Goal: Task Accomplishment & Management: Use online tool/utility

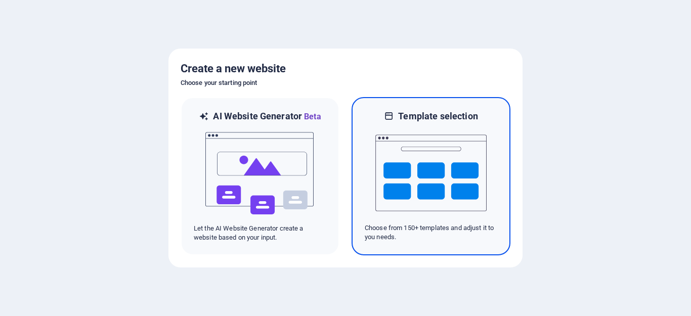
click at [465, 145] on img at bounding box center [431, 172] width 111 height 101
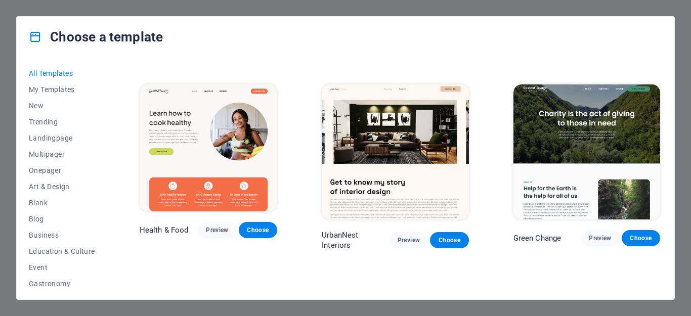
scroll to position [1569, 0]
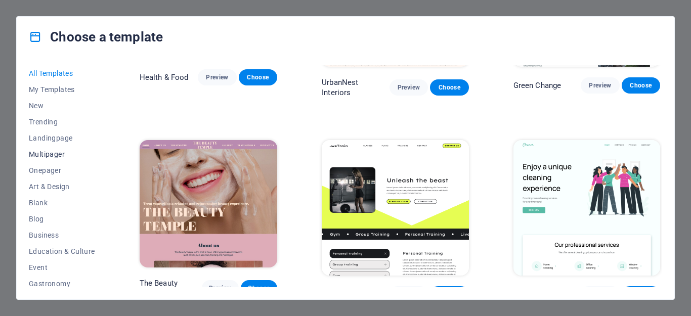
click at [57, 154] on span "Multipager" at bounding box center [62, 154] width 66 height 8
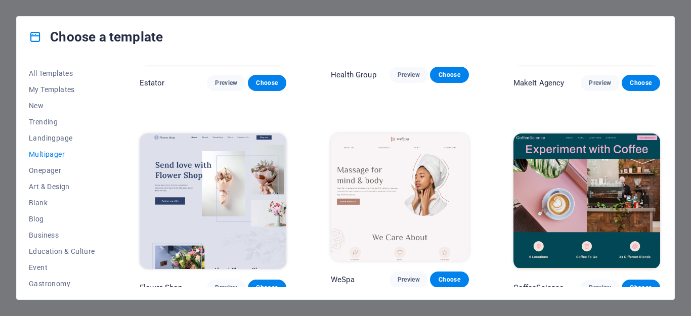
scroll to position [1574, 0]
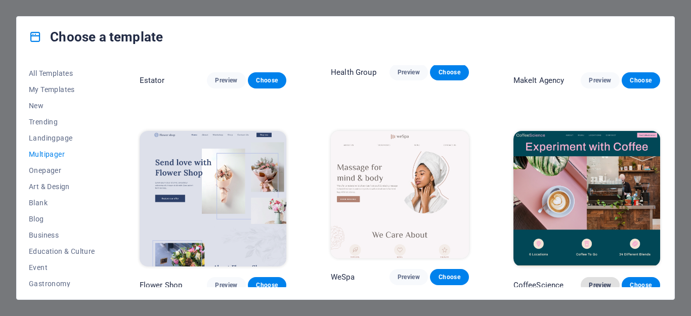
click at [605, 281] on span "Preview" at bounding box center [600, 285] width 22 height 8
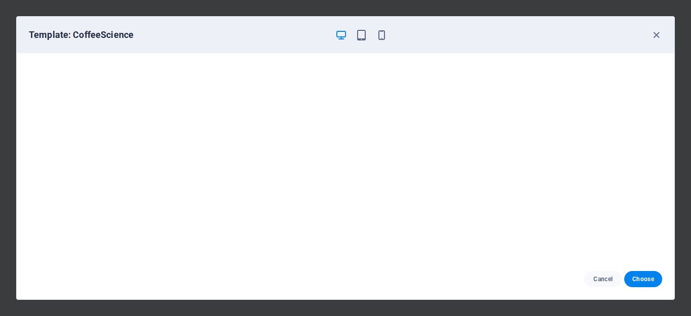
scroll to position [0, 0]
click at [358, 38] on icon "button" at bounding box center [362, 35] width 12 height 12
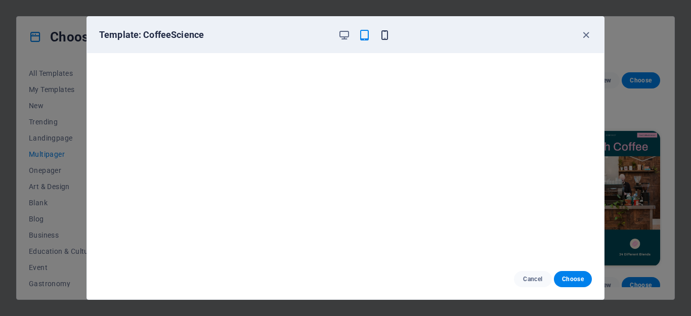
click at [382, 35] on icon "button" at bounding box center [385, 35] width 12 height 12
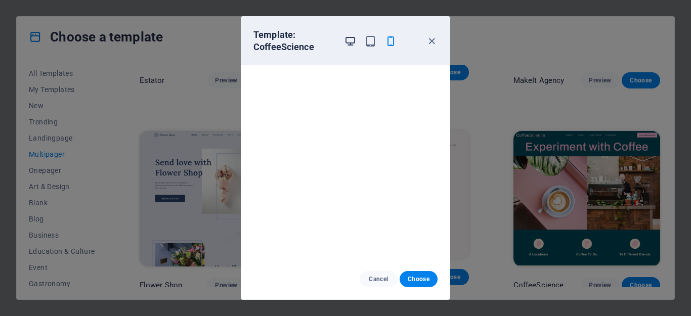
click at [349, 40] on icon "button" at bounding box center [351, 41] width 12 height 12
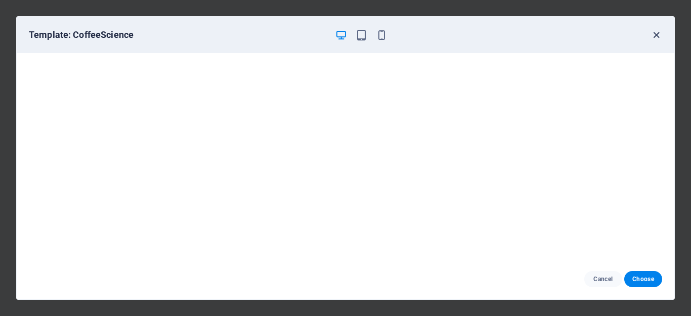
click at [658, 33] on icon "button" at bounding box center [657, 35] width 12 height 12
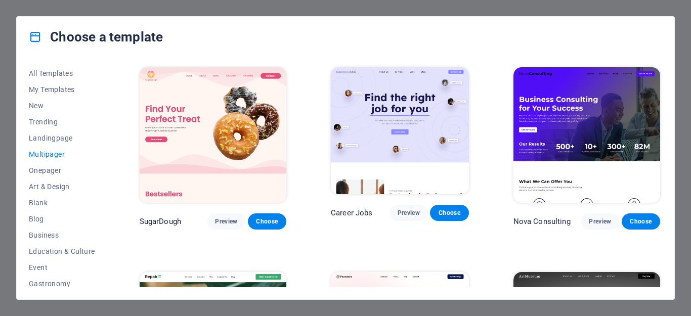
click at [294, 47] on div "Choose a template" at bounding box center [346, 37] width 658 height 40
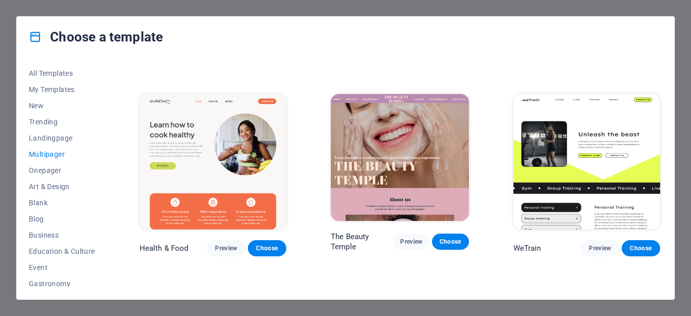
scroll to position [810, 0]
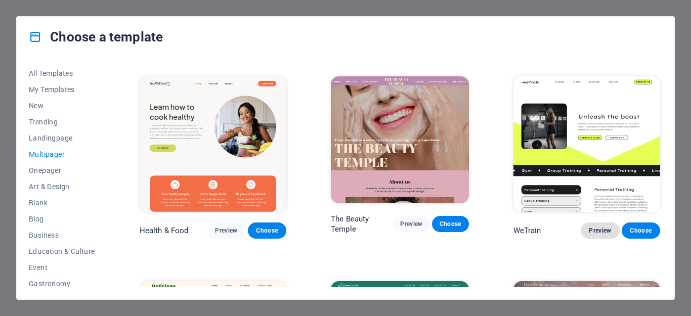
click at [599, 227] on span "Preview" at bounding box center [600, 231] width 22 height 8
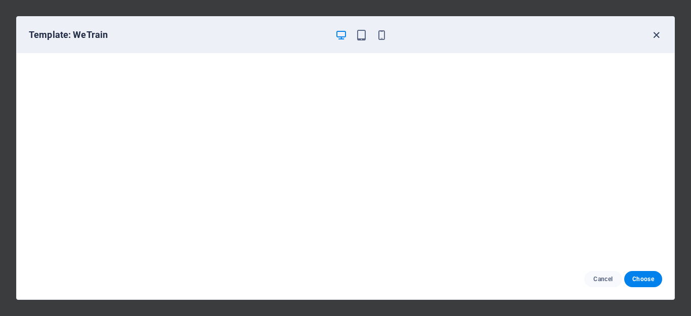
click at [658, 34] on icon "button" at bounding box center [657, 35] width 12 height 12
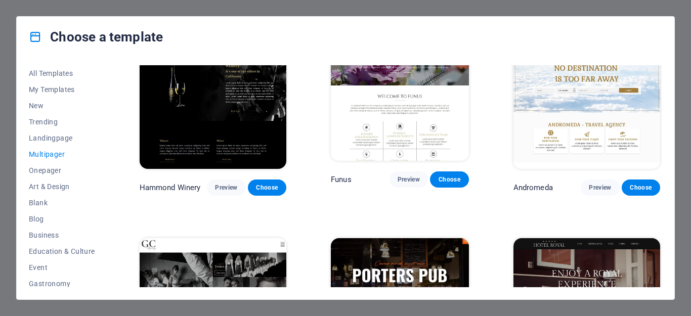
scroll to position [3915, 0]
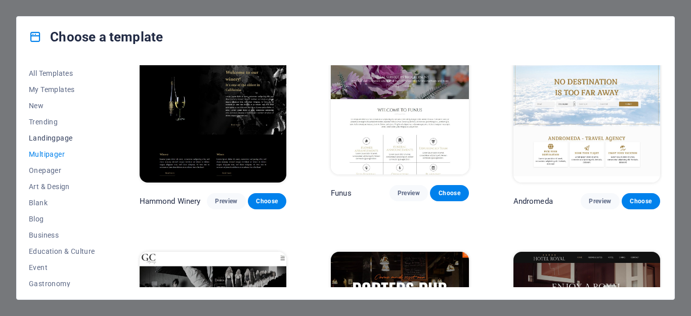
click at [64, 135] on span "Landingpage" at bounding box center [62, 138] width 66 height 8
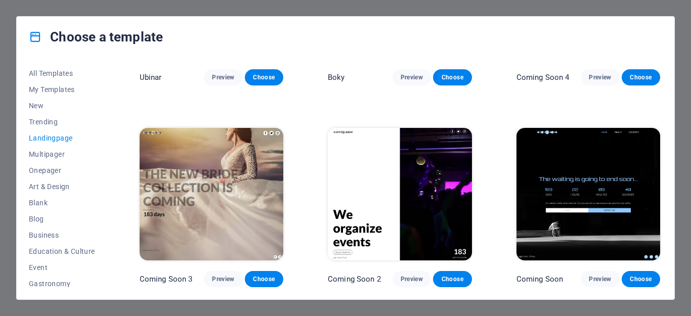
scroll to position [1544, 0]
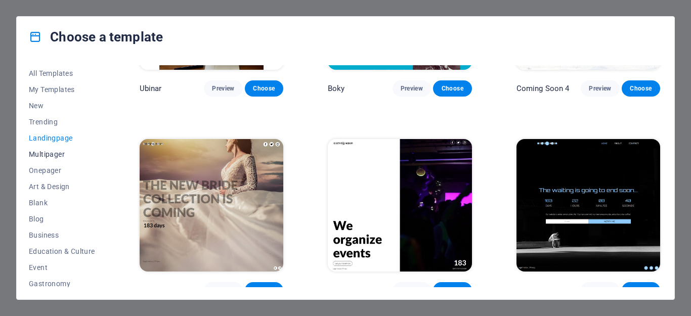
click at [53, 151] on span "Multipager" at bounding box center [62, 154] width 66 height 8
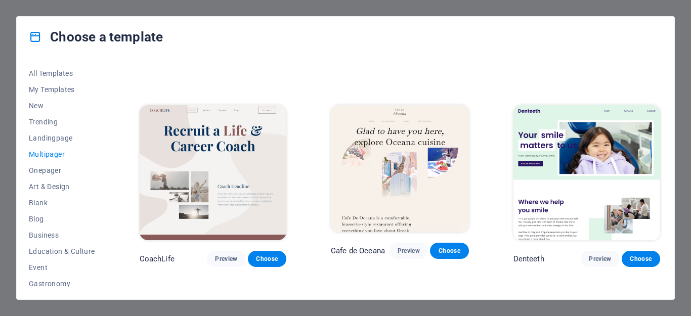
scroll to position [1789, 0]
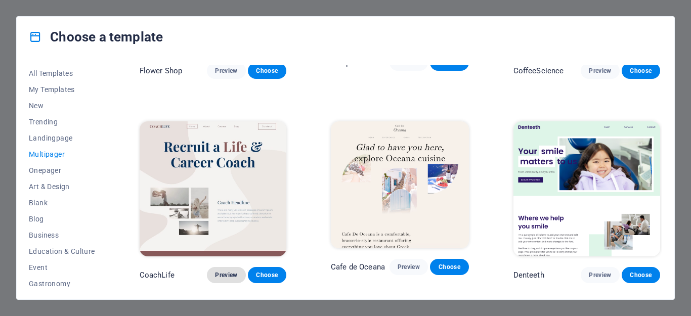
click at [222, 271] on span "Preview" at bounding box center [226, 275] width 22 height 8
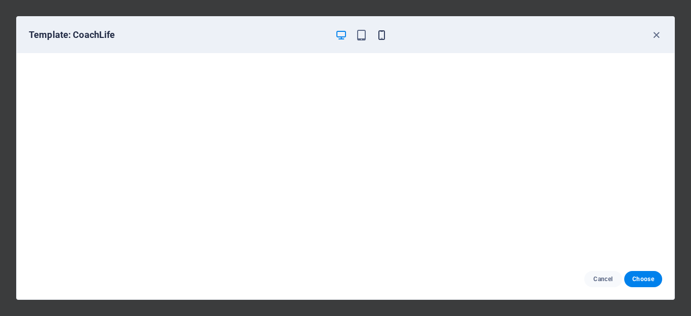
click at [384, 39] on icon "button" at bounding box center [382, 35] width 12 height 12
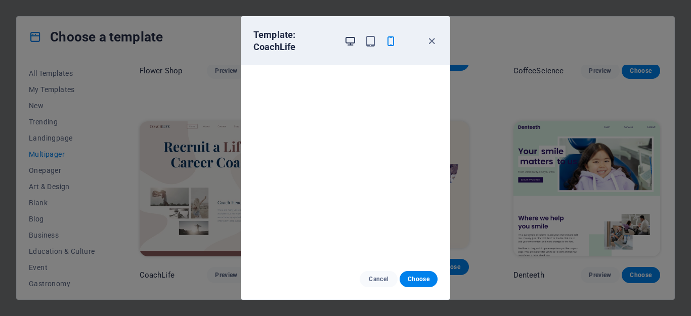
click at [345, 44] on icon "button" at bounding box center [351, 41] width 12 height 12
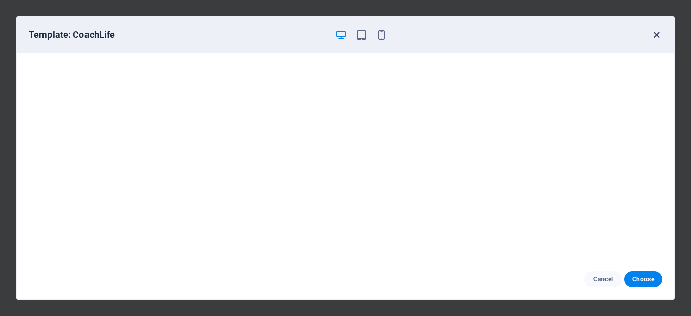
click at [659, 33] on icon "button" at bounding box center [657, 35] width 12 height 12
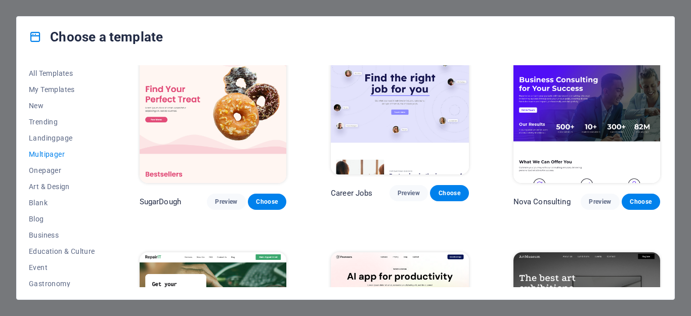
scroll to position [0, 0]
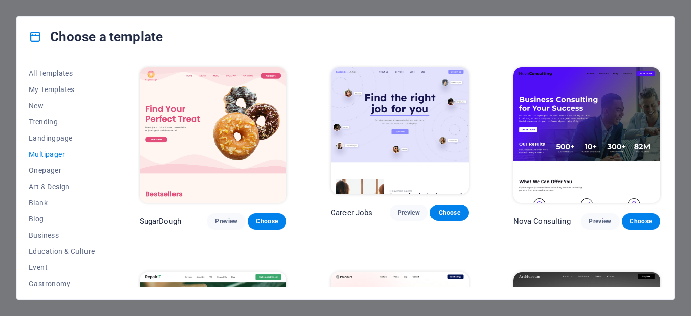
click at [246, 131] on img at bounding box center [213, 135] width 147 height 136
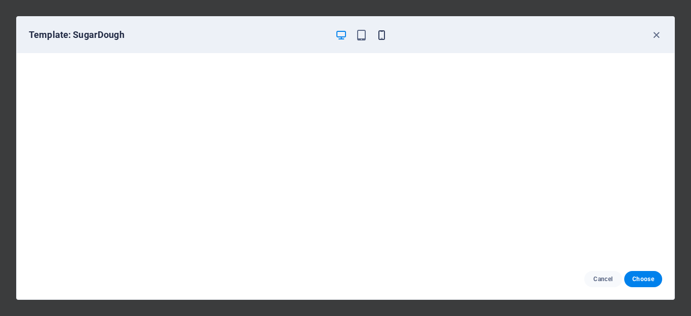
click at [380, 33] on icon "button" at bounding box center [382, 35] width 12 height 12
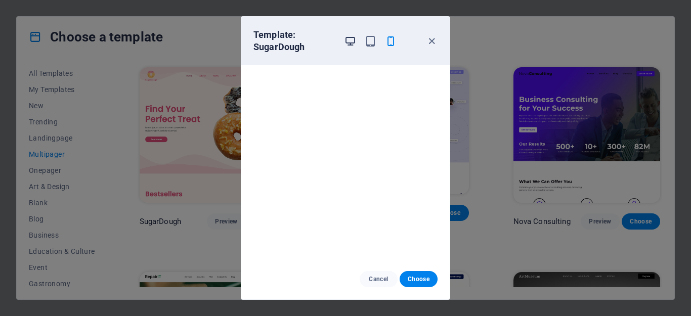
click at [346, 44] on icon "button" at bounding box center [351, 41] width 12 height 12
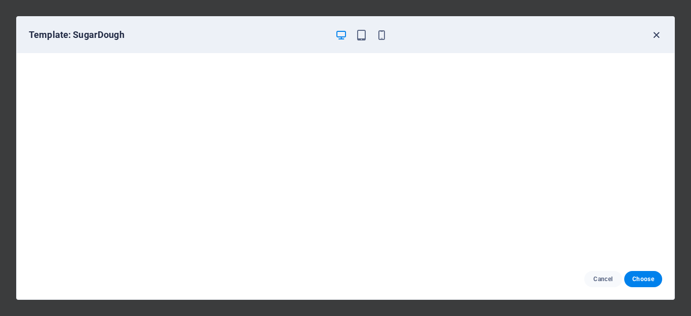
click at [654, 35] on icon "button" at bounding box center [657, 35] width 12 height 12
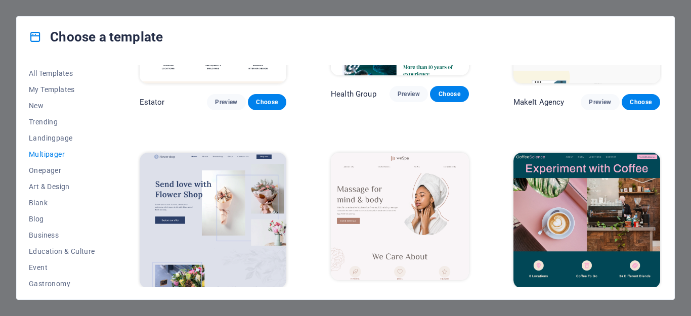
scroll to position [1569, 0]
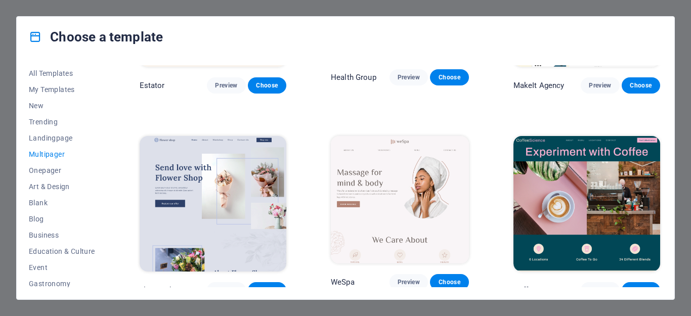
click at [598, 182] on img at bounding box center [587, 204] width 147 height 136
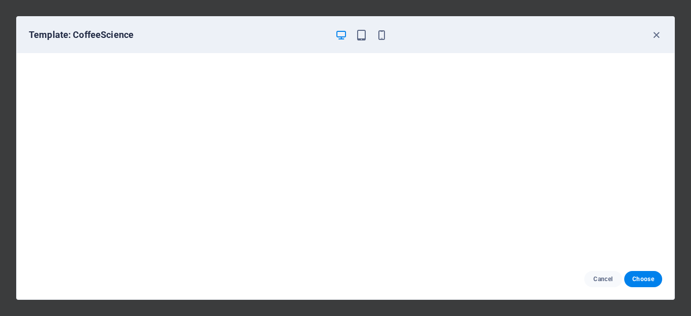
click at [384, 42] on div "Template: CoffeeScience" at bounding box center [346, 35] width 658 height 36
click at [382, 35] on icon "button" at bounding box center [382, 35] width 12 height 12
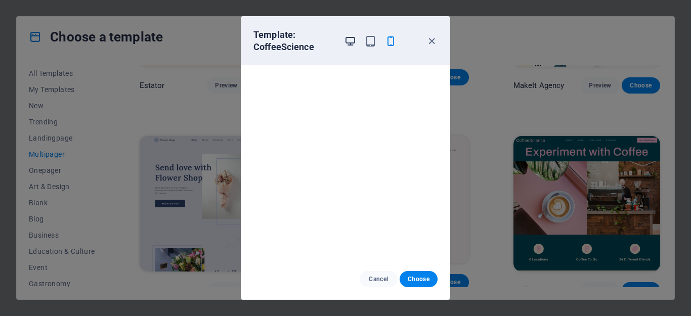
click at [351, 42] on icon "button" at bounding box center [351, 41] width 12 height 12
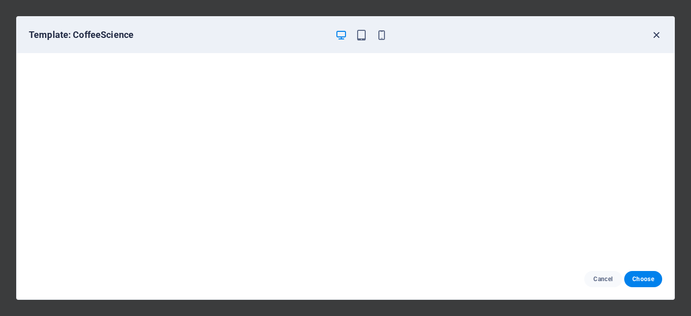
click at [655, 35] on icon "button" at bounding box center [657, 35] width 12 height 12
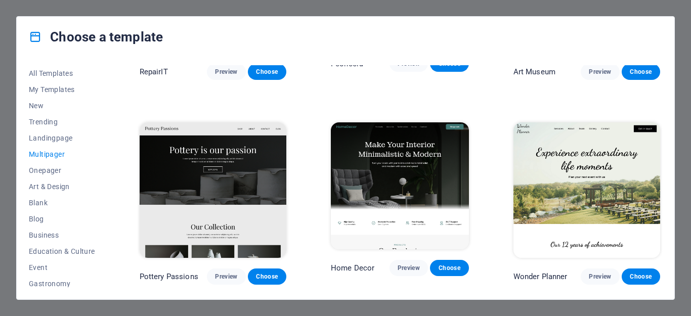
scroll to position [0, 0]
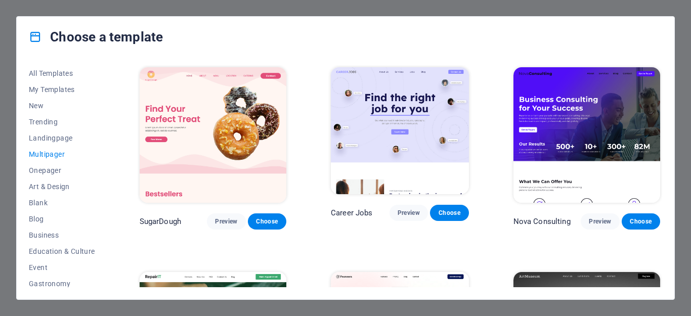
click at [233, 125] on img at bounding box center [213, 135] width 147 height 136
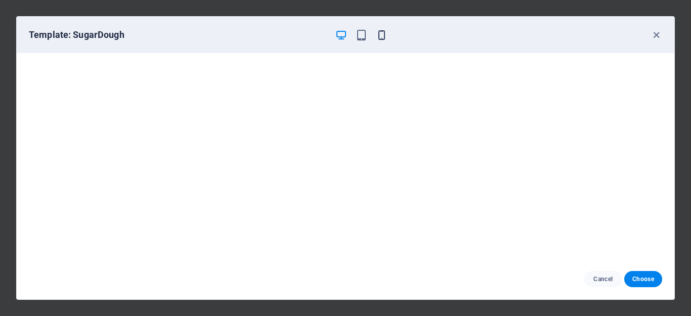
click at [382, 35] on icon "button" at bounding box center [382, 35] width 12 height 12
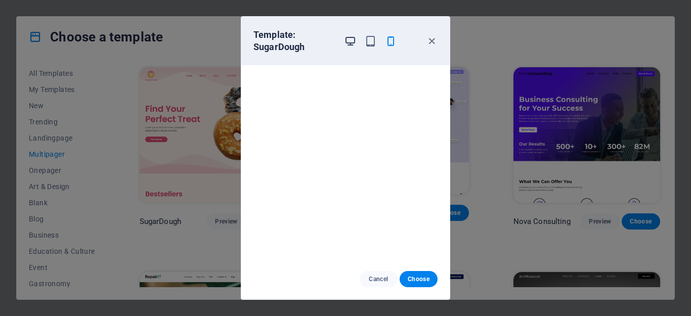
click at [351, 46] on icon "button" at bounding box center [351, 41] width 12 height 12
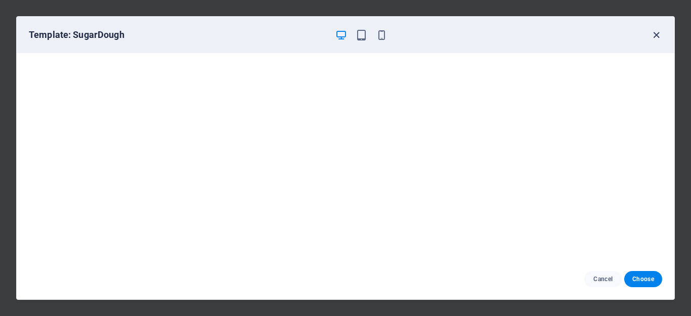
click at [655, 32] on icon "button" at bounding box center [657, 35] width 12 height 12
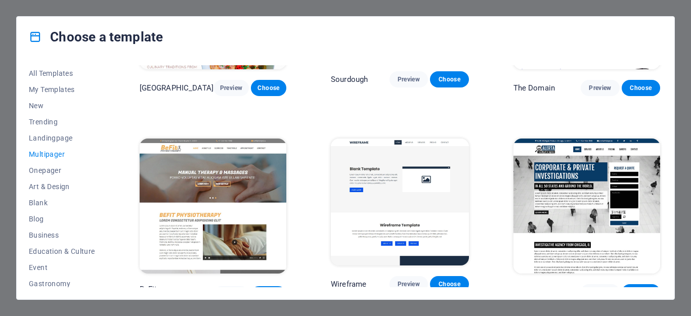
scroll to position [3206, 0]
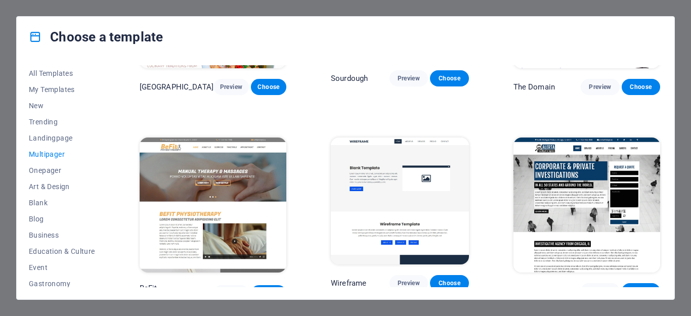
click at [219, 149] on img at bounding box center [213, 206] width 147 height 136
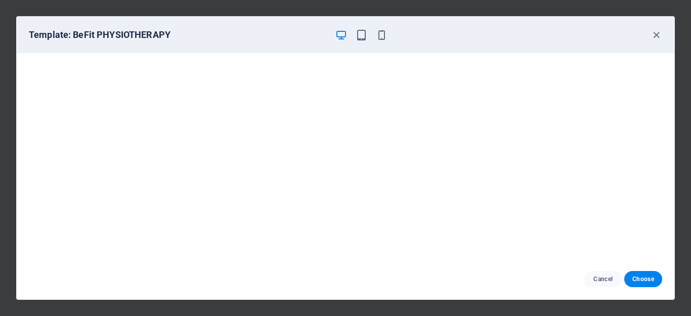
click at [274, 33] on h6 "Template: BeFit PHYSIOTHERAPY" at bounding box center [178, 35] width 298 height 12
click at [379, 34] on icon "button" at bounding box center [382, 35] width 12 height 12
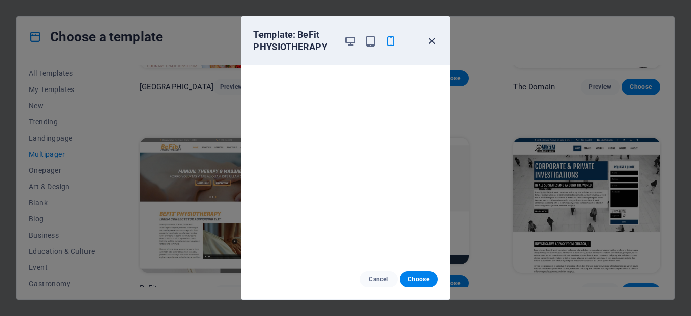
click at [433, 42] on icon "button" at bounding box center [432, 41] width 12 height 12
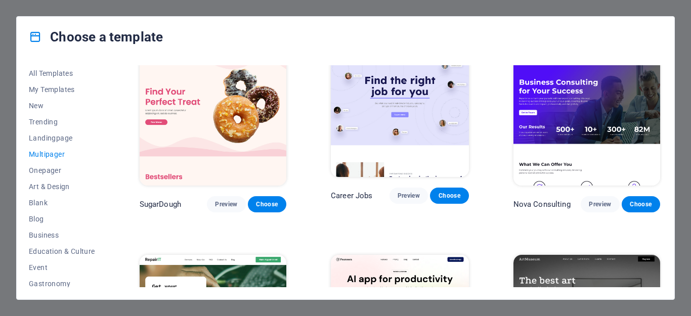
scroll to position [0, 0]
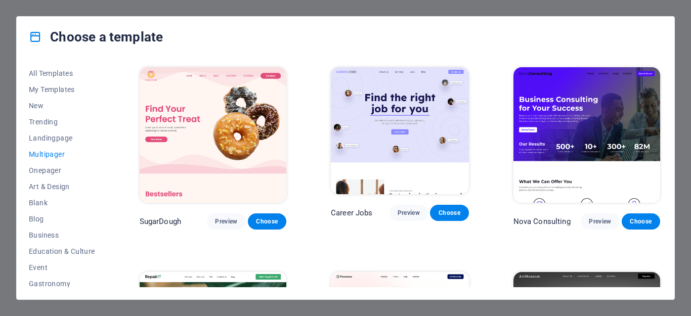
click at [184, 144] on img at bounding box center [213, 135] width 147 height 136
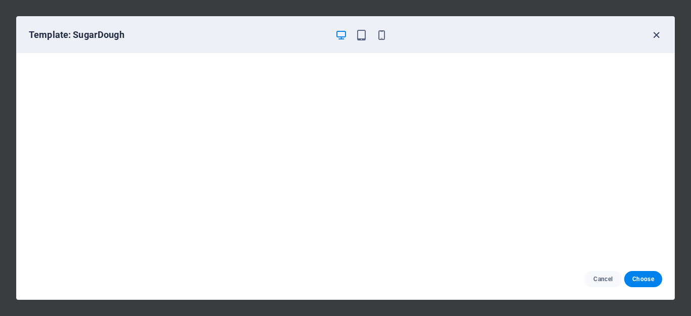
click at [656, 35] on icon "button" at bounding box center [657, 35] width 12 height 12
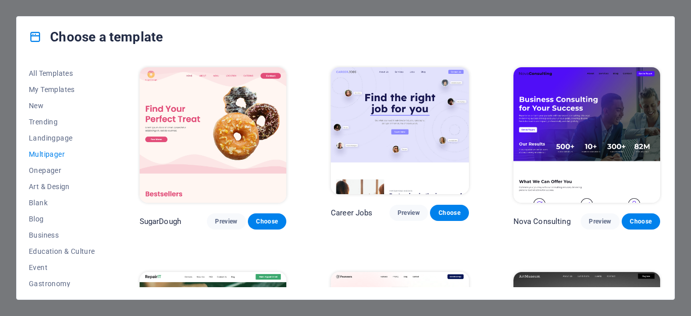
click at [281, 46] on div "Choose a template" at bounding box center [346, 37] width 658 height 40
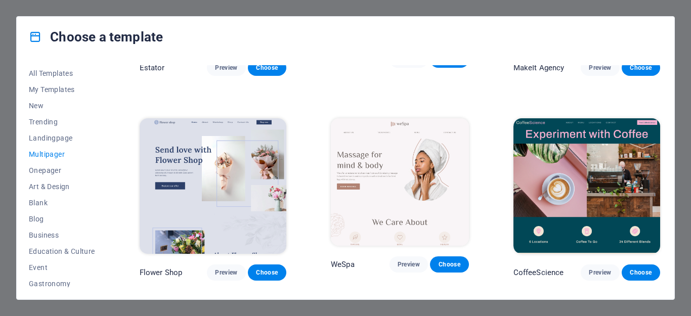
scroll to position [1569, 0]
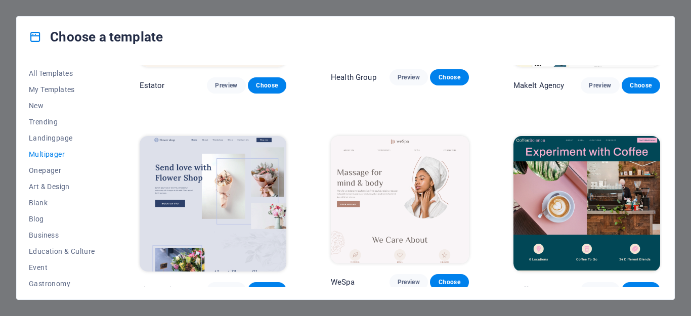
click at [602, 147] on img at bounding box center [587, 204] width 147 height 136
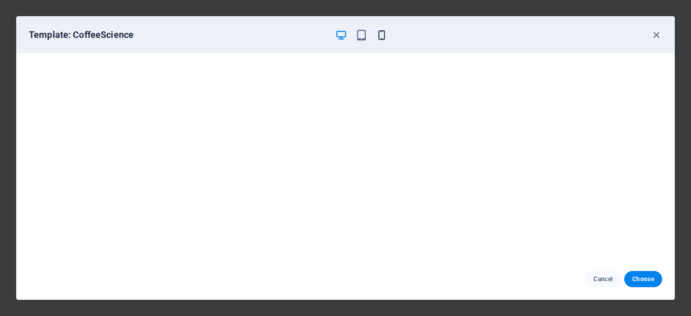
click at [384, 35] on icon "button" at bounding box center [382, 35] width 12 height 12
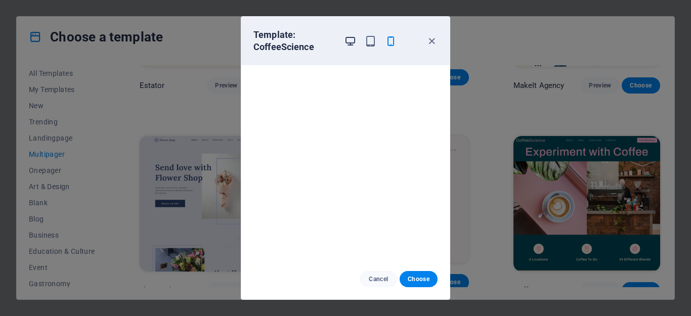
click at [349, 40] on icon "button" at bounding box center [351, 41] width 12 height 12
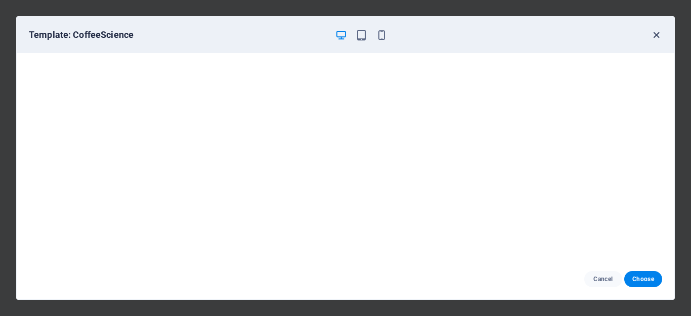
click at [658, 37] on icon "button" at bounding box center [657, 35] width 12 height 12
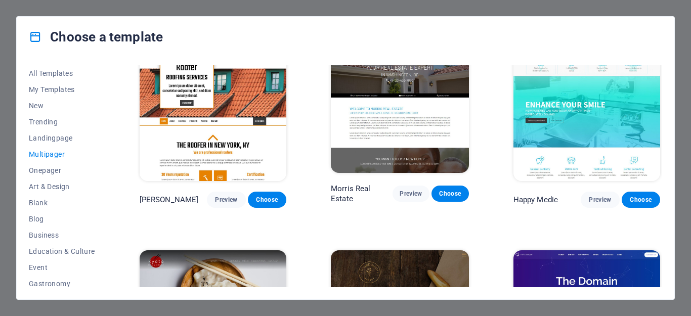
scroll to position [2936, 0]
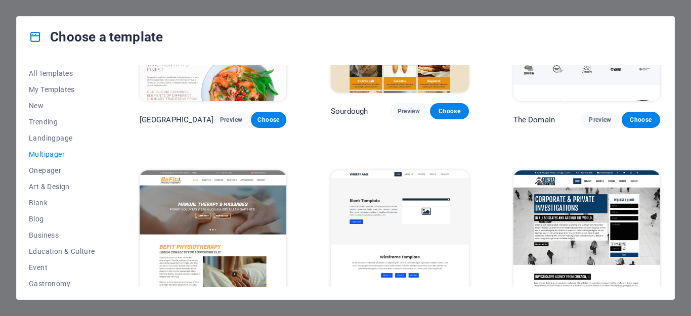
scroll to position [3189, 0]
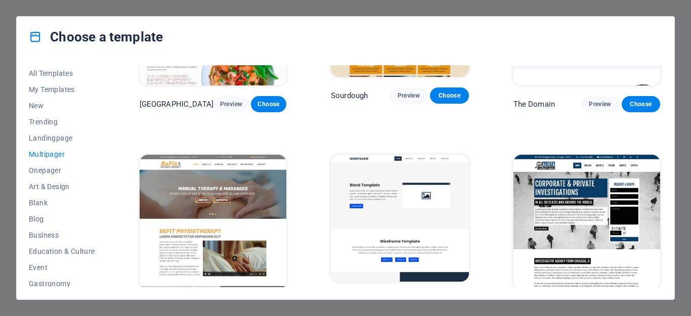
click at [227, 181] on img at bounding box center [213, 223] width 147 height 136
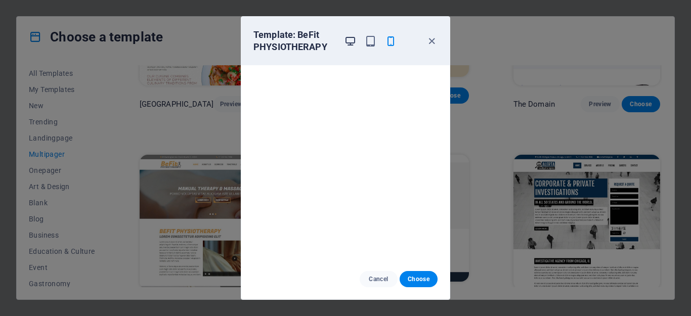
click at [352, 42] on icon "button" at bounding box center [351, 41] width 12 height 12
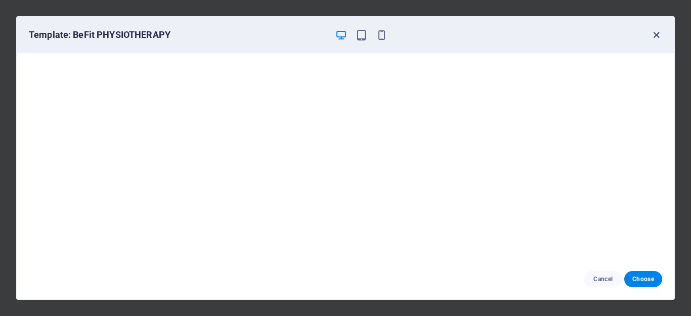
click at [655, 36] on icon "button" at bounding box center [657, 35] width 12 height 12
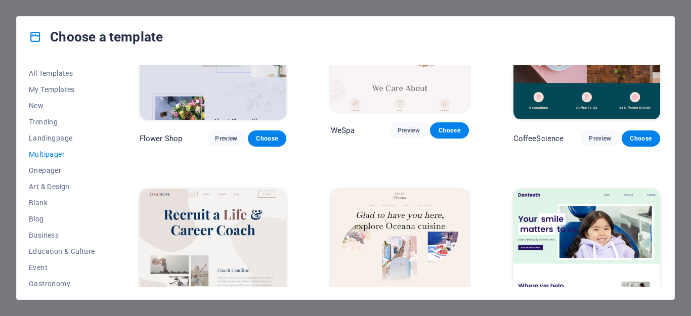
scroll to position [1772, 0]
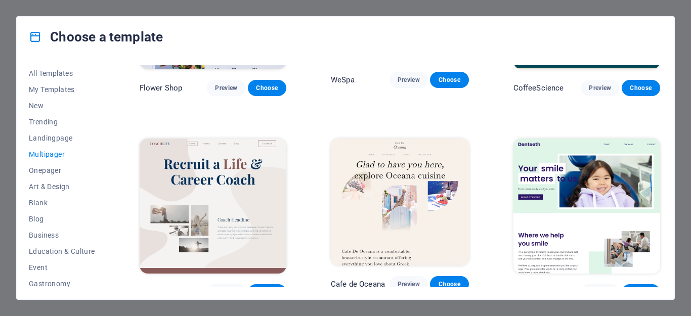
click at [173, 152] on img at bounding box center [213, 207] width 147 height 136
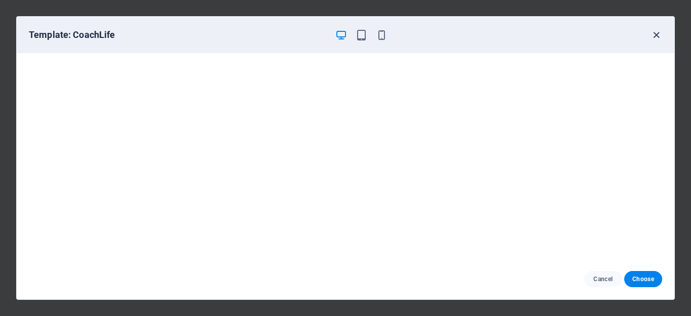
click at [656, 33] on icon "button" at bounding box center [657, 35] width 12 height 12
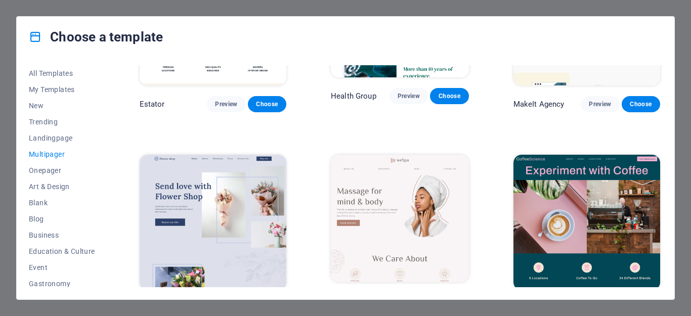
scroll to position [1518, 0]
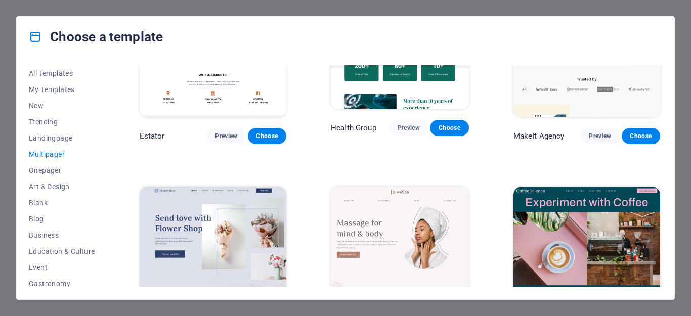
click at [599, 222] on img at bounding box center [587, 255] width 147 height 136
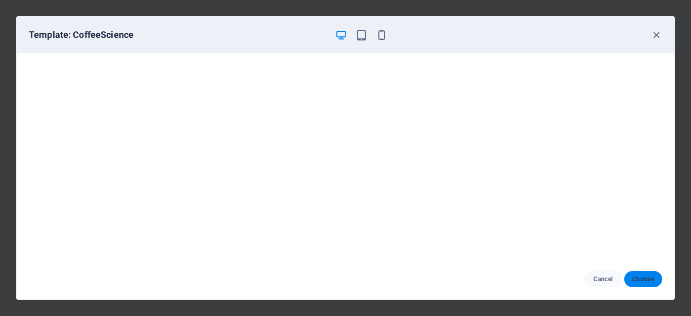
click at [644, 283] on span "Choose" at bounding box center [644, 279] width 22 height 8
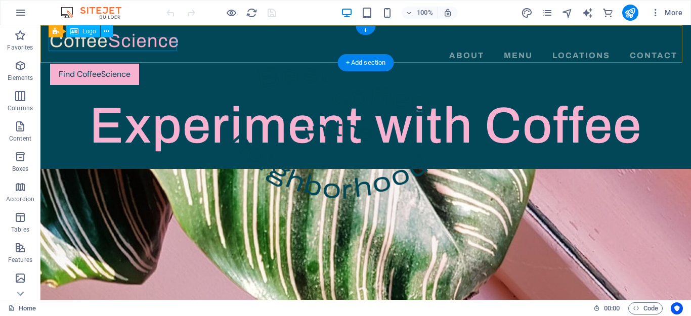
click at [105, 47] on div at bounding box center [366, 40] width 632 height 14
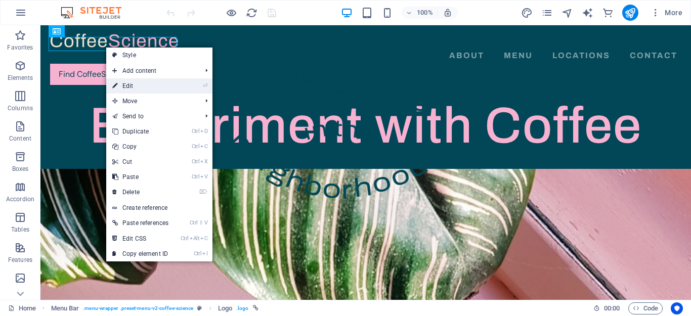
drag, startPoint x: 131, startPoint y: 86, endPoint x: 101, endPoint y: 105, distance: 35.9
click at [131, 86] on link "⏎ Edit" at bounding box center [140, 85] width 68 height 15
select select "px"
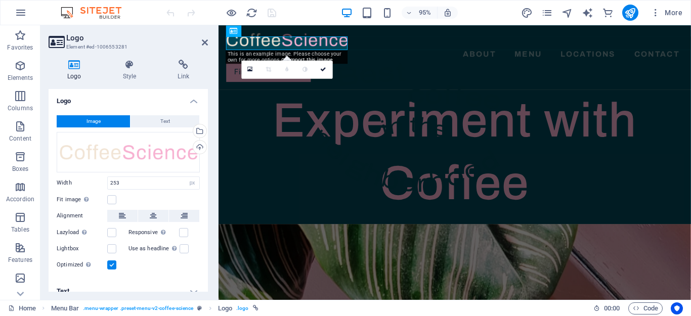
scroll to position [12, 0]
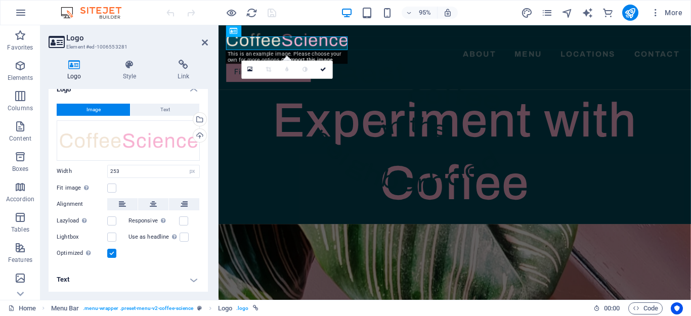
click at [190, 279] on h4 "Text" at bounding box center [128, 280] width 159 height 24
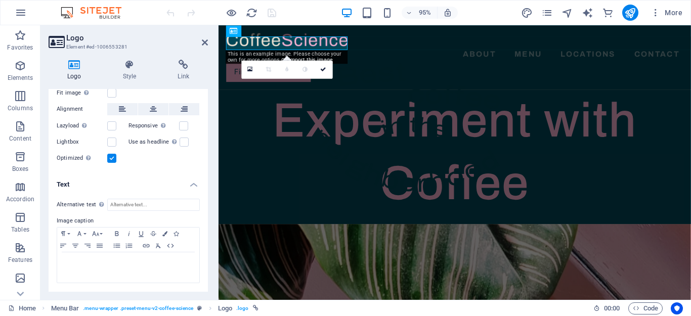
scroll to position [0, 0]
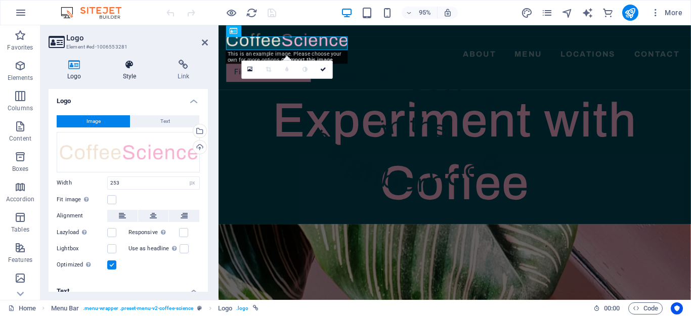
click at [126, 63] on icon at bounding box center [129, 65] width 51 height 10
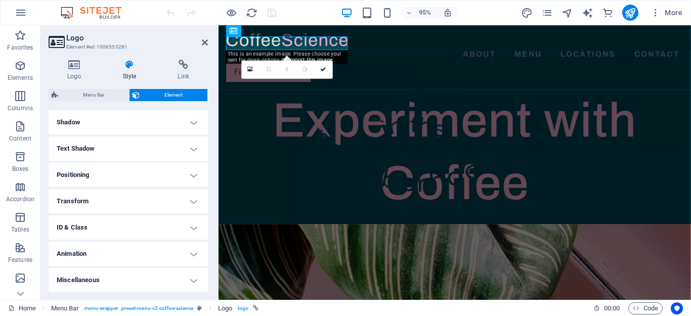
scroll to position [245, 0]
click at [205, 40] on icon at bounding box center [205, 42] width 6 height 8
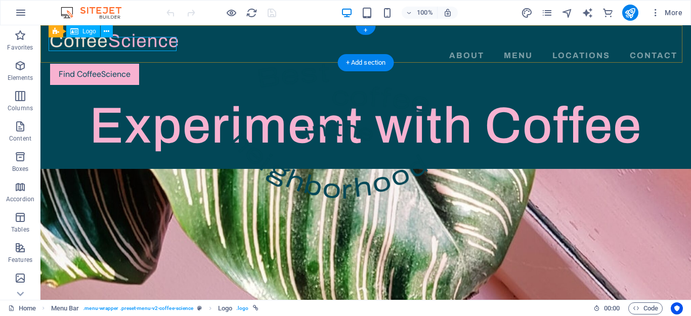
click at [141, 43] on div at bounding box center [366, 40] width 632 height 14
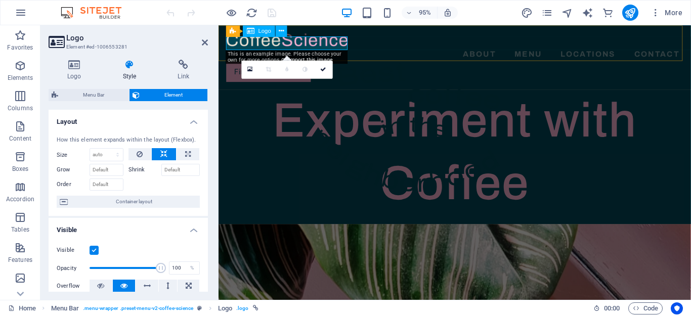
click at [254, 46] on div at bounding box center [467, 40] width 481 height 14
click at [243, 48] on div at bounding box center [467, 40] width 481 height 14
click at [281, 30] on icon at bounding box center [281, 31] width 5 height 10
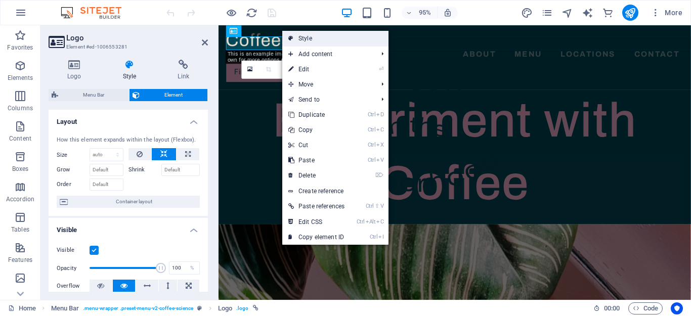
click at [297, 35] on link "Style" at bounding box center [335, 38] width 106 height 15
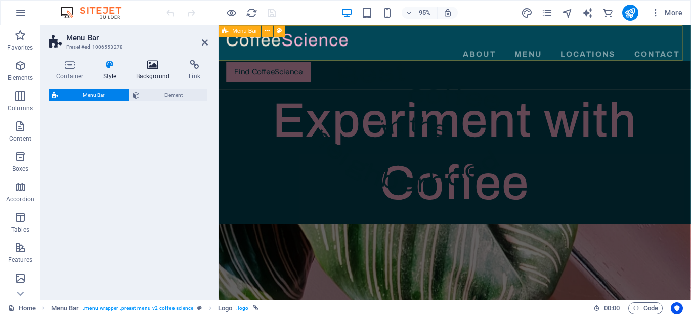
select select "rem"
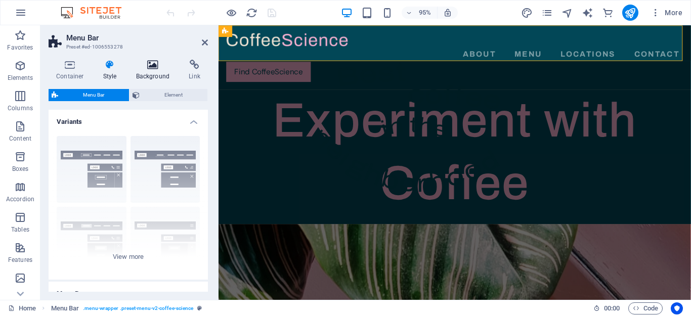
click at [155, 63] on icon at bounding box center [153, 65] width 49 height 10
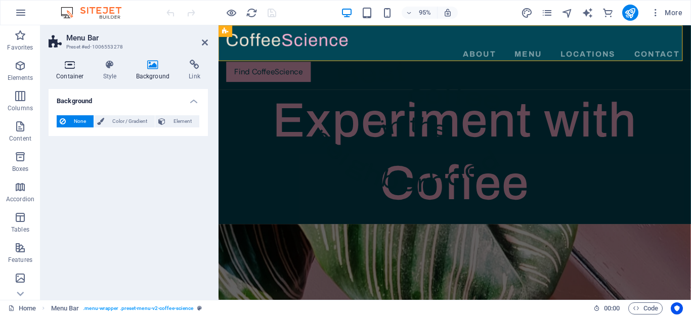
click at [75, 67] on icon at bounding box center [70, 65] width 43 height 10
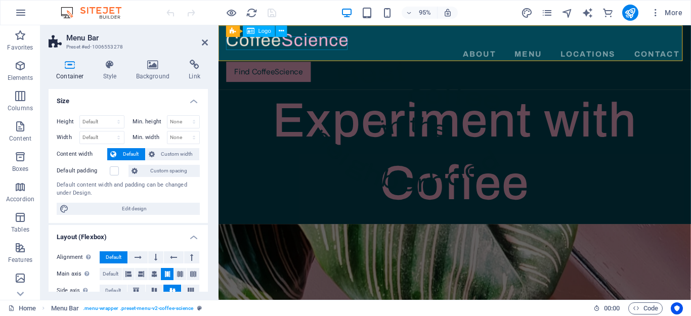
click at [319, 48] on div at bounding box center [467, 40] width 481 height 14
click at [205, 41] on icon at bounding box center [205, 42] width 6 height 8
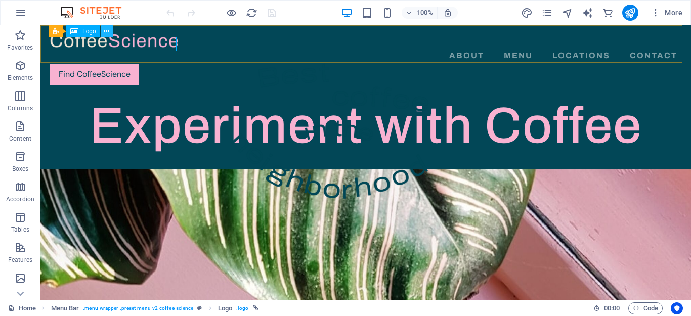
click at [106, 34] on icon at bounding box center [107, 31] width 6 height 11
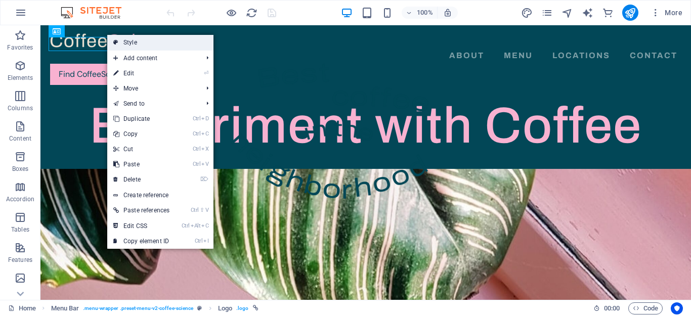
click at [122, 41] on link "Style" at bounding box center [160, 42] width 106 height 15
select select "rem"
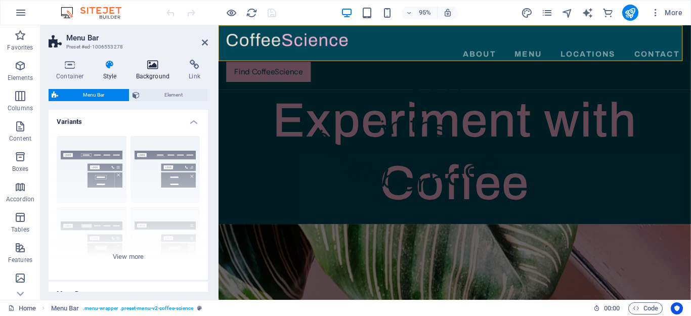
click at [151, 67] on icon at bounding box center [153, 65] width 49 height 10
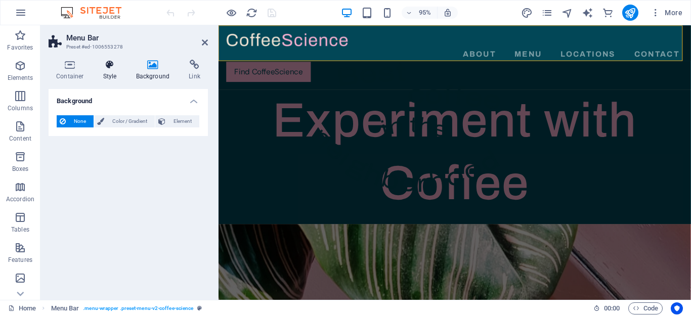
click at [108, 67] on icon at bounding box center [110, 65] width 29 height 10
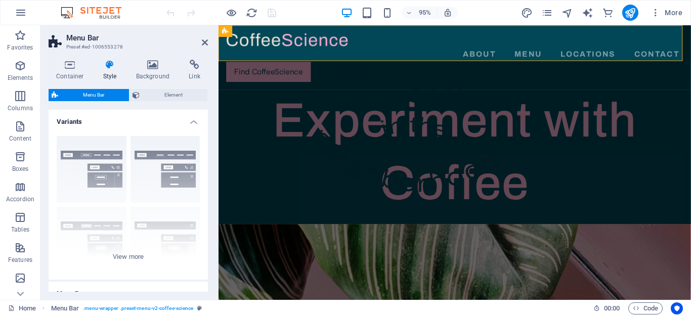
click at [316, 12] on div "95% More" at bounding box center [426, 13] width 522 height 16
click at [204, 45] on icon at bounding box center [205, 42] width 6 height 8
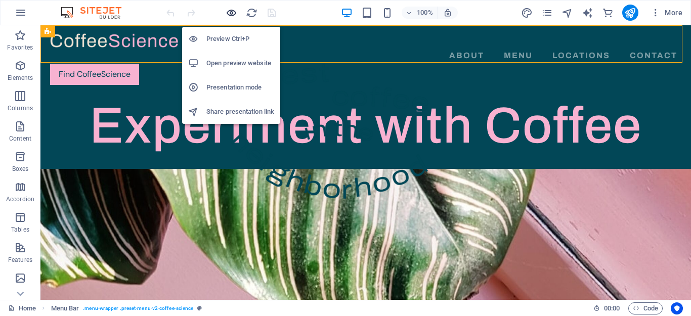
click at [229, 12] on icon "button" at bounding box center [232, 13] width 12 height 12
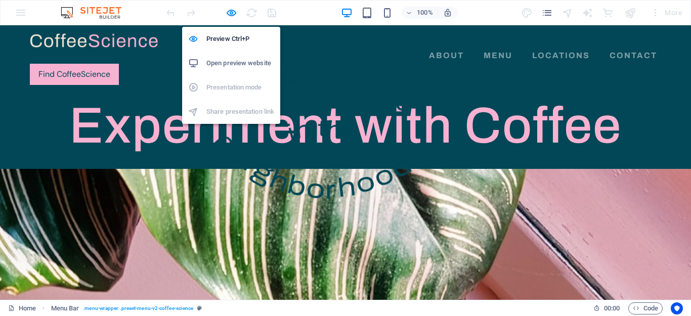
click at [222, 61] on h6 "Open preview website" at bounding box center [241, 63] width 68 height 12
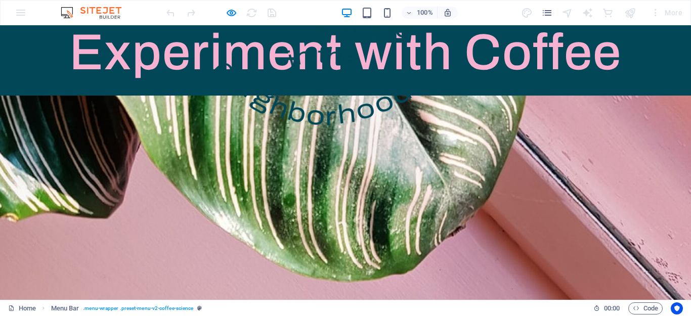
scroll to position [0, 0]
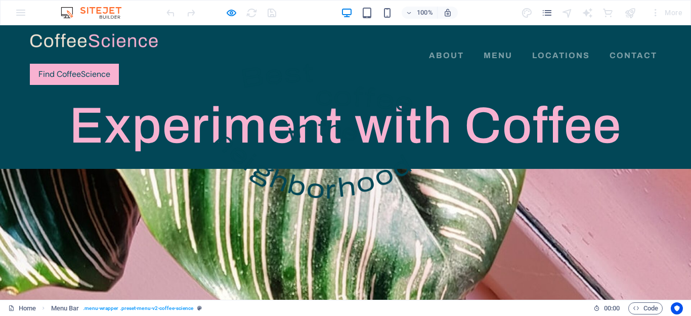
click at [317, 61] on header "About Menu Locations Contact Find CoffeeScience Menu" at bounding box center [346, 59] width 648 height 68
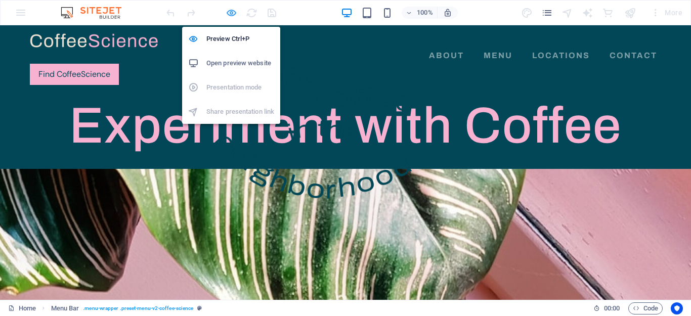
click at [232, 13] on icon "button" at bounding box center [232, 13] width 12 height 12
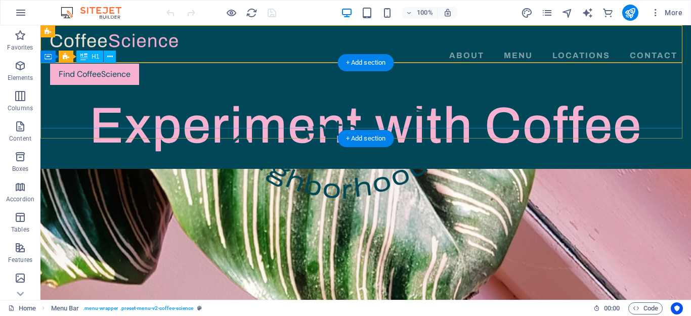
click at [164, 98] on div "Experiment with Coffee" at bounding box center [365, 126] width 651 height 66
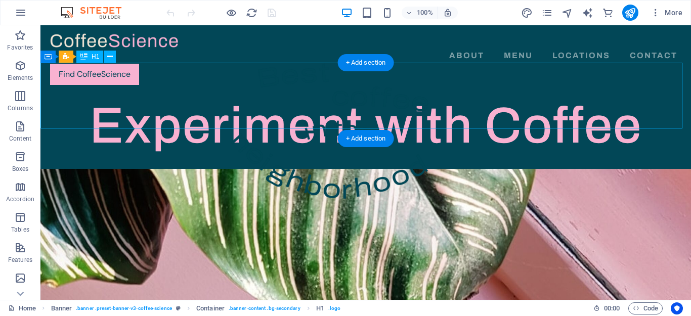
click at [164, 98] on div "Experiment with Coffee" at bounding box center [365, 126] width 651 height 66
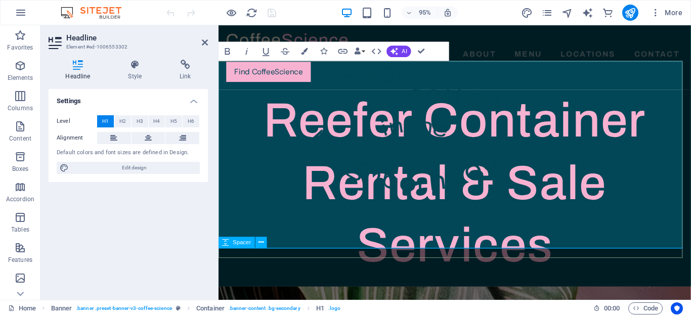
click at [415, 291] on div at bounding box center [468, 296] width 498 height 10
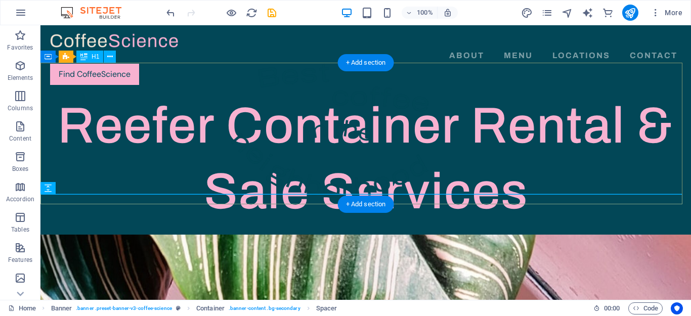
click at [126, 93] on div "Reefer Container Rental & Sale Services" at bounding box center [365, 159] width 651 height 132
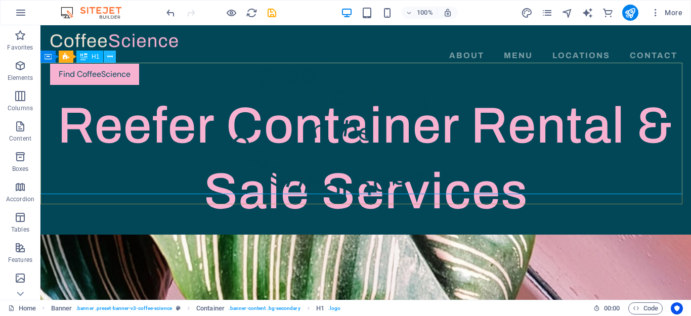
click at [109, 58] on icon at bounding box center [110, 57] width 6 height 11
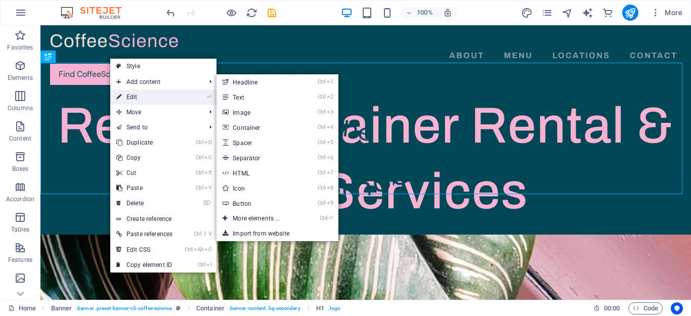
click at [153, 93] on link "⏎ Edit" at bounding box center [144, 97] width 68 height 15
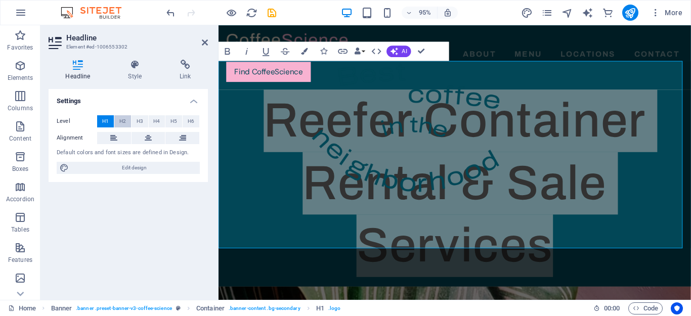
click at [119, 123] on span "H2" at bounding box center [122, 121] width 7 height 12
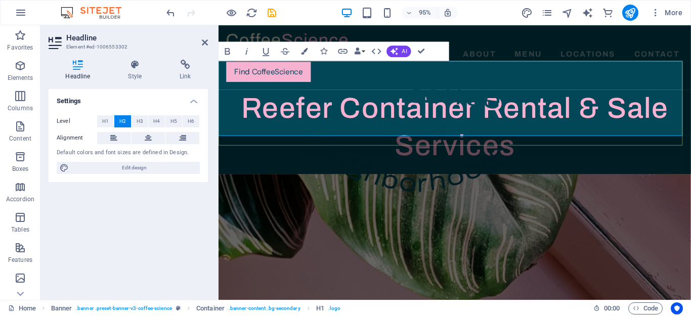
click at [495, 96] on span "Reefer Container Rental & Sale Services" at bounding box center [467, 132] width 450 height 73
click at [141, 121] on span "H3" at bounding box center [140, 121] width 7 height 12
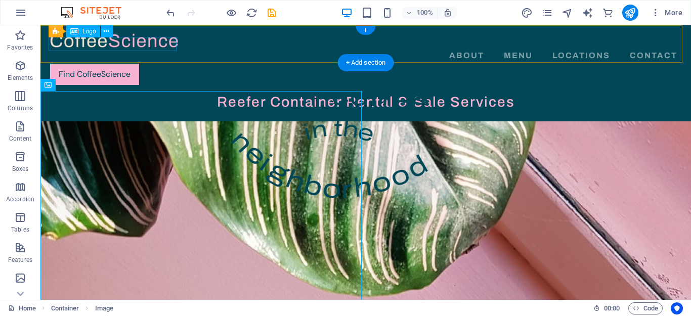
click at [141, 46] on div at bounding box center [366, 40] width 632 height 14
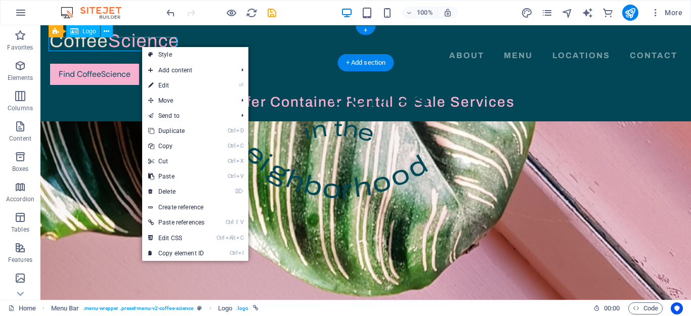
click at [122, 44] on div at bounding box center [366, 40] width 632 height 14
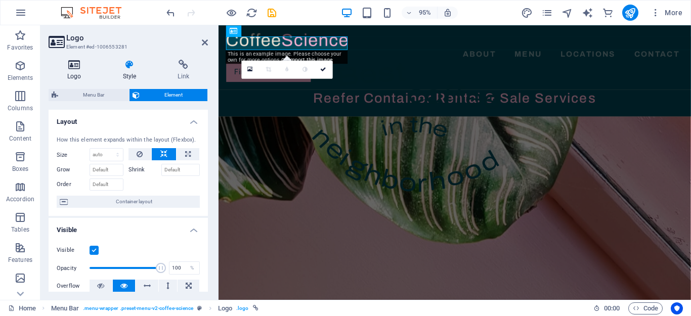
click at [76, 67] on icon at bounding box center [75, 65] width 52 height 10
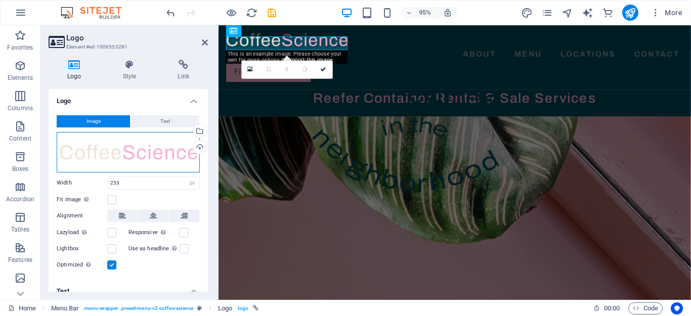
click at [98, 157] on div "Drag files here, click to choose files or select files from Files or our free s…" at bounding box center [128, 152] width 143 height 40
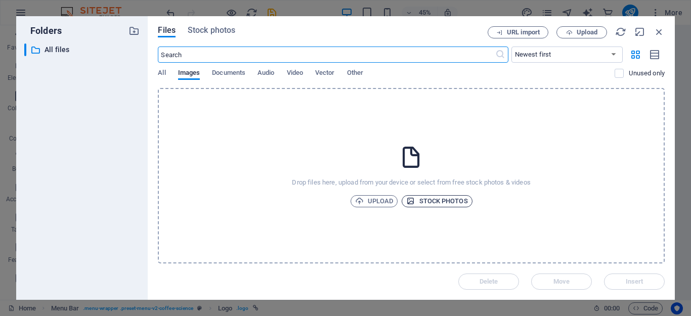
click at [433, 202] on span "Stock photos" at bounding box center [436, 201] width 61 height 12
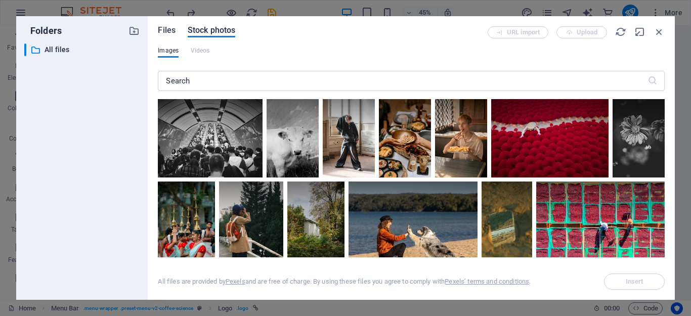
click at [168, 28] on span "Files" at bounding box center [167, 30] width 18 height 12
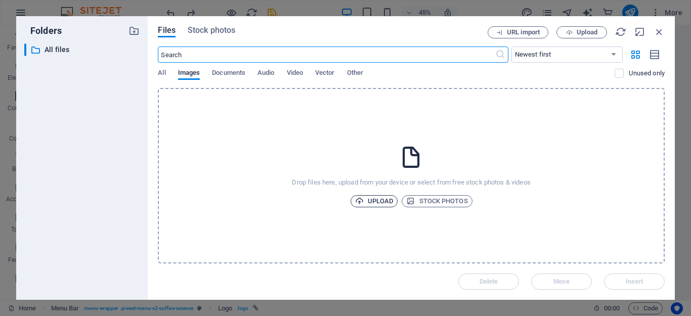
click at [376, 202] on span "Upload" at bounding box center [374, 201] width 38 height 12
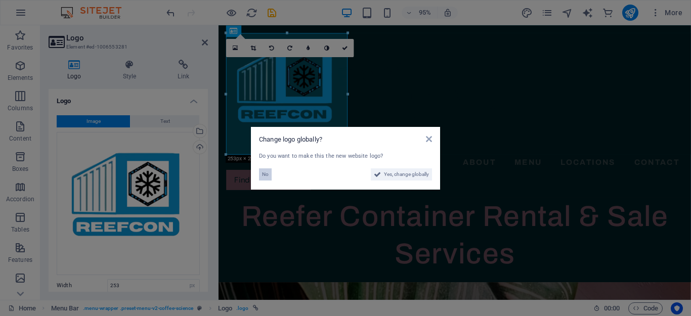
click at [263, 171] on span "No" at bounding box center [265, 175] width 7 height 12
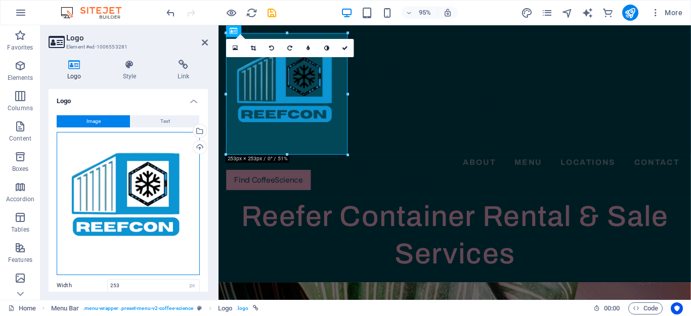
click at [144, 192] on div "Drag files here, click to choose files or select files from Files or our free s…" at bounding box center [128, 203] width 143 height 143
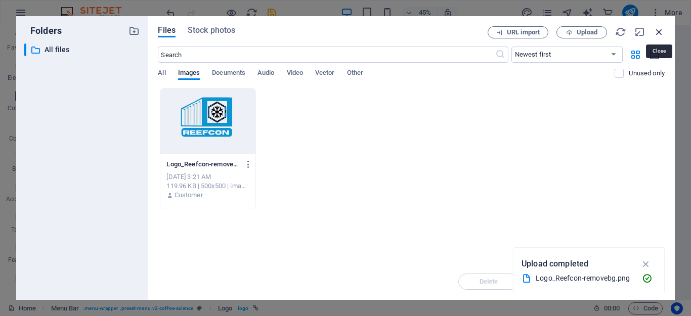
drag, startPoint x: 660, startPoint y: 31, endPoint x: 330, endPoint y: 16, distance: 330.4
click at [660, 31] on icon "button" at bounding box center [659, 31] width 11 height 11
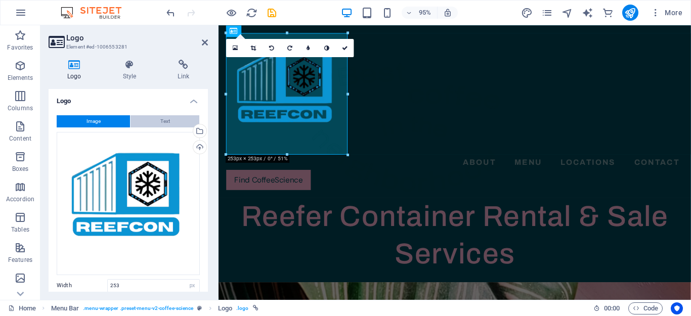
click at [161, 121] on span "Text" at bounding box center [165, 121] width 10 height 12
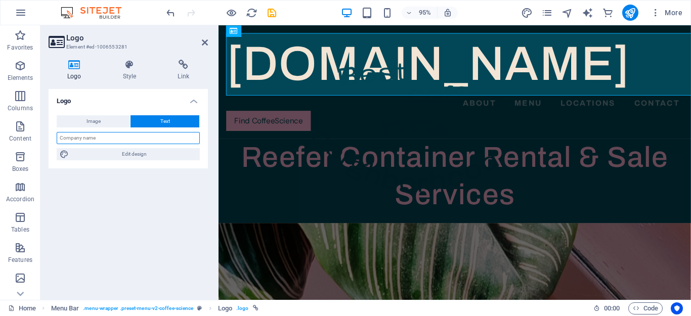
click at [97, 139] on input "text" at bounding box center [128, 138] width 143 height 12
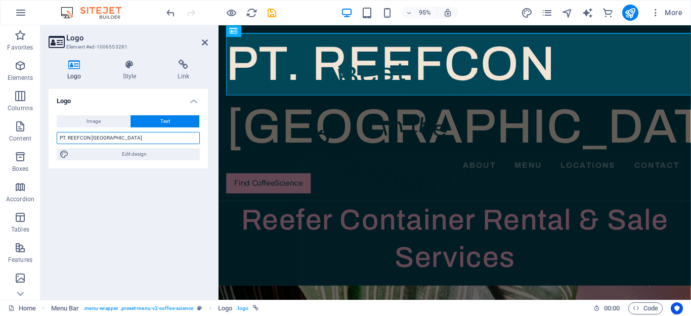
type input "PT. REEFCON BERKAH JAYA"
click at [114, 179] on div "Logo Image Text Drag files here, click to choose files or select files from Fil…" at bounding box center [128, 190] width 159 height 203
click at [202, 45] on icon at bounding box center [205, 42] width 6 height 8
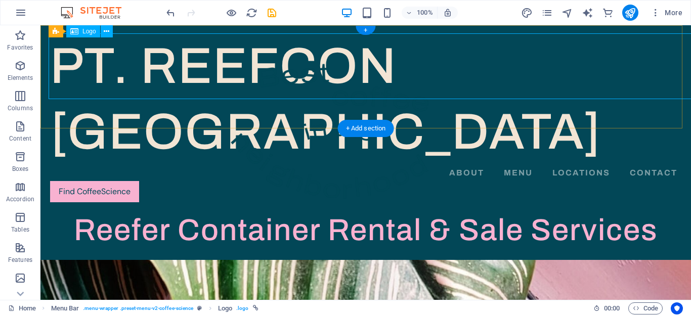
click at [87, 55] on div "PT. REEFCON BERKAH JAYA" at bounding box center [366, 99] width 632 height 132
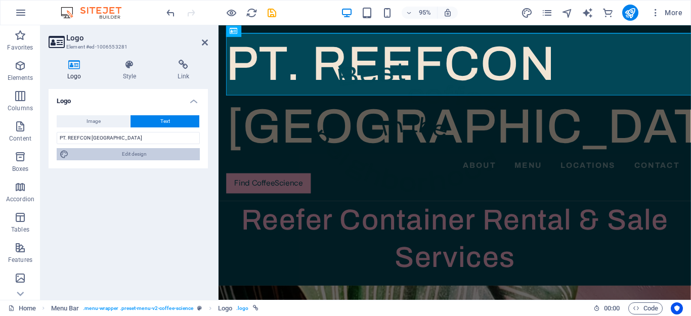
click at [107, 155] on span "Edit design" at bounding box center [134, 154] width 125 height 12
select select "px"
select select "500"
select select "px"
select select "rem"
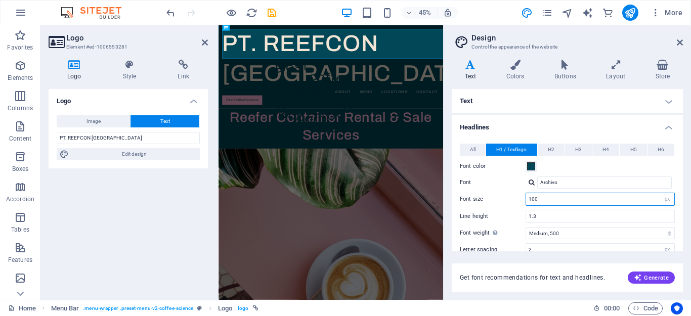
drag, startPoint x: 554, startPoint y: 200, endPoint x: 510, endPoint y: 196, distance: 44.3
click at [510, 196] on div "Font size 100 rem px em %" at bounding box center [567, 199] width 215 height 13
click at [508, 220] on div "Line height 1.3" at bounding box center [567, 216] width 215 height 13
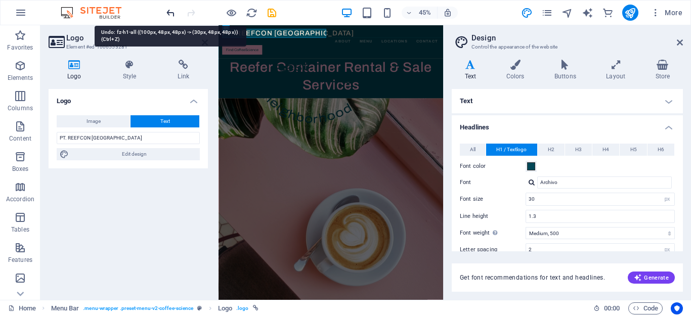
click at [168, 13] on icon "undo" at bounding box center [171, 13] width 12 height 12
type input "100"
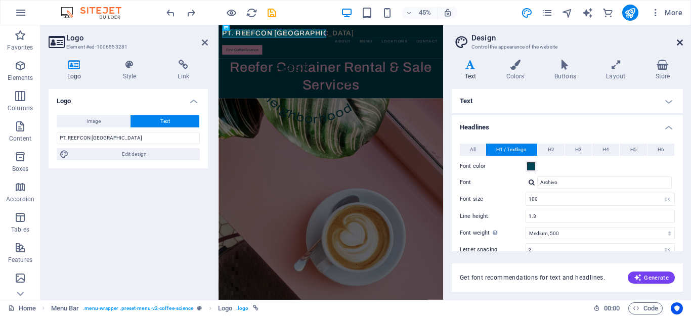
click at [680, 40] on icon at bounding box center [680, 42] width 6 height 8
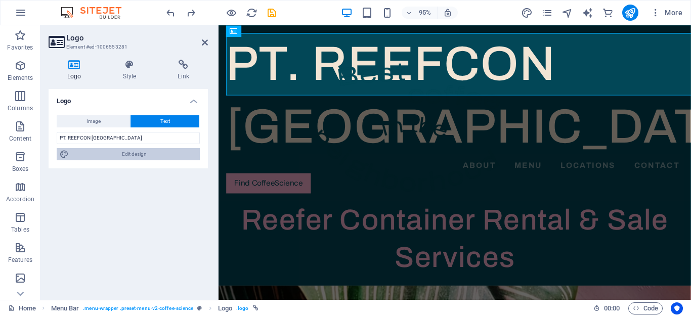
drag, startPoint x: 139, startPoint y: 156, endPoint x: 57, endPoint y: 306, distance: 170.4
click at [139, 156] on span "Edit design" at bounding box center [134, 154] width 125 height 12
select select "px"
select select "500"
select select "px"
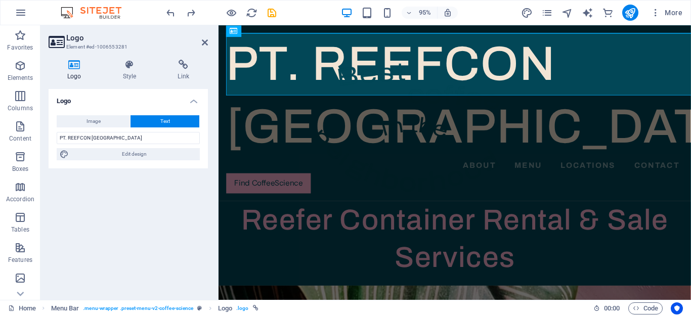
select select "rem"
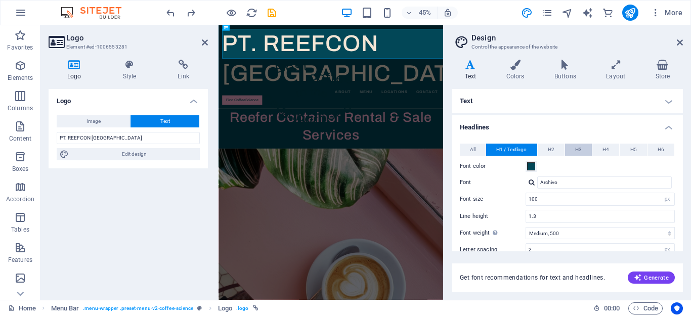
click at [579, 152] on span "H3" at bounding box center [579, 150] width 7 height 12
click at [680, 40] on icon at bounding box center [680, 42] width 6 height 8
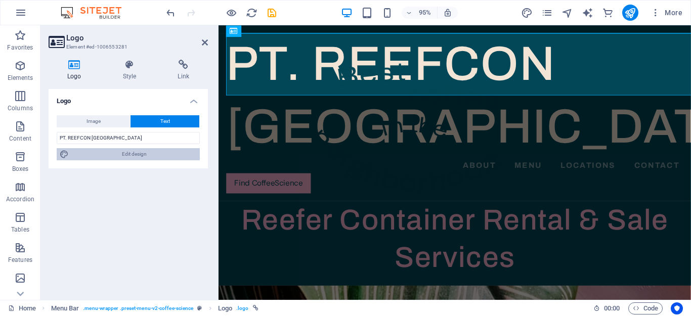
click at [148, 153] on span "Edit design" at bounding box center [134, 154] width 125 height 12
select select "px"
select select "500"
select select "px"
select select "rem"
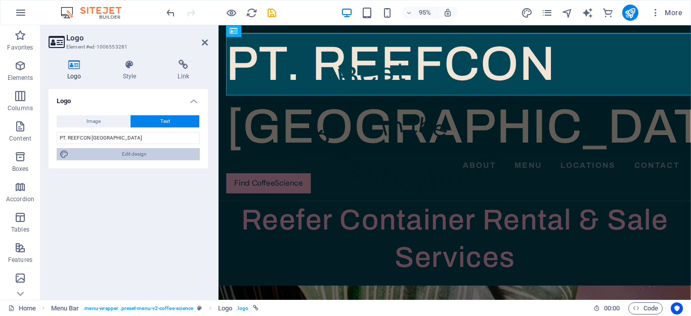
select select "px"
select select "500"
select select "px"
select select "rem"
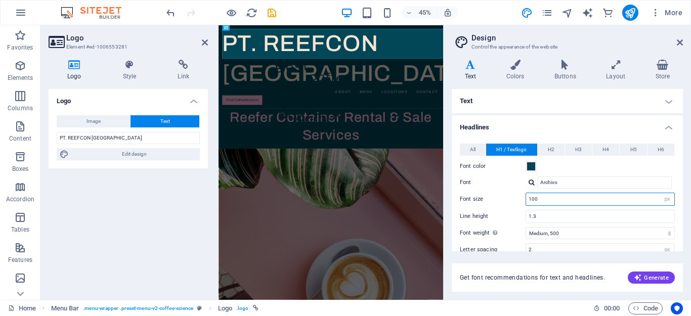
click at [538, 198] on input "100" at bounding box center [600, 199] width 148 height 12
type input "25"
click at [496, 196] on label "Font size" at bounding box center [493, 199] width 66 height 6
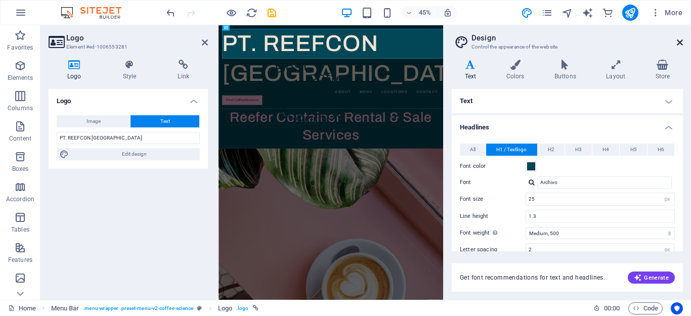
click at [679, 42] on icon at bounding box center [680, 42] width 6 height 8
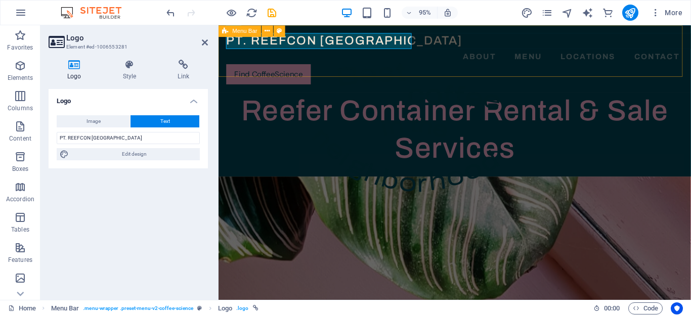
click at [348, 66] on div "PT. REEFCON BERKAH JAYA About Menu Locations Contact Find CoffeeScience Menu" at bounding box center [468, 60] width 498 height 70
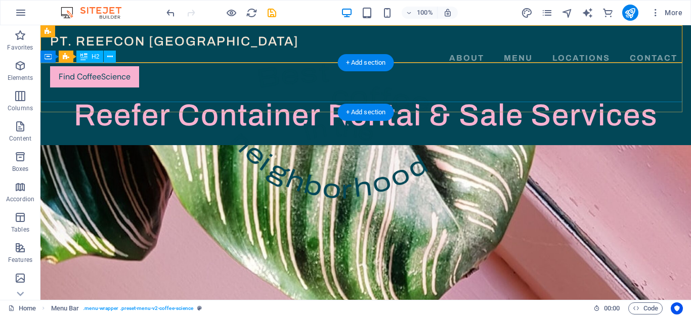
click at [499, 96] on div "Reefer Container Rental & Sale Services" at bounding box center [365, 115] width 651 height 39
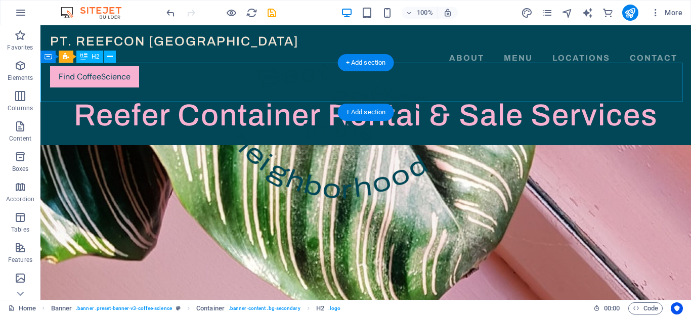
click at [499, 96] on div "Reefer Container Rental & Sale Services" at bounding box center [365, 115] width 651 height 39
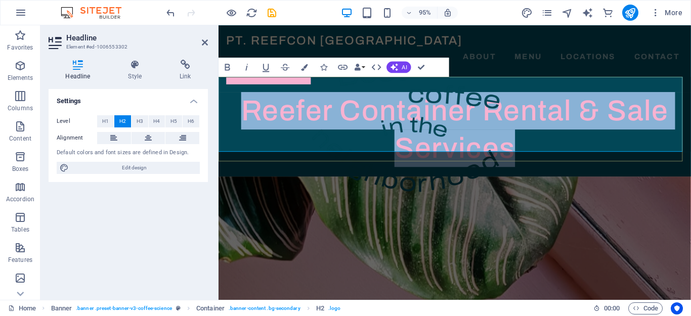
click at [686, 102] on span "Reefer Container Rental & Sale Services" at bounding box center [467, 135] width 450 height 73
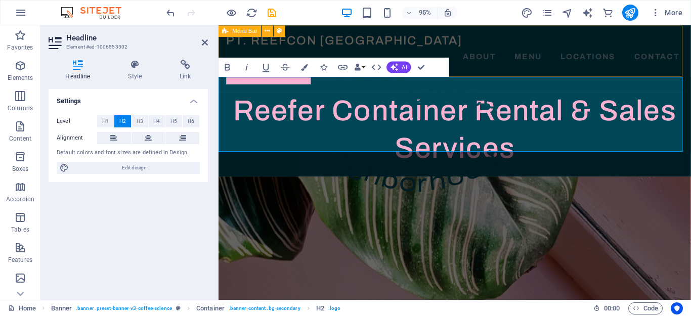
click at [445, 47] on div "PT. REEFCON BERKAH JAYA About Menu Locations Contact Find CoffeeScience Menu" at bounding box center [468, 60] width 498 height 70
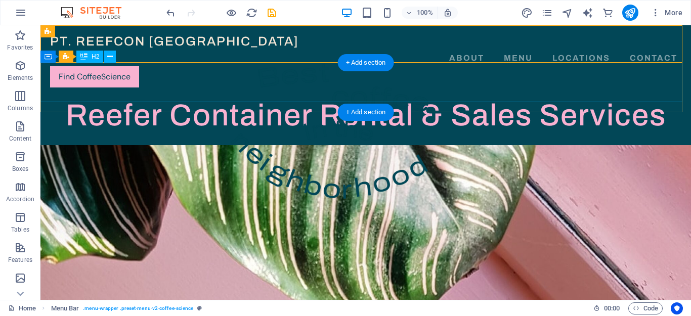
click at [197, 96] on div "Reefer Container Rental & Sales Services" at bounding box center [365, 115] width 651 height 39
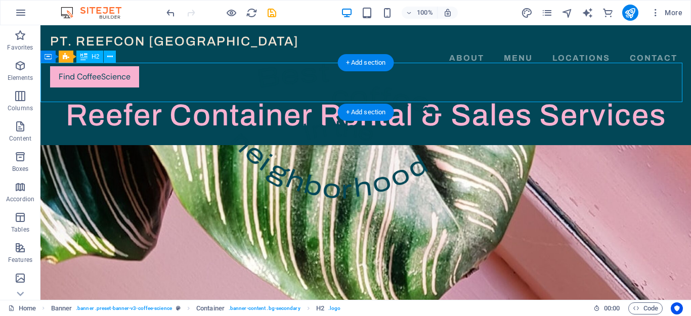
click at [169, 96] on div "Reefer Container Rental & Sales Services" at bounding box center [365, 115] width 651 height 39
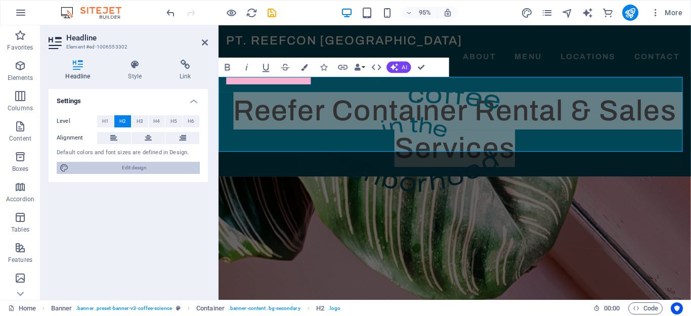
click at [112, 171] on span "Edit design" at bounding box center [134, 168] width 125 height 12
select select "px"
select select "500"
select select "px"
select select "rem"
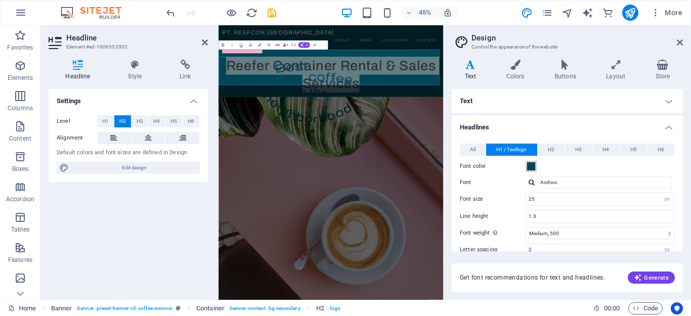
click at [531, 166] on span at bounding box center [531, 166] width 8 height 8
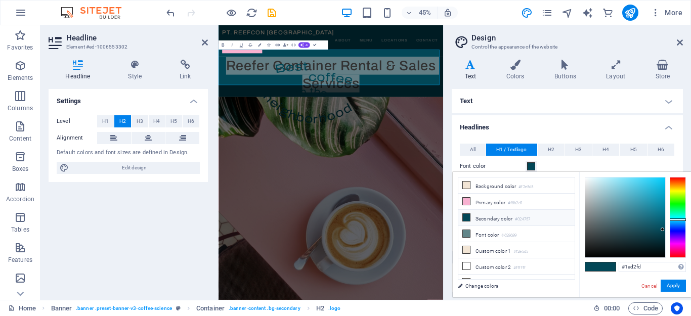
click at [657, 178] on div at bounding box center [626, 218] width 80 height 80
click at [636, 179] on div at bounding box center [626, 218] width 80 height 80
click at [628, 179] on div at bounding box center [626, 218] width 80 height 80
click at [622, 179] on div at bounding box center [626, 218] width 80 height 80
click at [650, 178] on div at bounding box center [626, 218] width 80 height 80
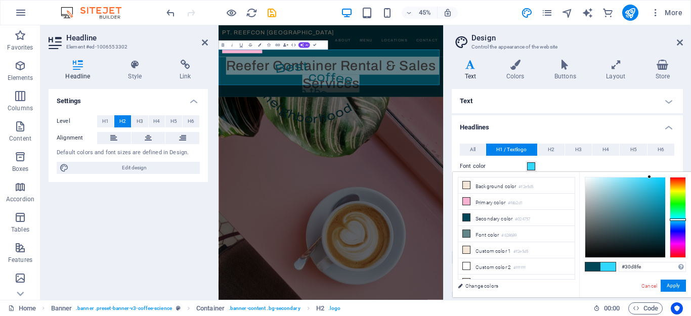
type input "#13cef9"
click at [659, 179] on div at bounding box center [626, 218] width 80 height 80
click at [678, 44] on icon at bounding box center [680, 42] width 6 height 8
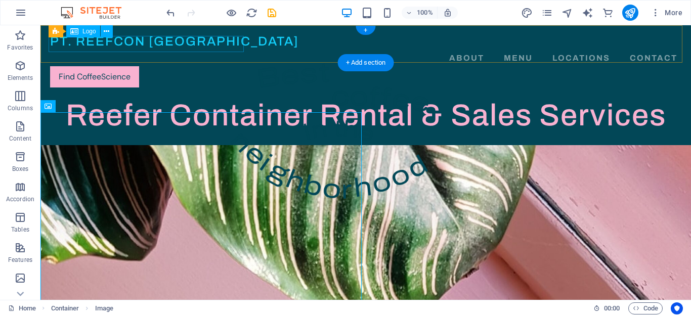
click at [192, 41] on div "PT. REEFCON BERKAH JAYA" at bounding box center [366, 41] width 632 height 17
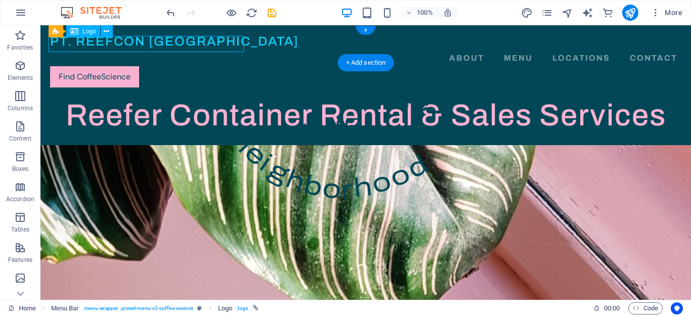
click at [192, 41] on div "PT. REEFCON BERKAH JAYA" at bounding box center [366, 41] width 632 height 17
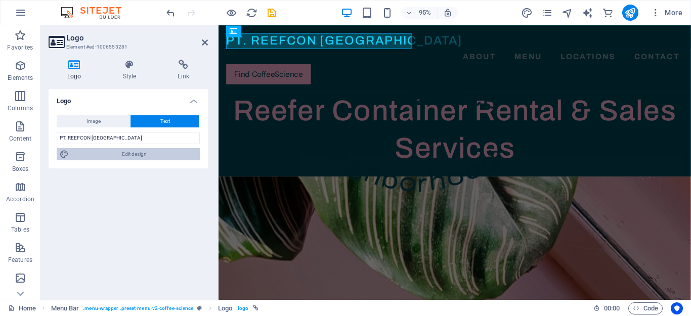
click at [143, 157] on span "Edit design" at bounding box center [134, 154] width 125 height 12
select select "px"
select select "500"
select select "px"
select select "rem"
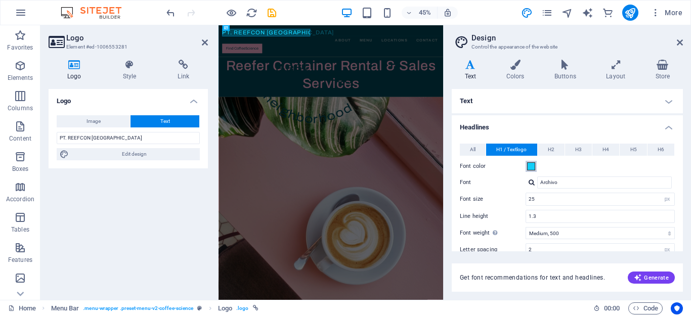
click at [533, 168] on span at bounding box center [531, 166] width 8 height 8
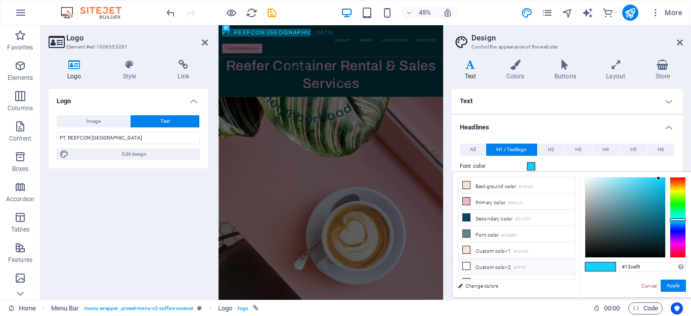
click at [490, 264] on li "Custom color 2 #ffffff" at bounding box center [517, 267] width 116 height 16
type input "#ffffff"
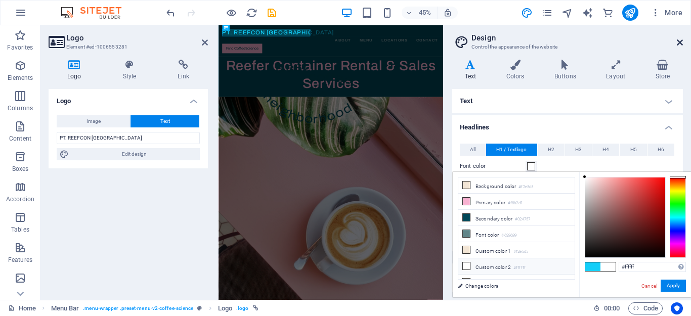
click at [680, 44] on icon at bounding box center [680, 42] width 6 height 8
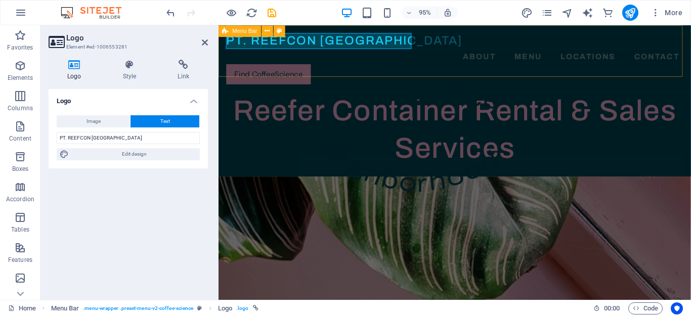
click at [557, 63] on div "PT. REEFCON BERKAH JAYA About Menu Locations Contact Find CoffeeScience Menu" at bounding box center [468, 60] width 498 height 70
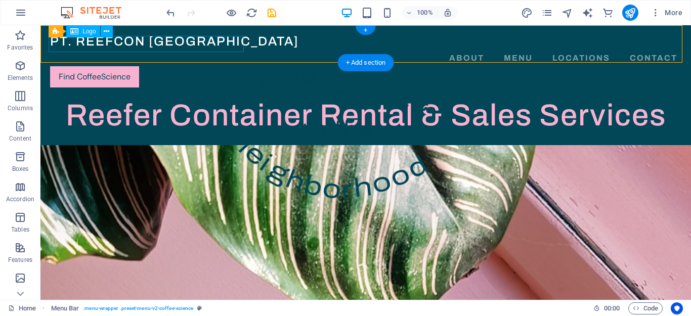
click at [189, 44] on div "PT. REEFCON BERKAH JAYA" at bounding box center [366, 41] width 632 height 17
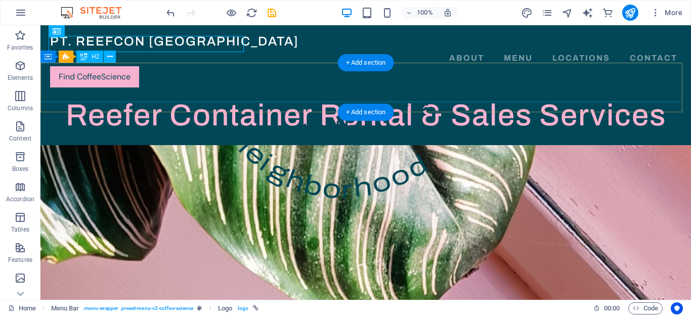
click at [203, 96] on div "Reefer Container Rental & Sales Services" at bounding box center [365, 115] width 651 height 39
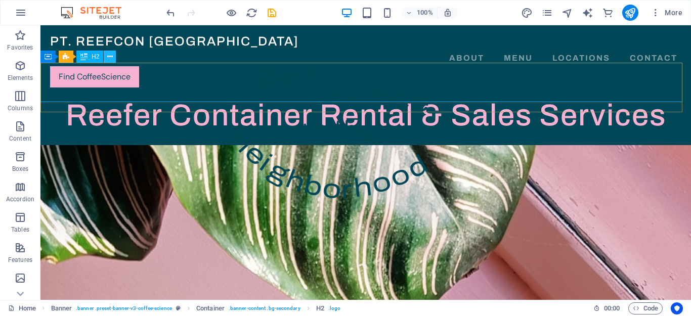
click at [108, 57] on icon at bounding box center [110, 57] width 6 height 11
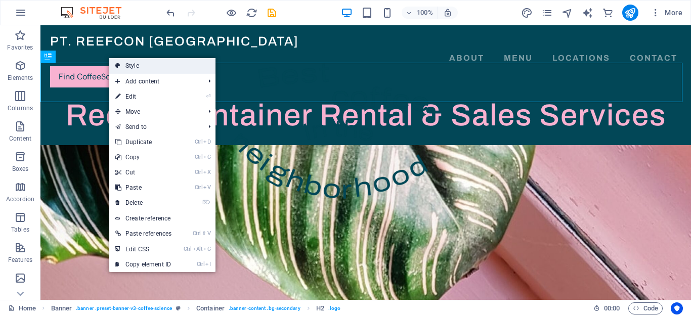
click at [146, 65] on link "Style" at bounding box center [162, 65] width 106 height 15
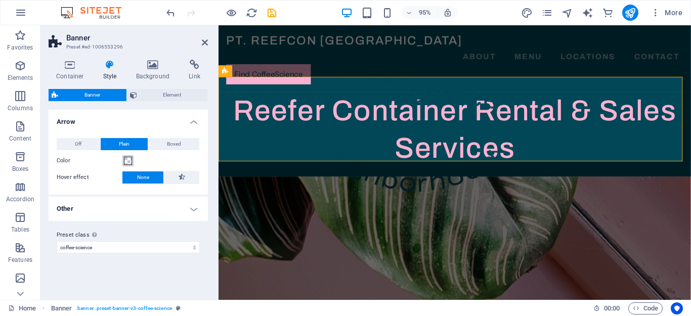
click at [129, 159] on span at bounding box center [128, 161] width 8 height 8
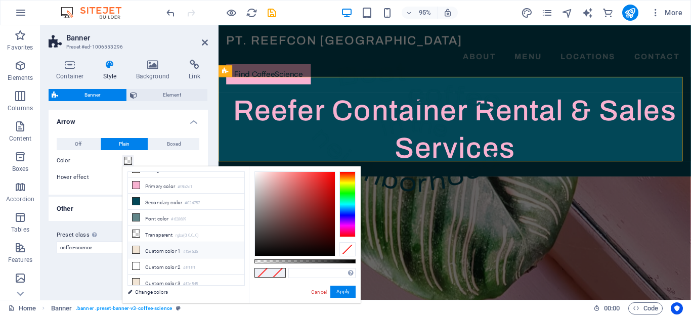
scroll to position [12, 0]
click at [159, 262] on li "Custom color 2 #ffffff" at bounding box center [186, 265] width 116 height 16
type input "#ffffff"
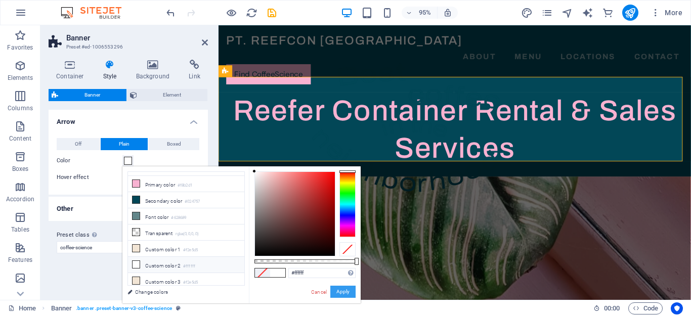
click at [339, 291] on button "Apply" at bounding box center [343, 292] width 25 height 12
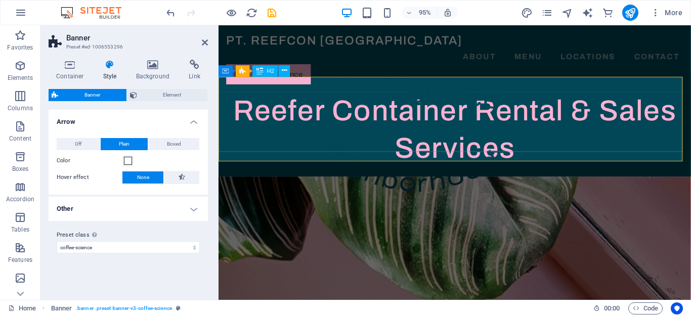
click at [325, 141] on div "Reefer Container Rental & Sales Services" at bounding box center [468, 135] width 498 height 79
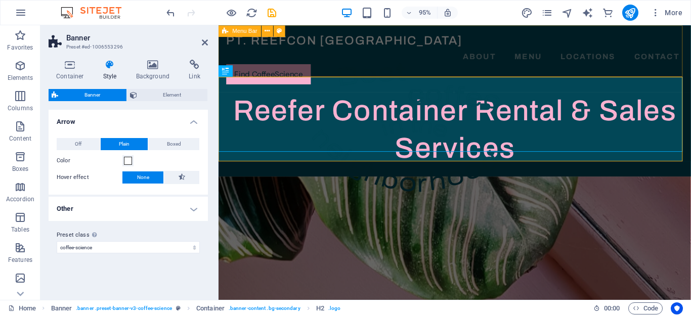
click at [383, 72] on div "PT. REEFCON BERKAH JAYA About Menu Locations Contact Find CoffeeScience Menu" at bounding box center [468, 60] width 498 height 70
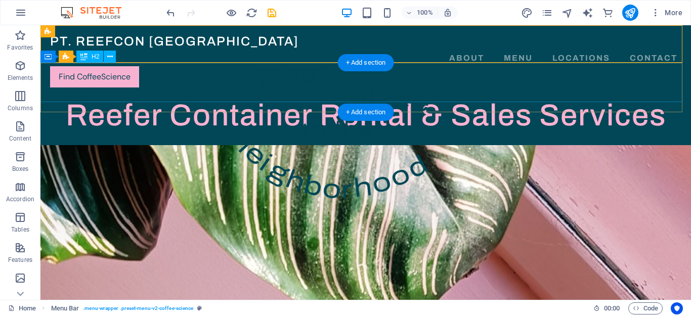
click at [342, 96] on div "Reefer Container Rental & Sales Services" at bounding box center [365, 115] width 651 height 39
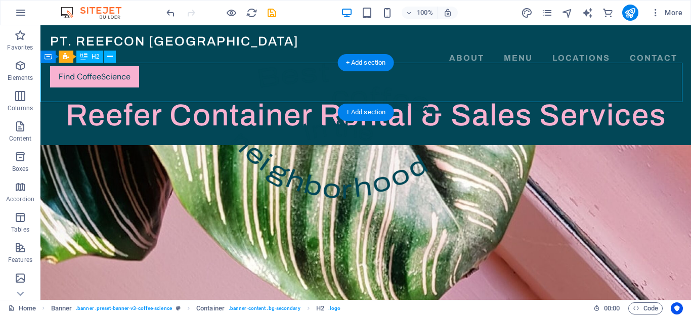
click at [342, 96] on div "Reefer Container Rental & Sales Services" at bounding box center [365, 115] width 651 height 39
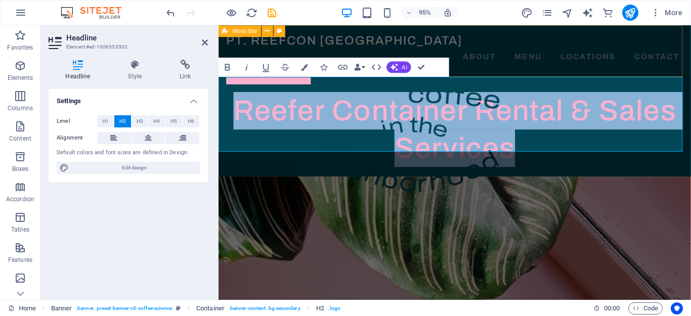
click at [517, 65] on div "PT. REEFCON BERKAH JAYA About Menu Locations Contact Find CoffeeScience Menu" at bounding box center [468, 60] width 498 height 70
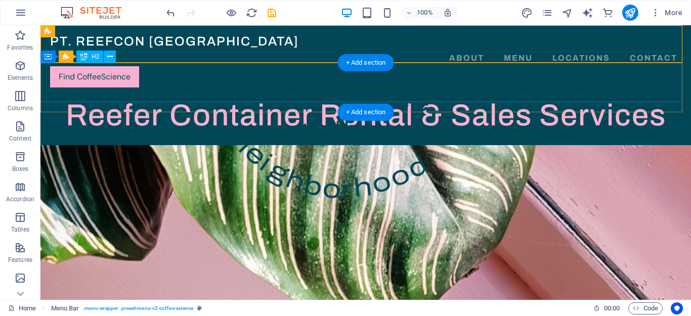
click at [479, 96] on div "Reefer Container Rental & Sales Services" at bounding box center [365, 115] width 651 height 39
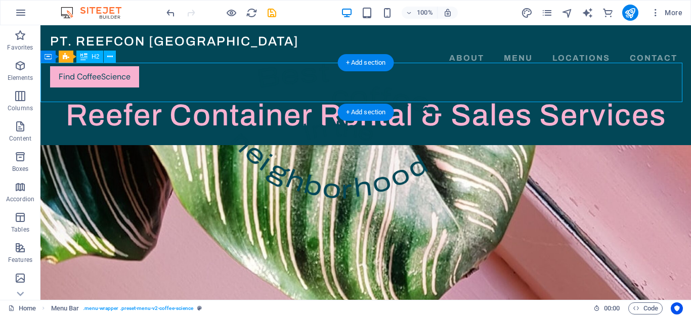
click at [479, 96] on div "Reefer Container Rental & Sales Services" at bounding box center [365, 115] width 651 height 39
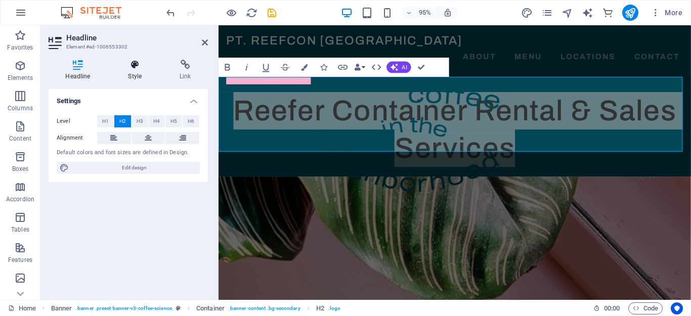
click at [124, 66] on icon at bounding box center [135, 65] width 48 height 10
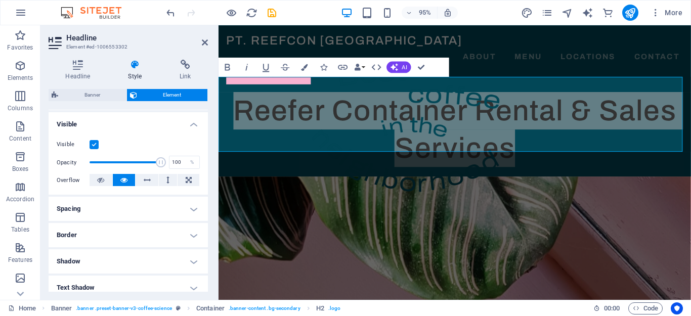
scroll to position [0, 0]
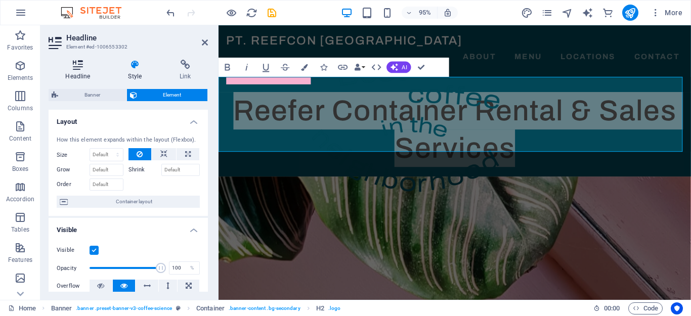
click at [91, 63] on icon at bounding box center [78, 65] width 59 height 10
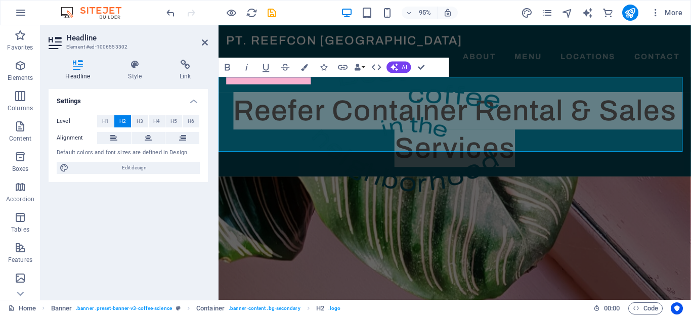
click at [192, 97] on h4 "Settings" at bounding box center [128, 98] width 159 height 18
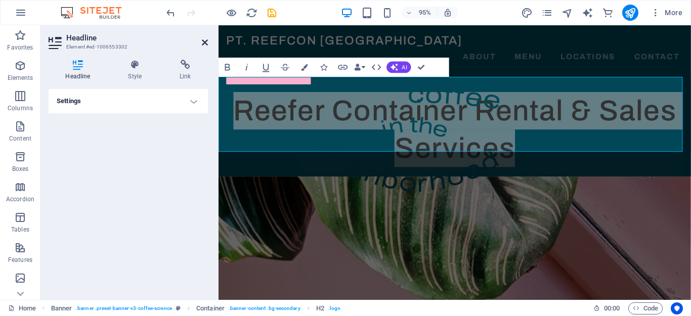
click at [202, 43] on icon at bounding box center [205, 42] width 6 height 8
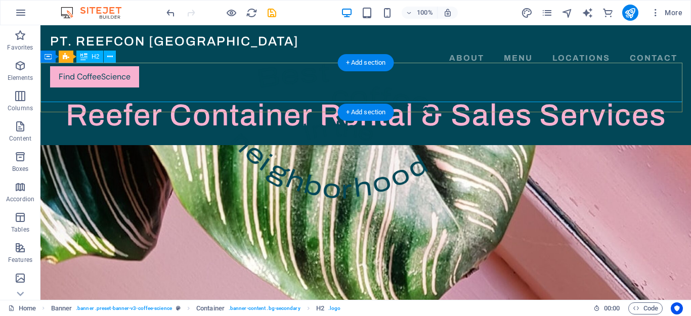
click at [95, 96] on div "Reefer Container Rental & Sales Services" at bounding box center [365, 115] width 651 height 39
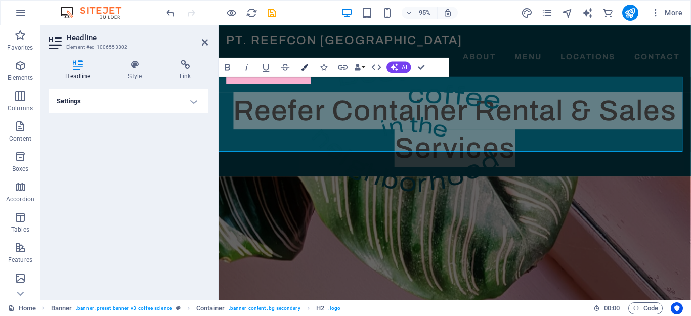
click at [302, 68] on icon "button" at bounding box center [304, 67] width 7 height 7
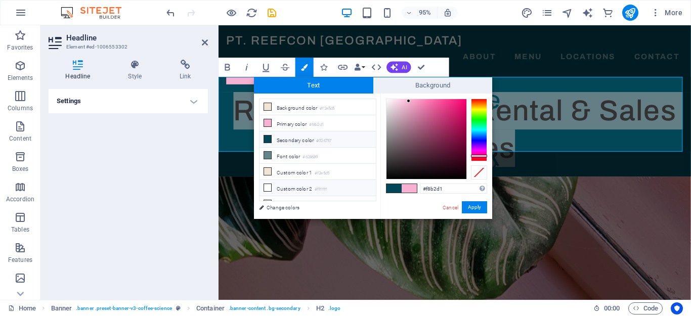
click at [288, 188] on li "Custom color 2 #ffffff" at bounding box center [318, 188] width 116 height 16
type input "#ffffff"
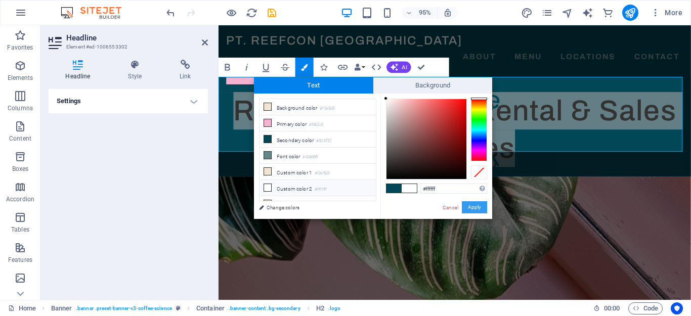
click at [478, 207] on button "Apply" at bounding box center [474, 207] width 25 height 12
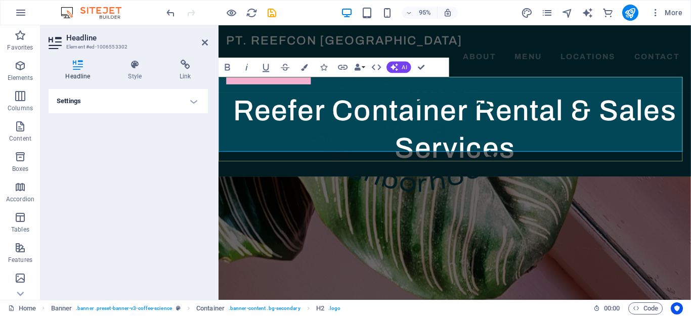
click at [567, 144] on h2 "Reefer Container Rental & Sales Services" at bounding box center [468, 135] width 498 height 79
click at [567, 59] on div "PT. REEFCON BERKAH JAYA About Menu Locations Contact Find CoffeeScience Menu" at bounding box center [468, 60] width 498 height 70
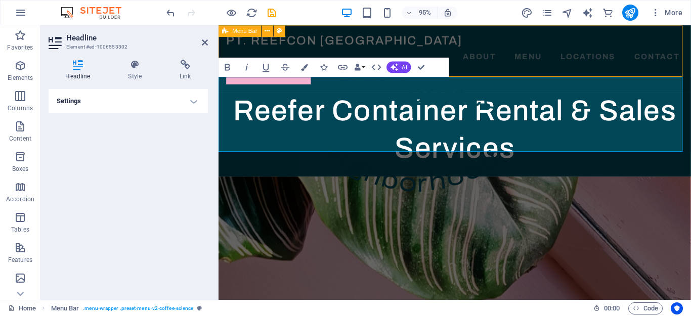
click at [567, 59] on div "PT. REEFCON BERKAH JAYA About Menu Locations Contact Find CoffeeScience Menu" at bounding box center [468, 60] width 498 height 70
select select "rem"
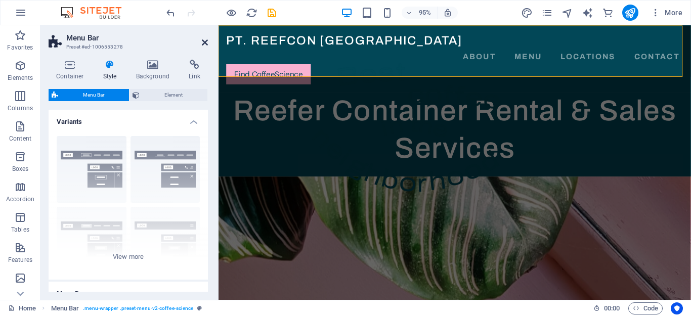
click at [207, 43] on icon at bounding box center [205, 42] width 6 height 8
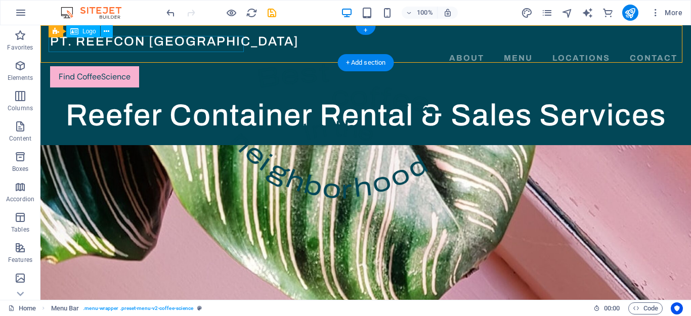
click at [162, 45] on div "PT. REEFCON BERKAH JAYA" at bounding box center [366, 41] width 632 height 17
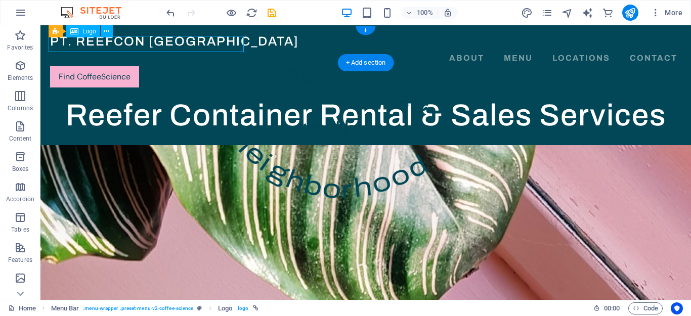
click at [162, 45] on div "PT. REEFCON BERKAH JAYA" at bounding box center [366, 41] width 632 height 17
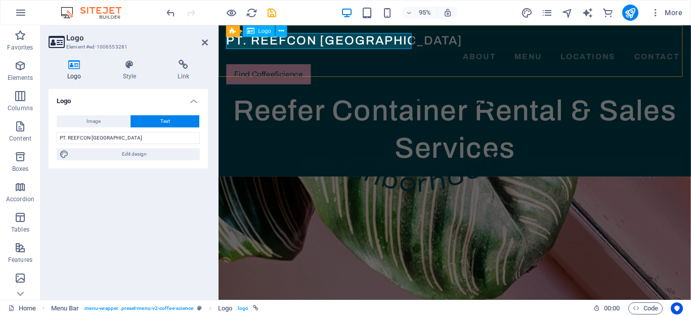
click at [267, 44] on div "PT. REEFCON BERKAH JAYA" at bounding box center [467, 41] width 481 height 17
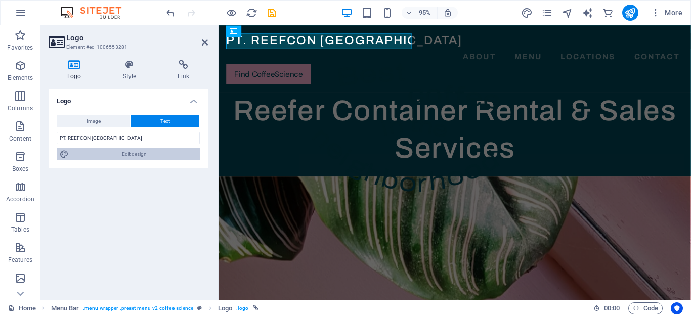
click at [155, 154] on span "Edit design" at bounding box center [134, 154] width 125 height 12
select select "px"
select select "500"
select select "px"
select select "rem"
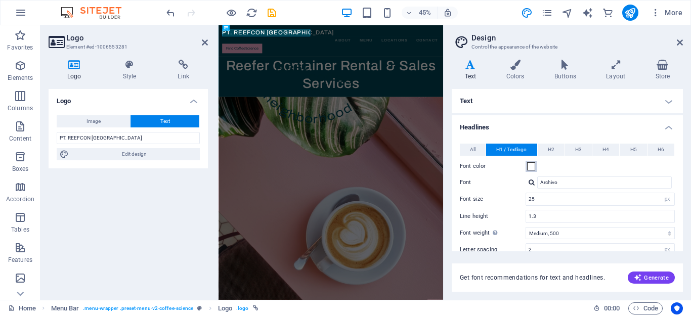
click at [531, 168] on span at bounding box center [531, 166] width 8 height 8
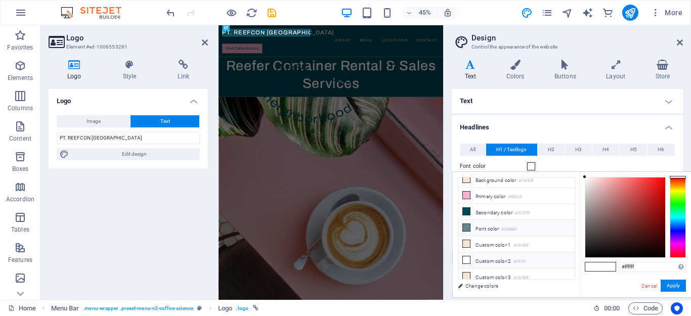
scroll to position [8, 0]
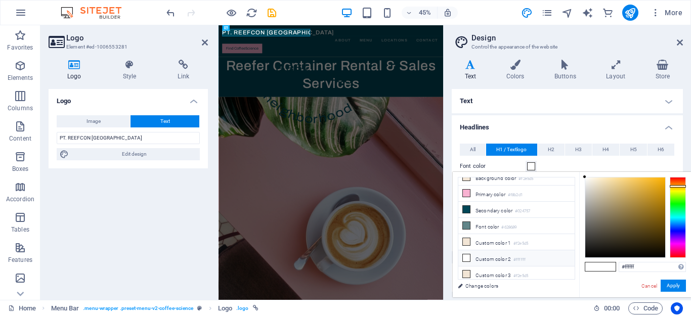
click at [675, 186] on div at bounding box center [678, 217] width 16 height 81
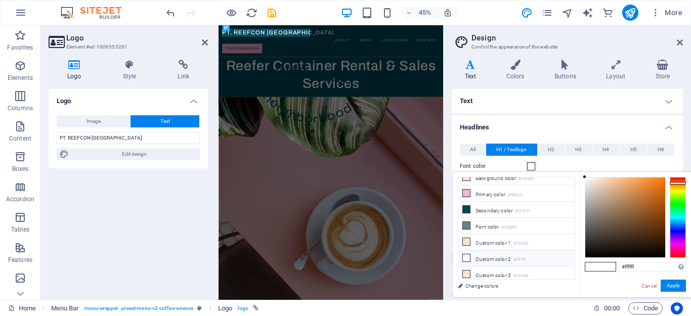
click at [682, 183] on div at bounding box center [678, 217] width 16 height 81
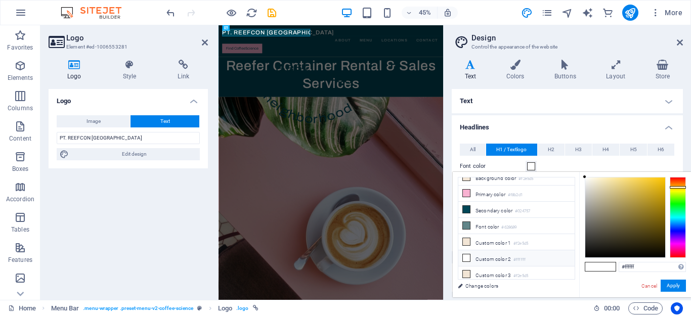
click at [684, 187] on div at bounding box center [678, 217] width 16 height 81
click at [683, 189] on div at bounding box center [678, 217] width 16 height 81
click at [678, 187] on div at bounding box center [678, 217] width 16 height 81
click at [676, 187] on div at bounding box center [678, 217] width 16 height 81
type input "#fdbc08"
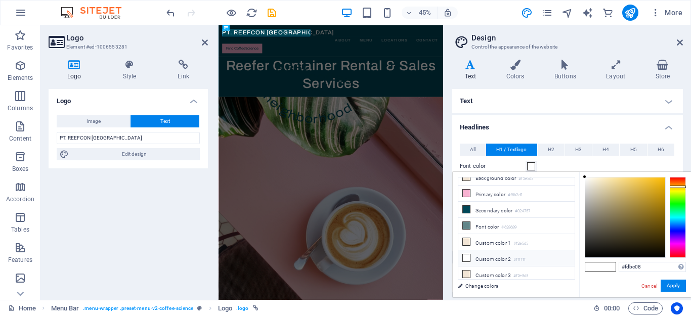
click at [663, 178] on div at bounding box center [626, 218] width 80 height 80
drag, startPoint x: 680, startPoint y: 40, endPoint x: 452, endPoint y: 28, distance: 228.6
click at [680, 40] on icon at bounding box center [680, 42] width 6 height 8
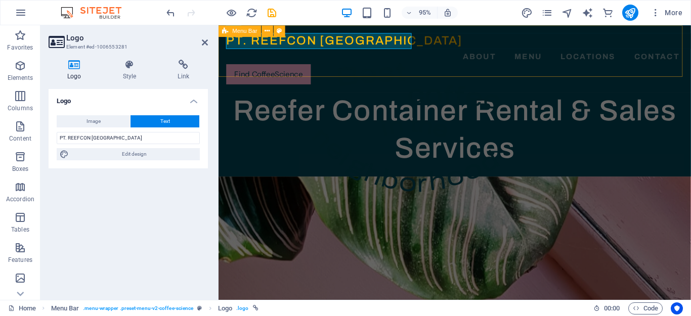
click at [499, 65] on div "PT. REEFCON BERKAH JAYA About Menu Locations Contact Find CoffeeScience Menu" at bounding box center [468, 60] width 498 height 70
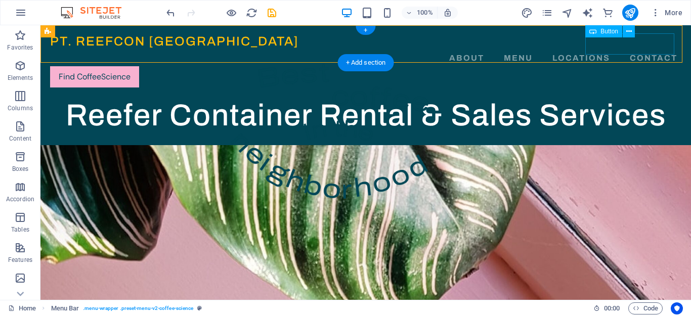
click at [625, 66] on div "Find CoffeeScience" at bounding box center [366, 76] width 632 height 21
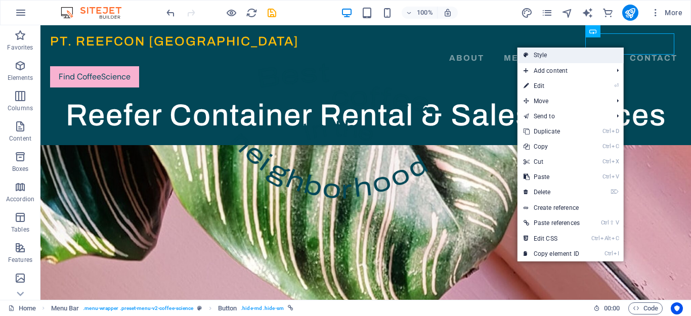
click at [582, 56] on link "Style" at bounding box center [571, 55] width 106 height 15
select select "rem"
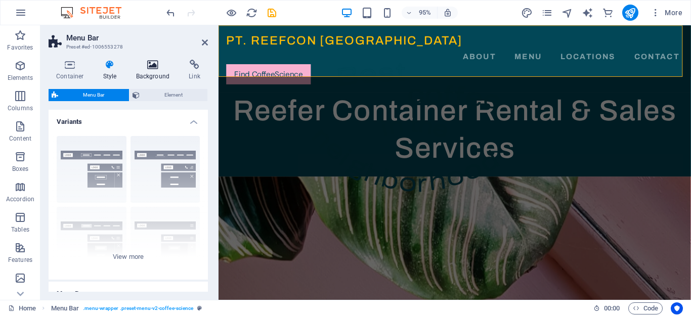
click at [144, 66] on icon at bounding box center [153, 65] width 49 height 10
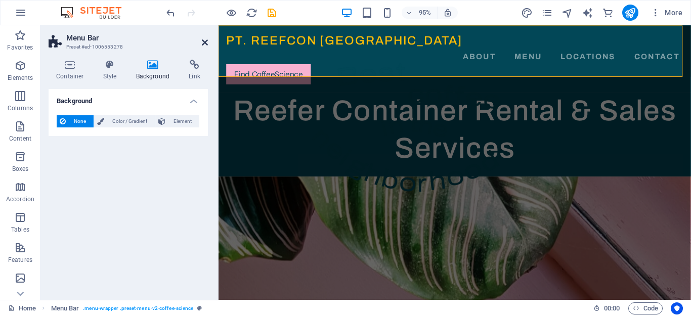
click at [202, 43] on icon at bounding box center [205, 42] width 6 height 8
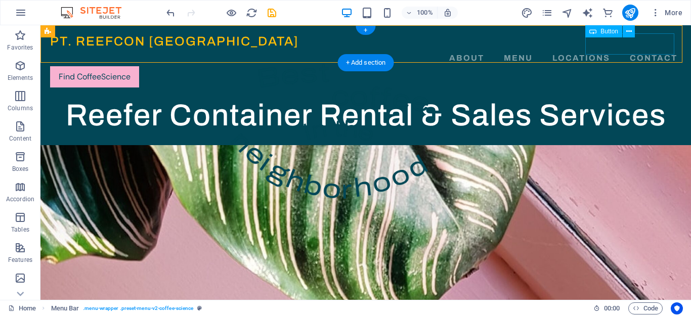
click at [620, 66] on div "Find CoffeeScience" at bounding box center [366, 76] width 632 height 21
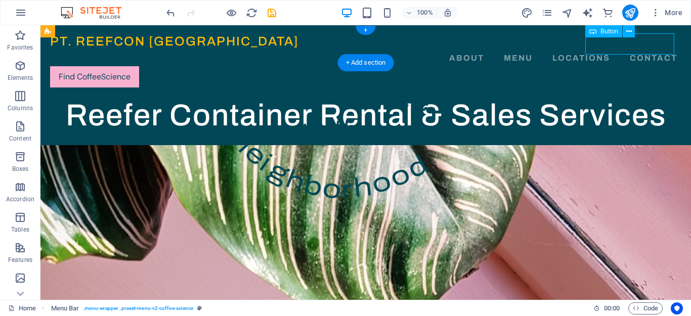
click at [620, 66] on div "Find CoffeeScience" at bounding box center [366, 76] width 632 height 21
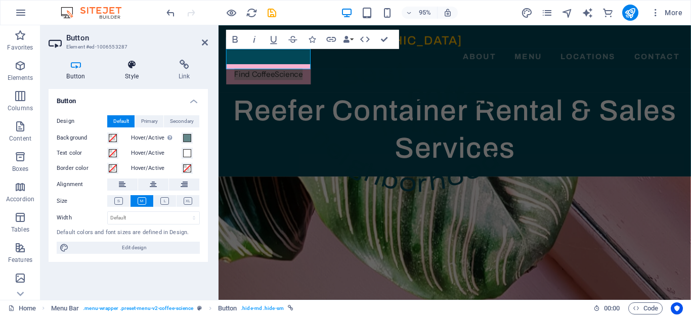
click at [138, 70] on h4 "Style" at bounding box center [134, 70] width 54 height 21
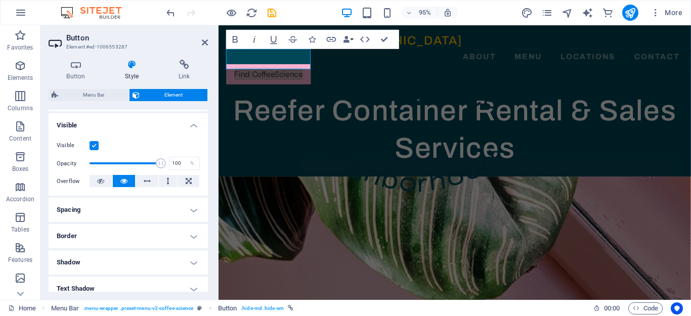
scroll to position [0, 0]
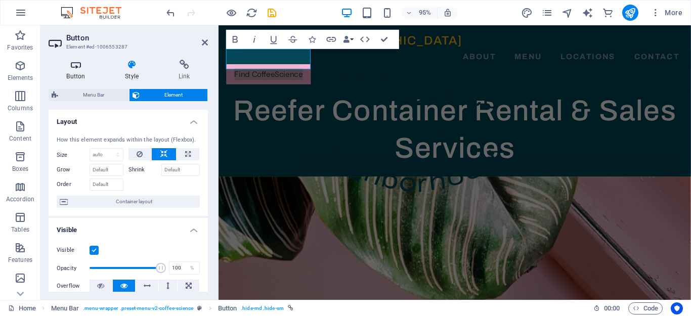
click at [71, 70] on h4 "Button" at bounding box center [78, 70] width 59 height 21
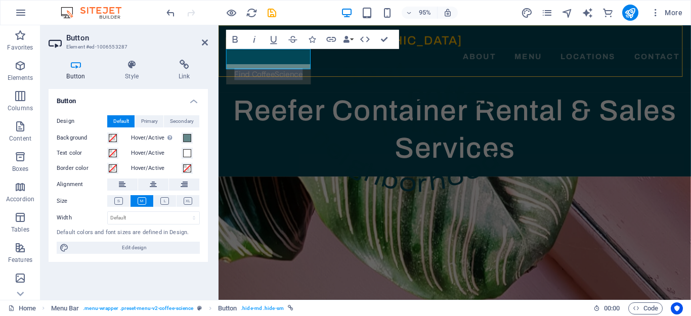
click at [274, 66] on link "Find CoffeeScience" at bounding box center [271, 76] width 89 height 21
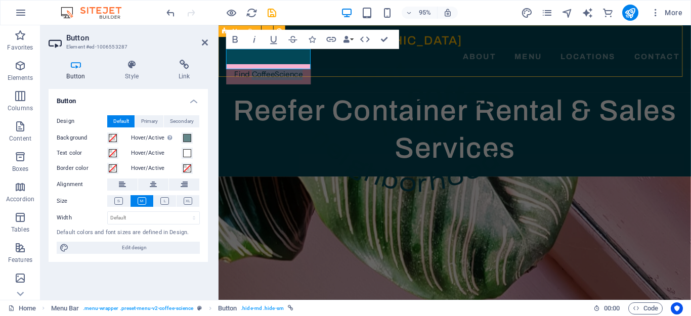
drag, startPoint x: 256, startPoint y: 59, endPoint x: 318, endPoint y: 65, distance: 63.0
click at [318, 65] on div "PT. REEFCON BERKAH JAYA About Menu Locations Contact Find CoffeeScience Menu" at bounding box center [468, 60] width 498 height 70
click at [318, 65] on div "PT. REEFCON BERKAH JAYA About Menu Locations Contact Find Menu Menu" at bounding box center [468, 60] width 498 height 70
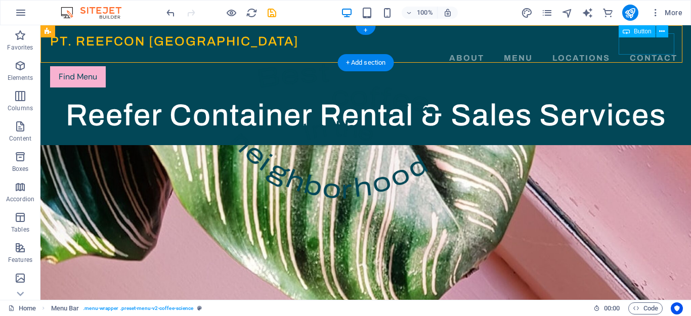
click at [650, 66] on div "Find Menu" at bounding box center [366, 76] width 632 height 21
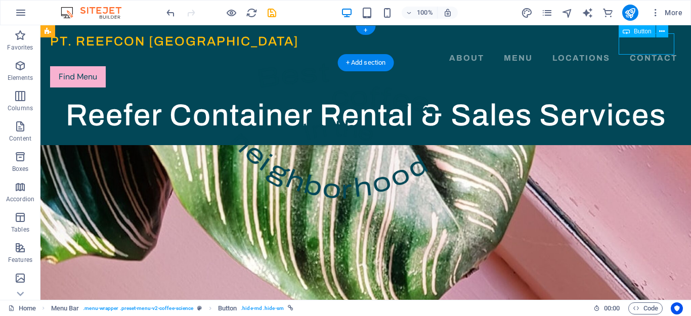
click at [650, 66] on div "Find Menu" at bounding box center [366, 76] width 632 height 21
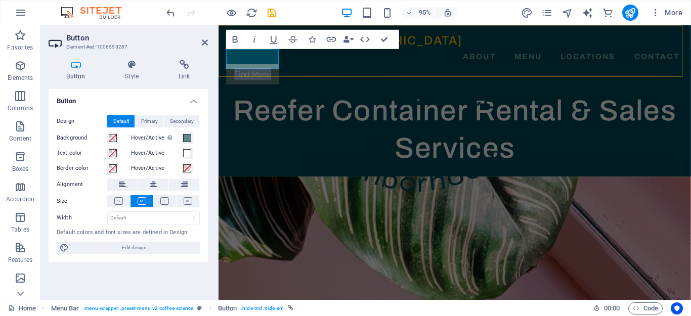
click at [277, 67] on link "Find Menu" at bounding box center [255, 76] width 56 height 21
click at [134, 63] on icon at bounding box center [132, 65] width 50 height 10
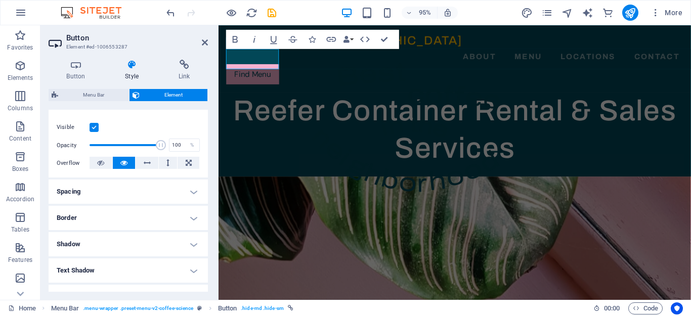
scroll to position [202, 0]
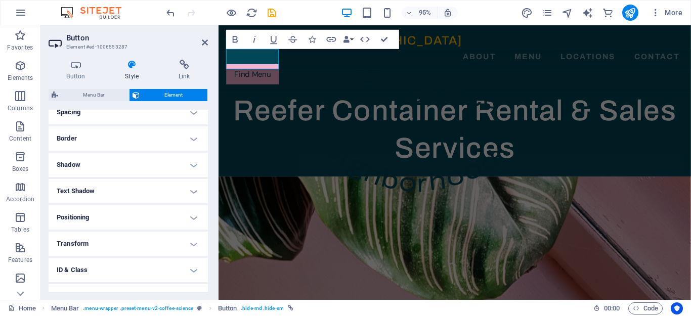
click at [191, 191] on h4 "Text Shadow" at bounding box center [128, 191] width 159 height 24
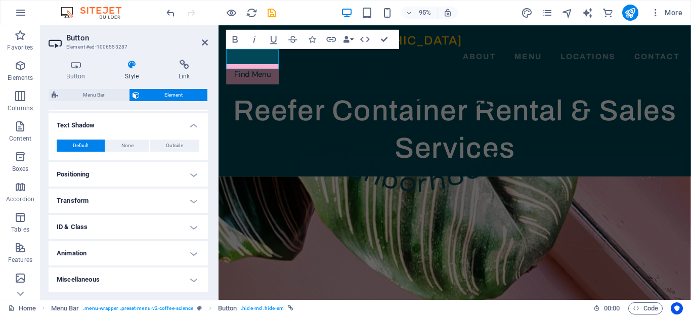
scroll to position [0, 0]
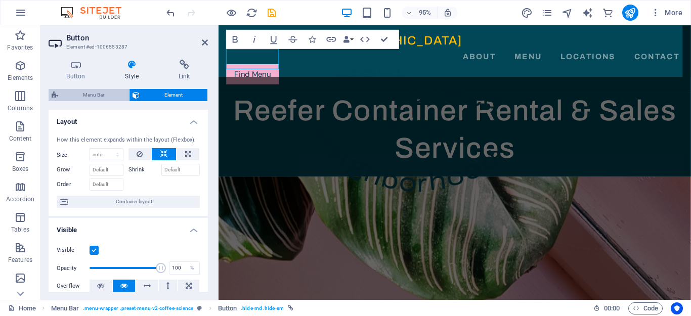
click at [103, 91] on span "Menu Bar" at bounding box center [93, 95] width 65 height 12
select select "rem"
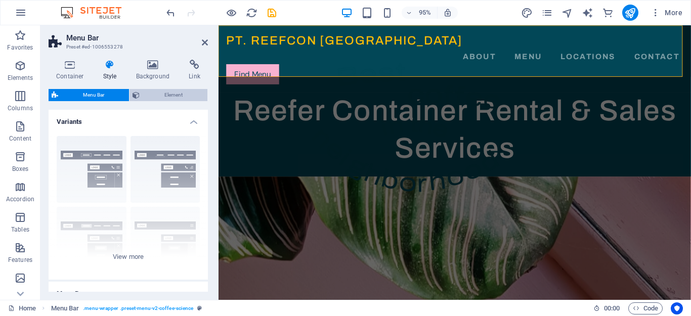
click at [174, 92] on span "Element" at bounding box center [174, 95] width 62 height 12
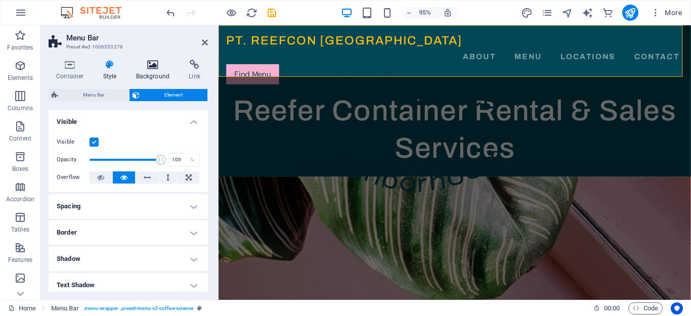
click at [153, 68] on icon at bounding box center [153, 65] width 49 height 10
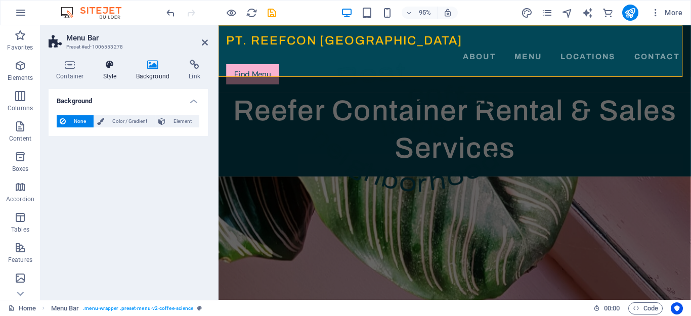
click at [107, 72] on h4 "Style" at bounding box center [112, 70] width 33 height 21
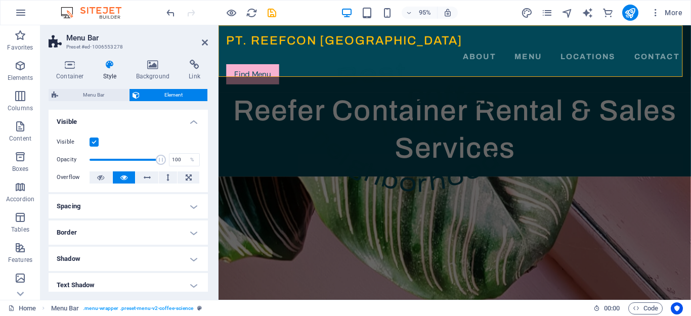
click at [191, 119] on h4 "Visible" at bounding box center [128, 119] width 159 height 18
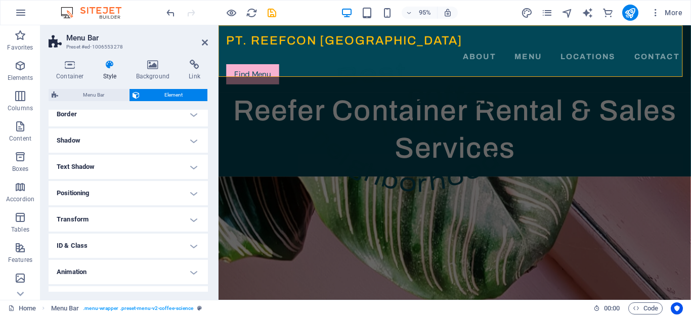
scroll to position [79, 0]
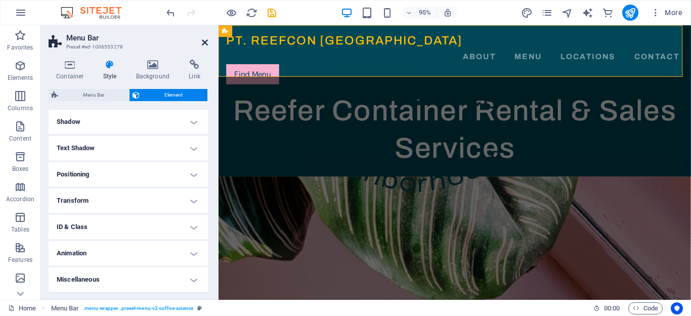
click at [203, 43] on icon at bounding box center [205, 42] width 6 height 8
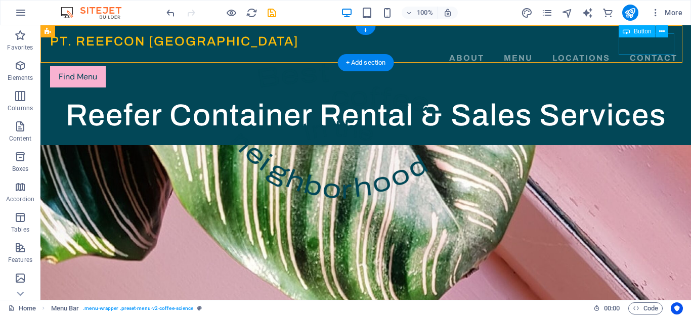
click at [626, 66] on div "Find Menu" at bounding box center [366, 76] width 632 height 21
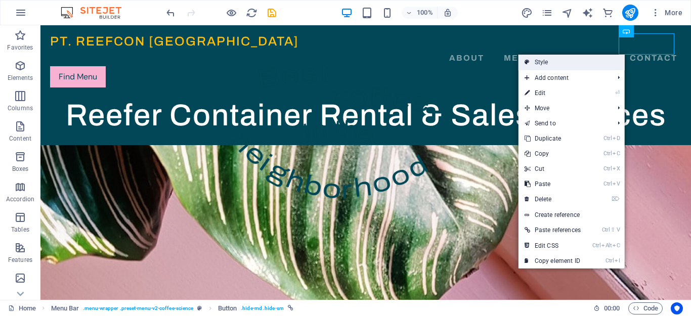
click at [592, 59] on link "Style" at bounding box center [572, 62] width 106 height 15
select select "rem"
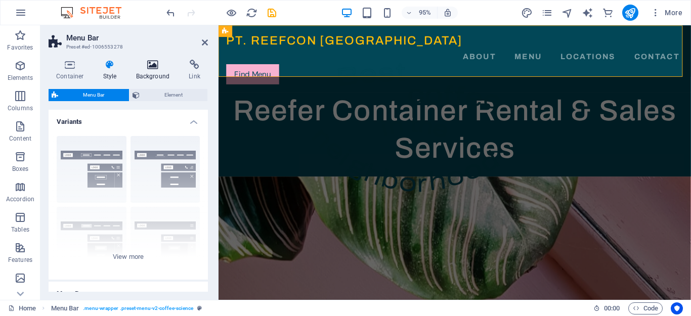
click at [156, 68] on icon at bounding box center [153, 65] width 49 height 10
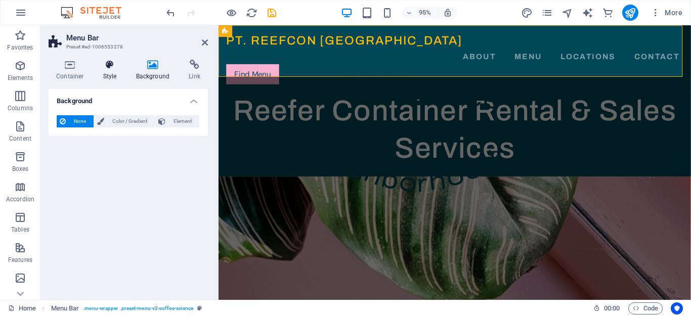
click at [110, 67] on icon at bounding box center [110, 65] width 29 height 10
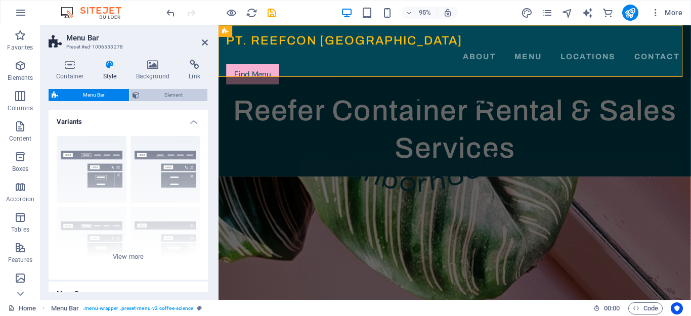
click at [163, 98] on span "Element" at bounding box center [174, 95] width 62 height 12
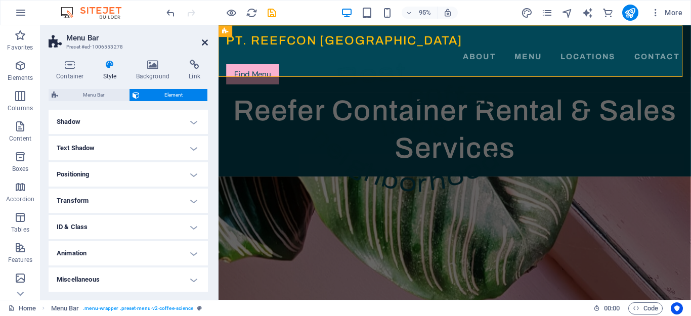
click at [205, 42] on icon at bounding box center [205, 42] width 6 height 8
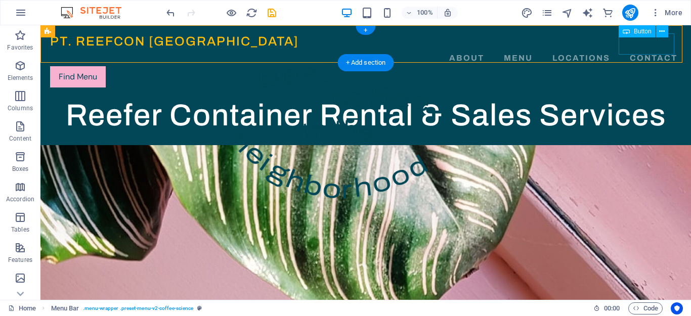
click at [637, 66] on div "Find Menu" at bounding box center [366, 76] width 632 height 21
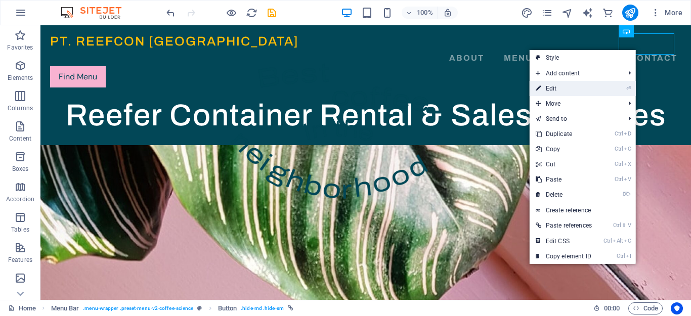
click at [579, 91] on link "⏎ Edit" at bounding box center [564, 88] width 68 height 15
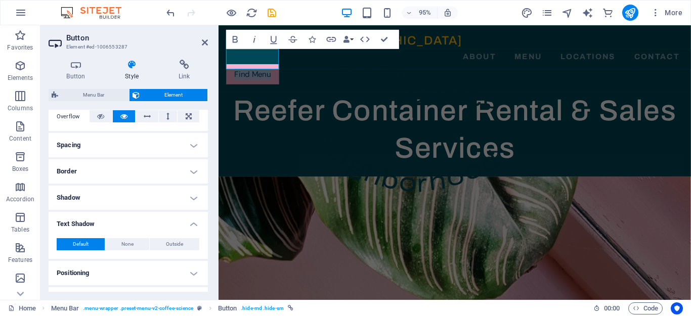
scroll to position [167, 0]
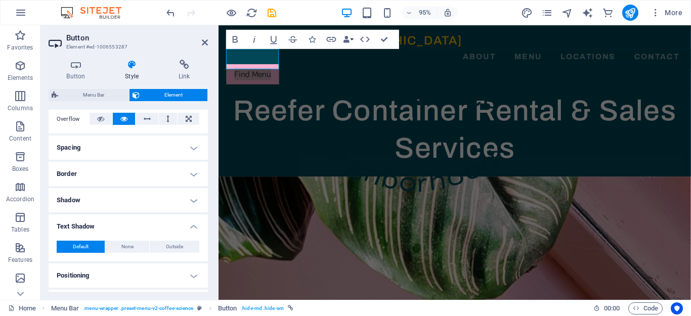
click at [191, 200] on h4 "Shadow" at bounding box center [128, 200] width 159 height 24
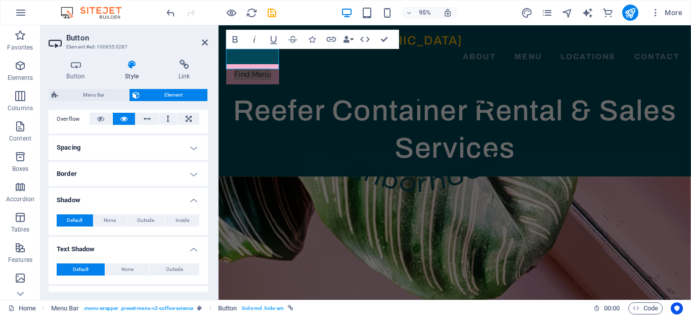
click at [188, 177] on h4 "Border" at bounding box center [128, 174] width 159 height 24
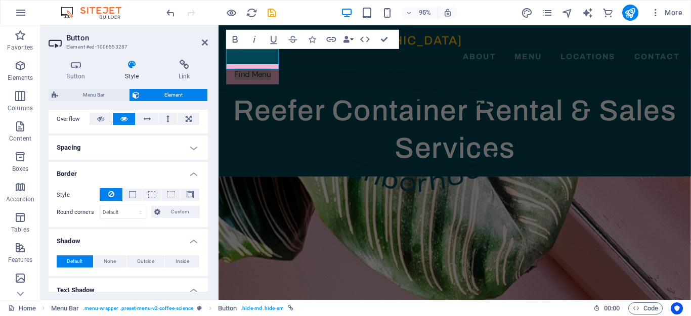
click at [194, 149] on h4 "Spacing" at bounding box center [128, 148] width 159 height 24
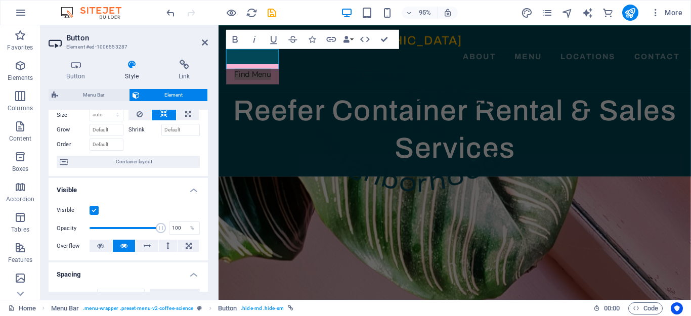
scroll to position [0, 0]
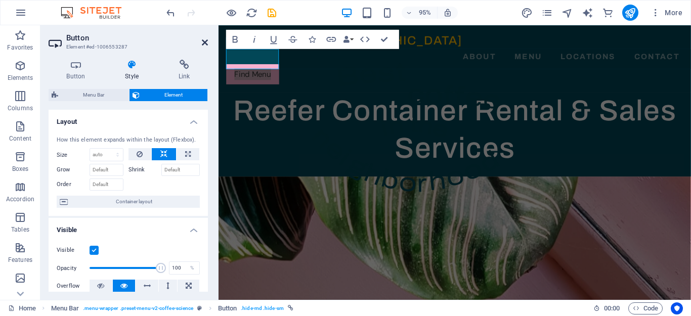
click at [202, 40] on icon at bounding box center [205, 42] width 6 height 8
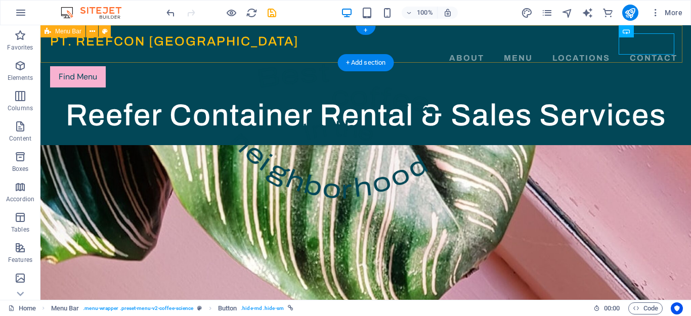
click at [602, 55] on div "PT. REEFCON BERKAH JAYA About Menu Locations Contact Find Menu Menu" at bounding box center [365, 60] width 651 height 70
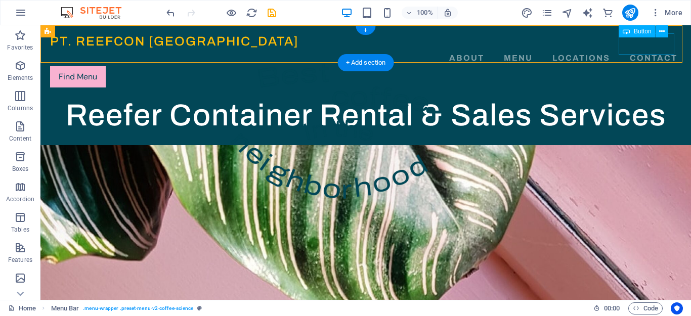
click at [623, 66] on div "Find Menu" at bounding box center [366, 76] width 632 height 21
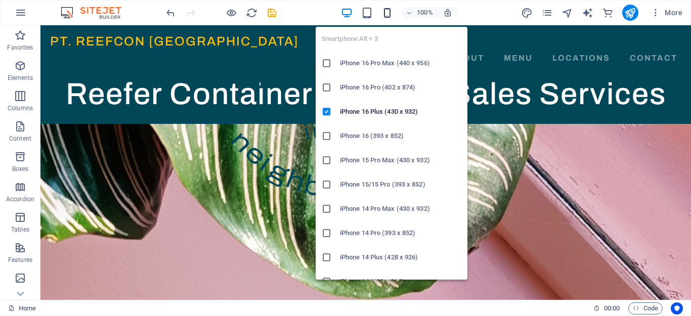
click at [388, 10] on icon "button" at bounding box center [388, 13] width 12 height 12
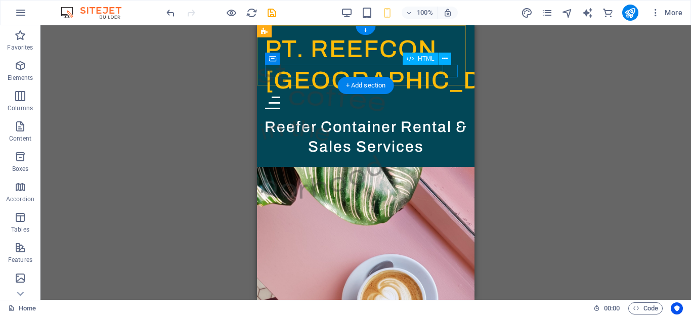
click at [450, 97] on div "Menu" at bounding box center [365, 103] width 201 height 13
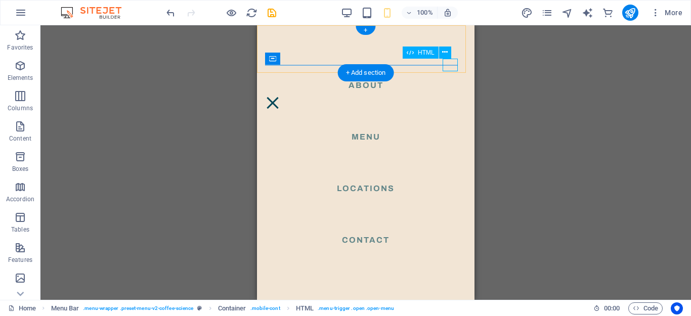
click at [280, 97] on div "Menu" at bounding box center [272, 103] width 15 height 13
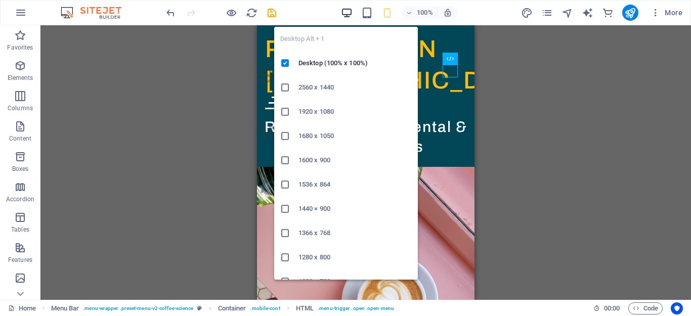
click at [344, 15] on icon "button" at bounding box center [347, 13] width 12 height 12
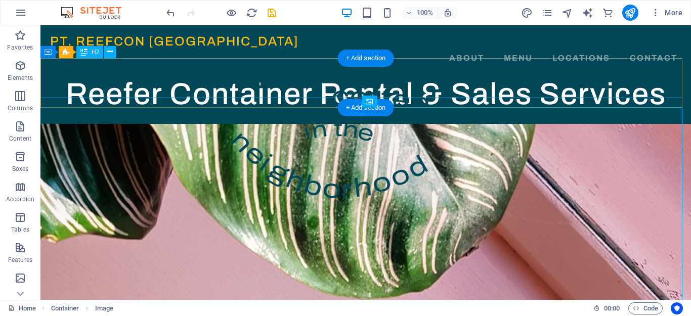
click at [672, 90] on div "Reefer Container Rental & Sales Services" at bounding box center [365, 93] width 651 height 39
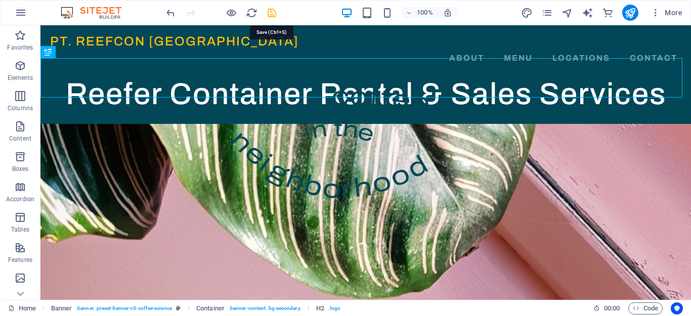
click at [271, 12] on icon "save" at bounding box center [272, 13] width 12 height 12
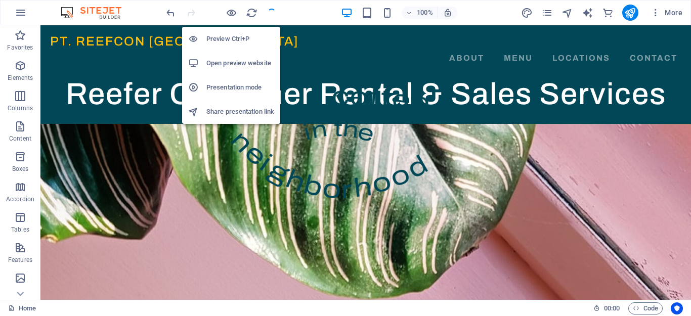
click at [228, 65] on h6 "Open preview website" at bounding box center [241, 63] width 68 height 12
click at [227, 14] on icon "button" at bounding box center [232, 13] width 12 height 12
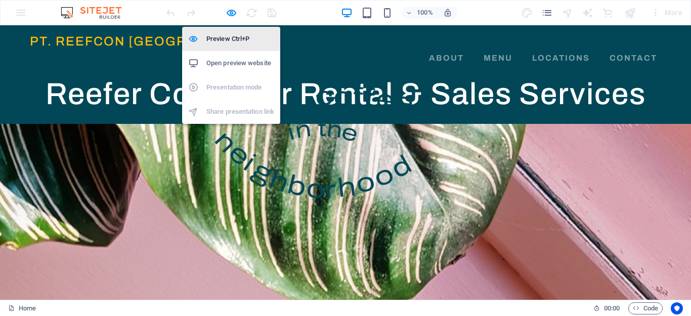
click at [220, 36] on h6 "Preview Ctrl+P" at bounding box center [241, 39] width 68 height 12
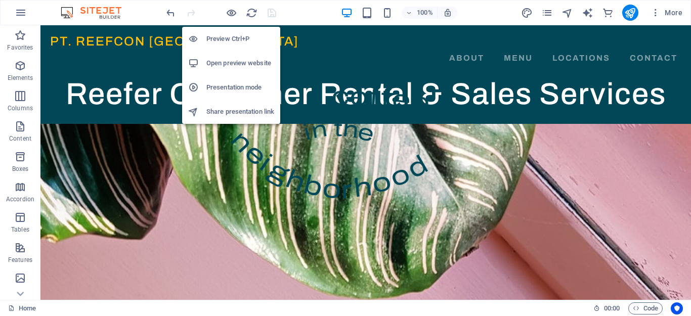
click at [225, 35] on h6 "Preview Ctrl+P" at bounding box center [241, 39] width 68 height 12
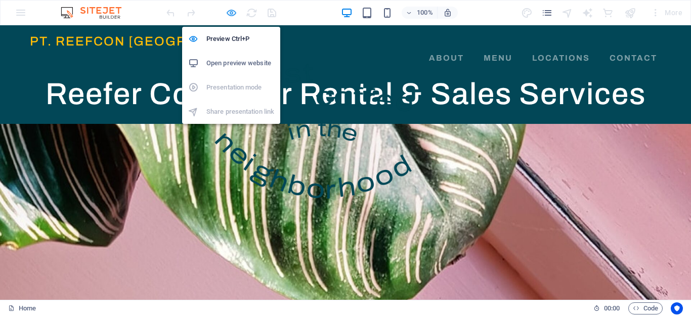
click at [232, 13] on icon "button" at bounding box center [232, 13] width 12 height 12
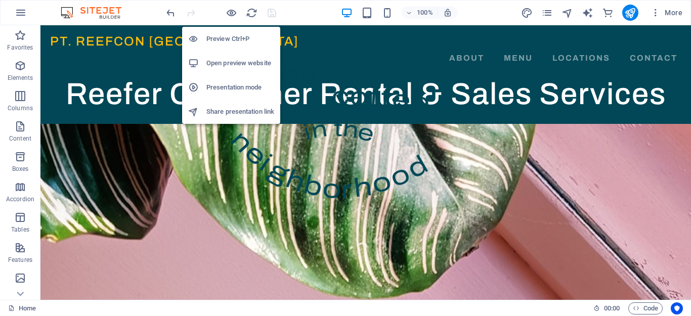
click at [215, 64] on h6 "Open preview website" at bounding box center [241, 63] width 68 height 12
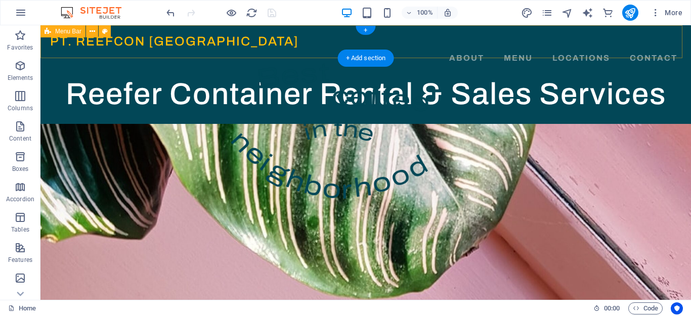
click at [283, 52] on div "PT. REEFCON BERKAH JAYA About Menu Locations Contact Menu" at bounding box center [365, 49] width 651 height 49
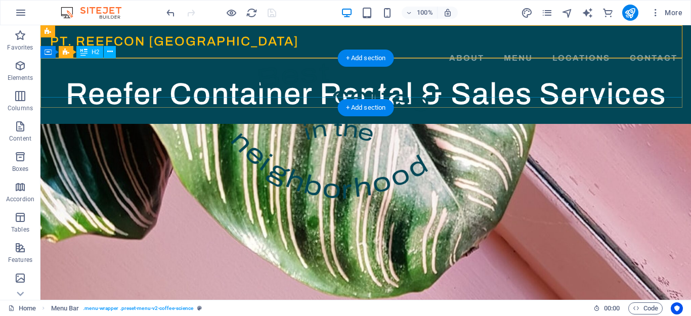
click at [187, 78] on div "Reefer Container Rental & Sales Services" at bounding box center [365, 93] width 651 height 39
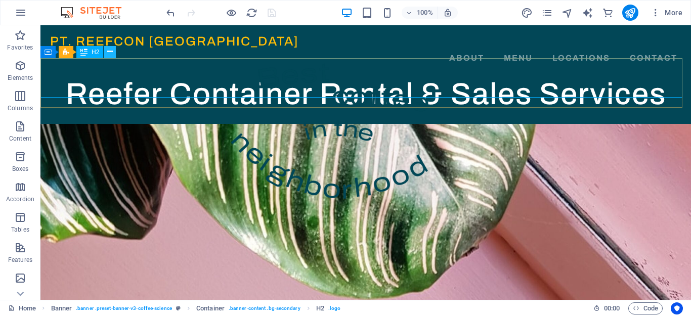
click at [113, 55] on button at bounding box center [110, 52] width 12 height 12
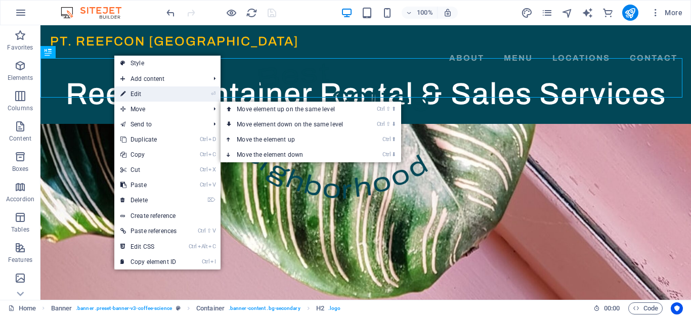
click at [149, 97] on link "⏎ Edit" at bounding box center [148, 94] width 68 height 15
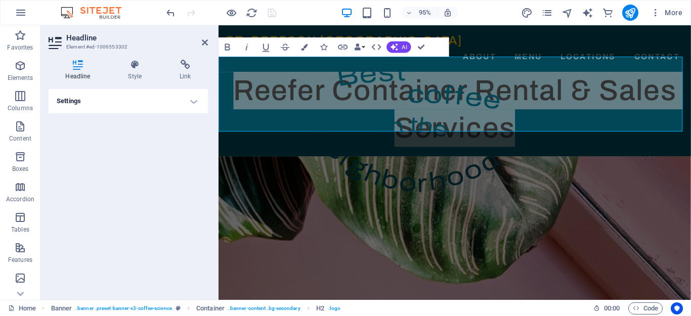
click at [191, 99] on h4 "Settings" at bounding box center [128, 101] width 159 height 24
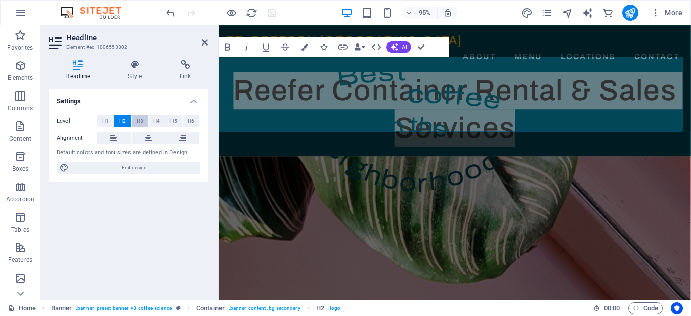
click at [139, 122] on span "H3" at bounding box center [140, 121] width 7 height 12
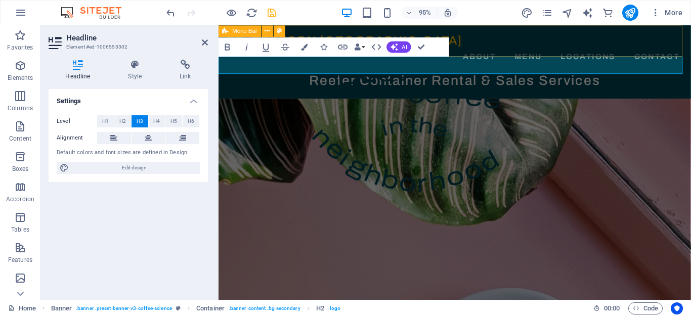
click at [650, 54] on div "PT. REEFCON BERKAH JAYA About Menu Locations Contact Menu" at bounding box center [468, 49] width 498 height 49
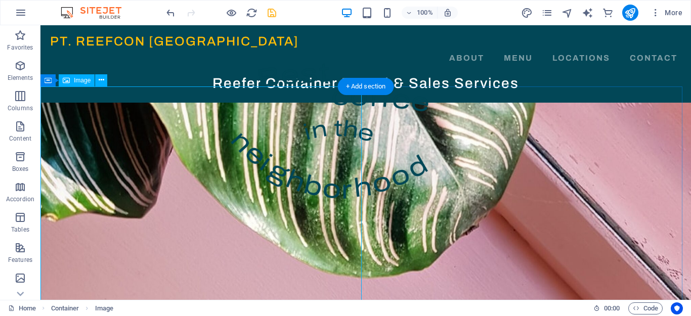
select select "%"
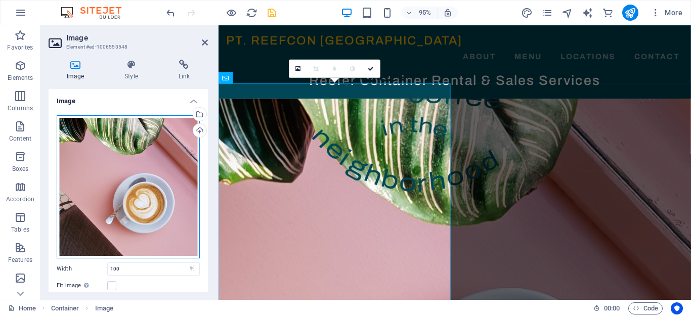
click at [139, 194] on div "Drag files here, click to choose files or select files from Files or our free s…" at bounding box center [128, 186] width 143 height 143
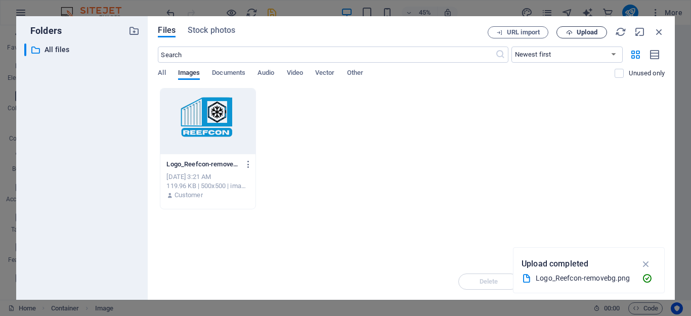
click at [571, 31] on icon "button" at bounding box center [569, 32] width 7 height 7
click at [591, 31] on span "Upload" at bounding box center [587, 32] width 21 height 6
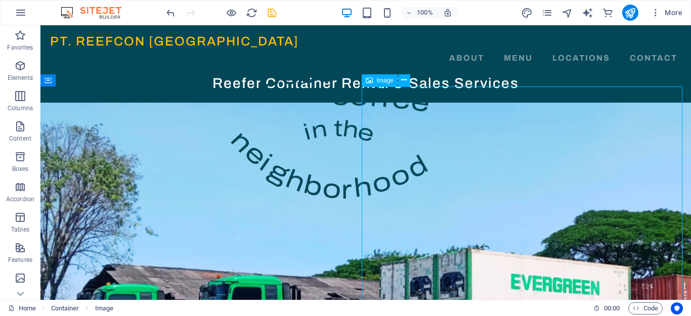
select select "%"
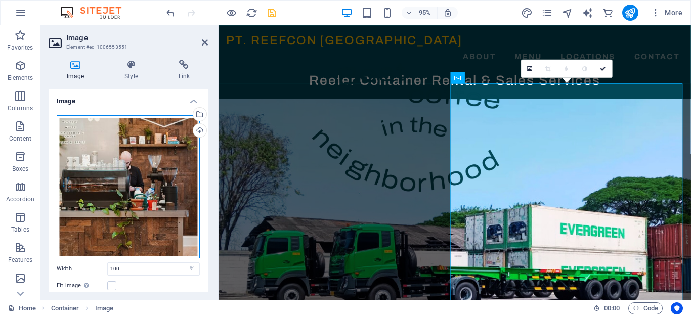
click at [128, 183] on div "Drag files here, click to choose files or select files from Files or our free s…" at bounding box center [128, 186] width 143 height 143
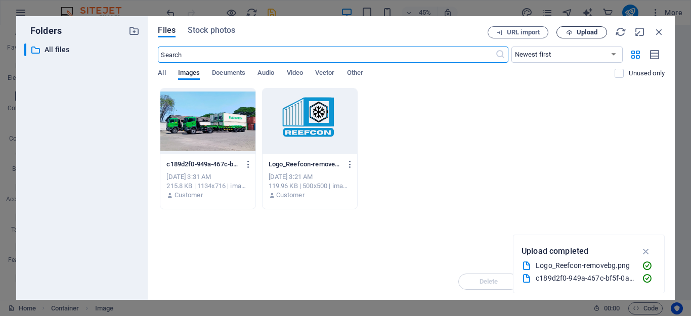
click at [575, 33] on span "Upload" at bounding box center [582, 32] width 42 height 7
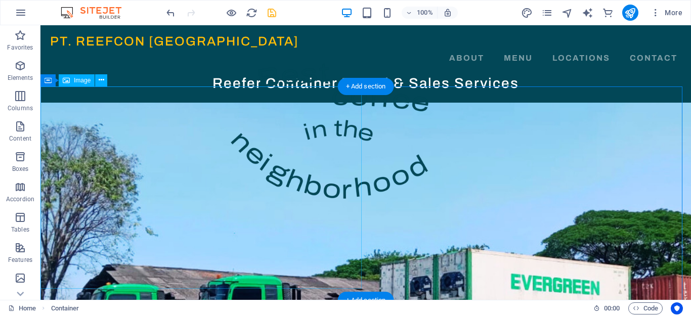
click at [306, 232] on figure at bounding box center [365, 308] width 651 height 411
click at [216, 139] on figure at bounding box center [365, 308] width 651 height 411
select select "%"
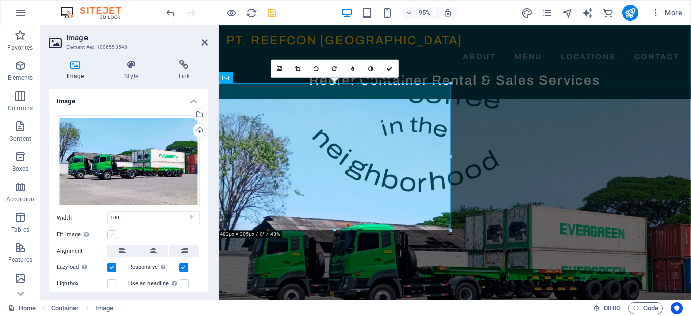
click at [113, 233] on label at bounding box center [111, 234] width 9 height 9
click at [0, 0] on input "Fit image Automatically fit image to a fixed width and height" at bounding box center [0, 0] width 0 height 0
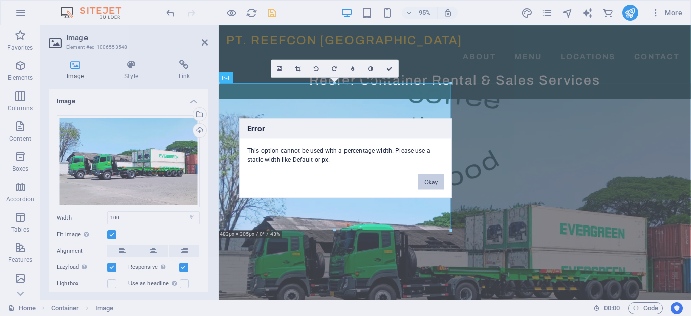
click at [434, 182] on button "Okay" at bounding box center [431, 181] width 25 height 15
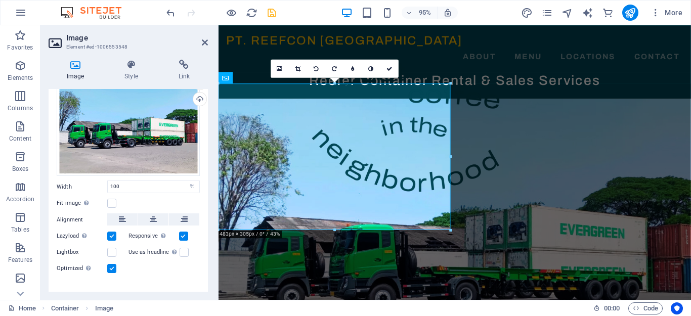
scroll to position [46, 0]
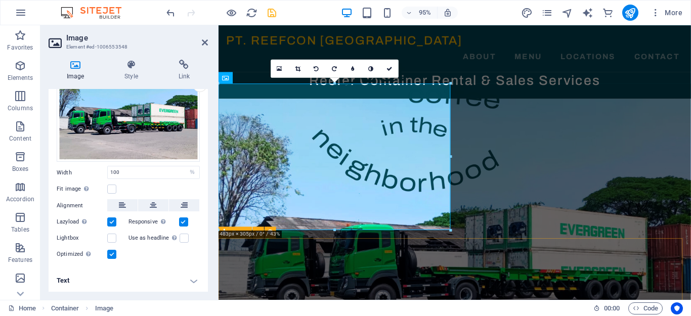
drag, startPoint x: 553, startPoint y: 257, endPoint x: 342, endPoint y: 250, distance: 211.2
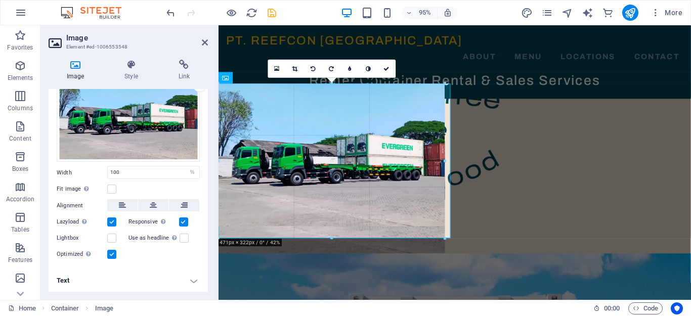
drag, startPoint x: 335, startPoint y: 231, endPoint x: 340, endPoint y: 239, distance: 9.6
type input "471"
select select "px"
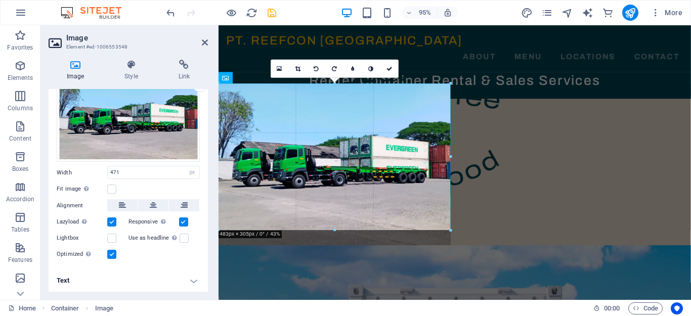
drag, startPoint x: 445, startPoint y: 158, endPoint x: 451, endPoint y: 160, distance: 6.8
type input "483"
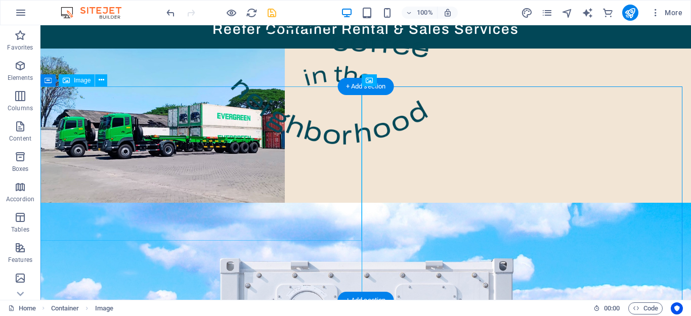
scroll to position [0, 0]
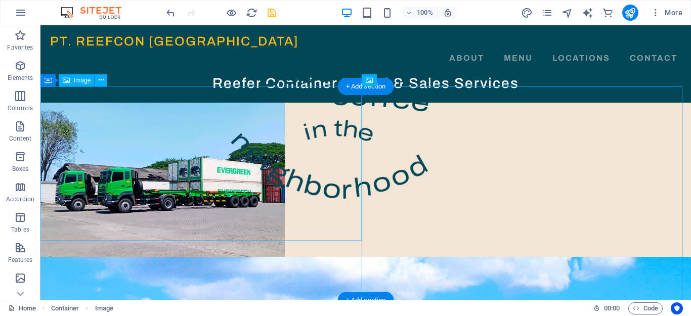
click at [347, 200] on figure at bounding box center [365, 180] width 651 height 154
click at [322, 179] on figure at bounding box center [365, 180] width 651 height 154
select select "px"
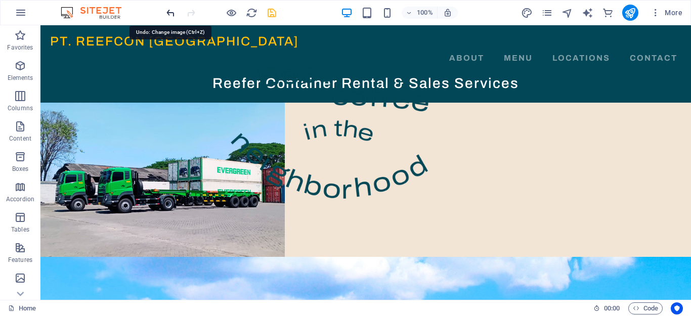
click at [169, 15] on icon "undo" at bounding box center [171, 13] width 12 height 12
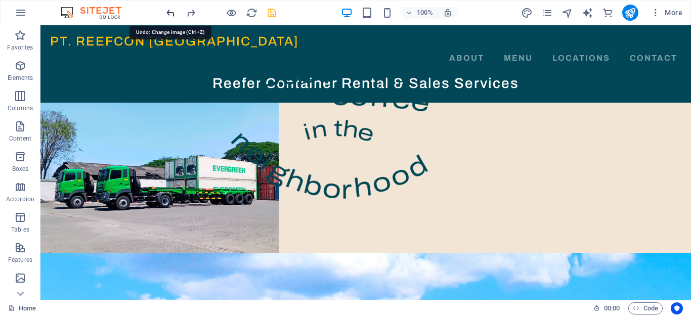
click at [171, 12] on icon "undo" at bounding box center [171, 13] width 12 height 12
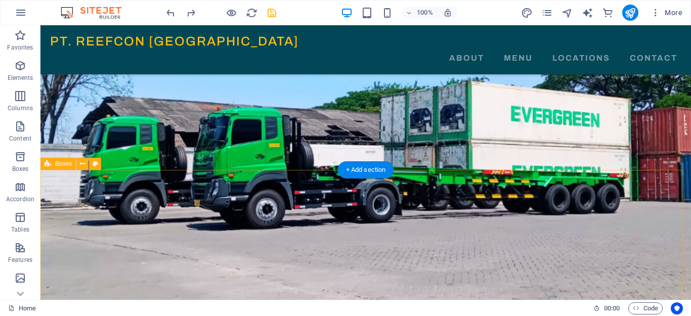
scroll to position [101, 0]
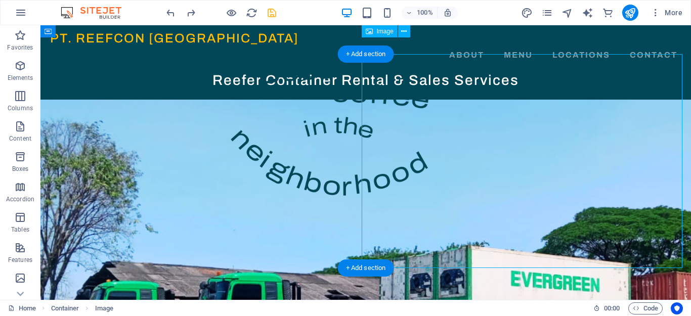
scroll to position [0, 0]
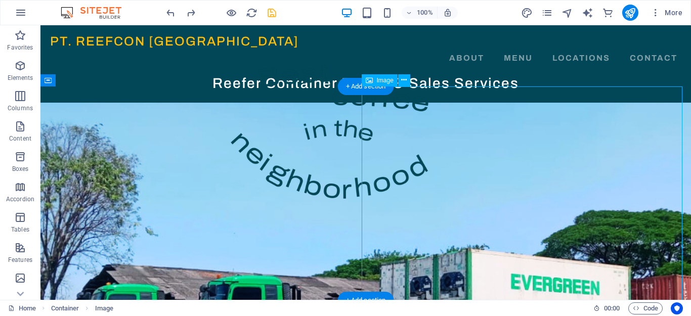
select select "%"
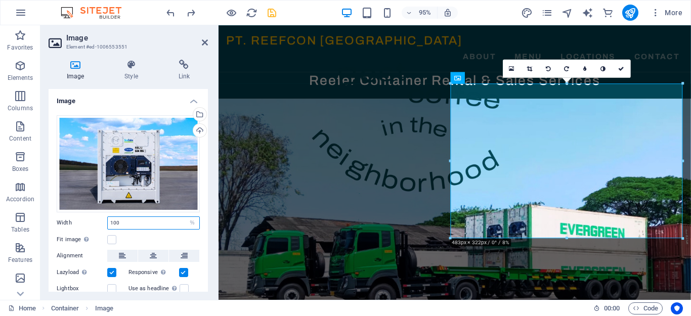
drag, startPoint x: 134, startPoint y: 222, endPoint x: 104, endPoint y: 218, distance: 30.1
click at [104, 218] on div "Width 100 Default auto px rem % em vh vw" at bounding box center [128, 223] width 143 height 13
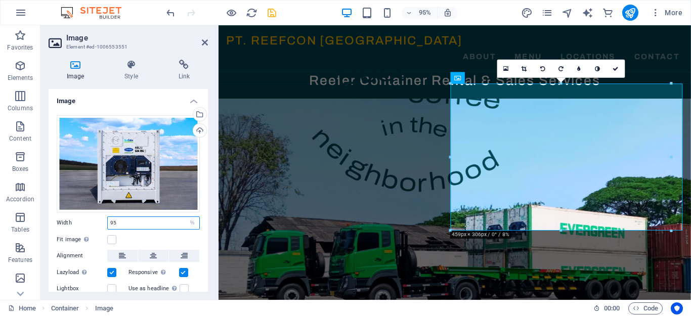
drag, startPoint x: 126, startPoint y: 222, endPoint x: 109, endPoint y: 220, distance: 16.9
click at [109, 220] on input "95" at bounding box center [154, 223] width 92 height 12
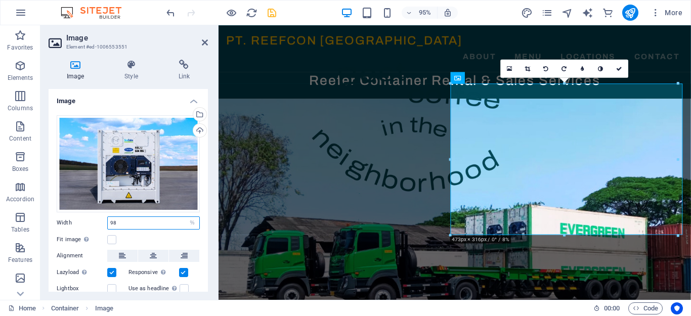
type input "98"
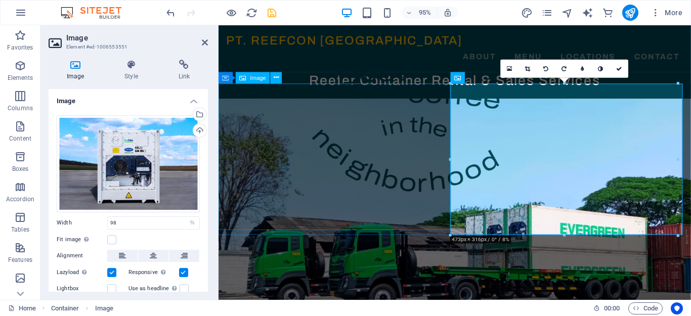
click at [362, 213] on figure at bounding box center [468, 260] width 498 height 314
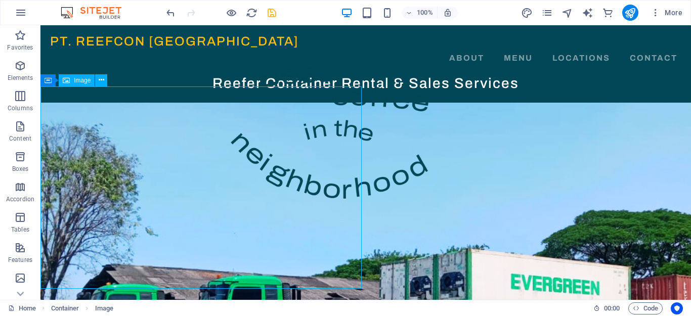
click at [194, 177] on figure at bounding box center [365, 308] width 651 height 411
select select "%"
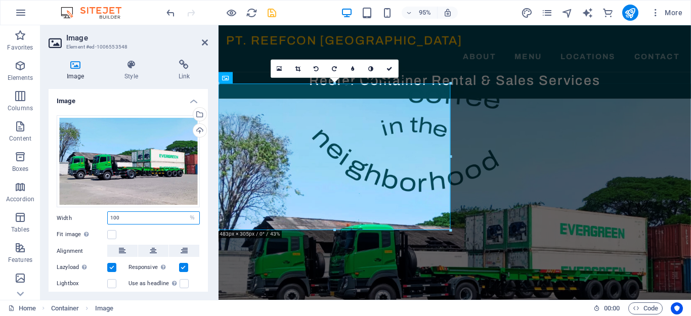
drag, startPoint x: 124, startPoint y: 216, endPoint x: 115, endPoint y: 218, distance: 9.2
click at [115, 218] on input "100" at bounding box center [154, 218] width 92 height 12
click at [125, 215] on input "100" at bounding box center [154, 218] width 92 height 12
drag, startPoint x: 124, startPoint y: 217, endPoint x: 118, endPoint y: 217, distance: 6.1
click at [118, 217] on input "100" at bounding box center [154, 218] width 92 height 12
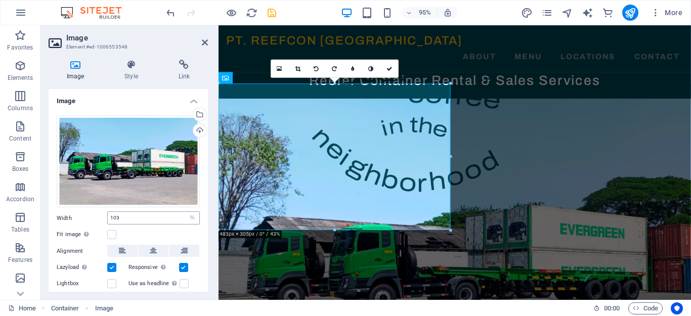
type input "100"
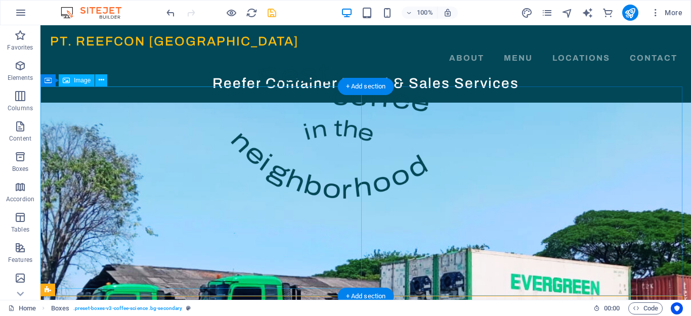
click at [302, 237] on figure at bounding box center [365, 308] width 651 height 411
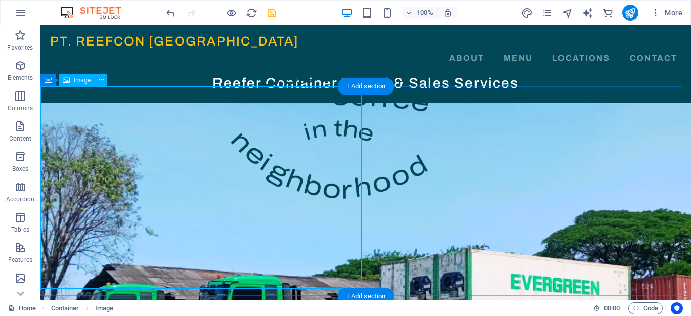
click at [230, 182] on figure at bounding box center [365, 308] width 651 height 411
select select "%"
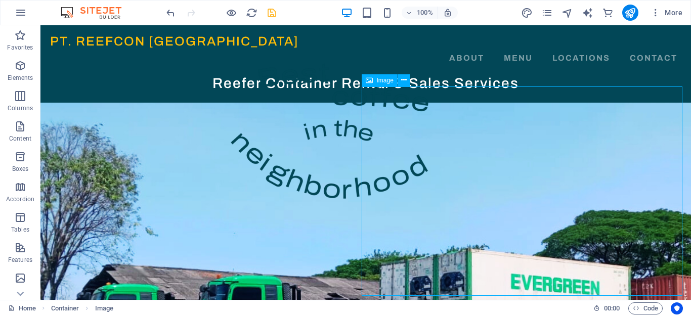
select select "%"
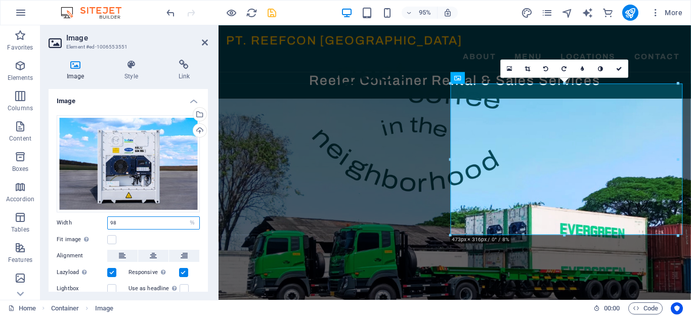
drag, startPoint x: 126, startPoint y: 223, endPoint x: 76, endPoint y: 212, distance: 51.0
click at [76, 212] on div "Drag files here, click to choose files or select files from Files or our free s…" at bounding box center [128, 213] width 159 height 212
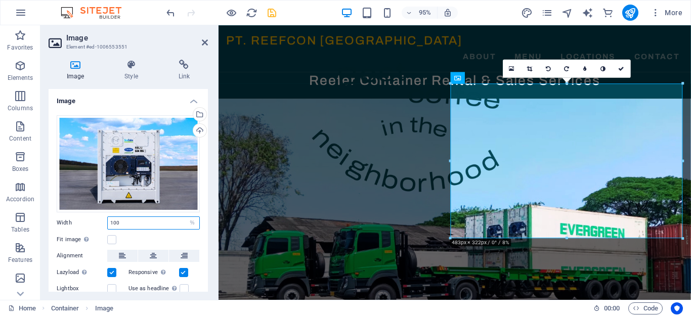
type input "100"
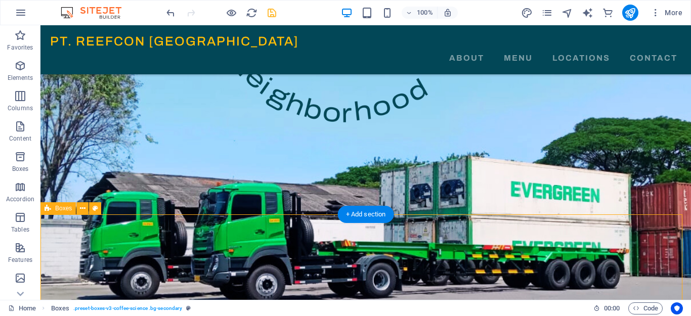
scroll to position [101, 0]
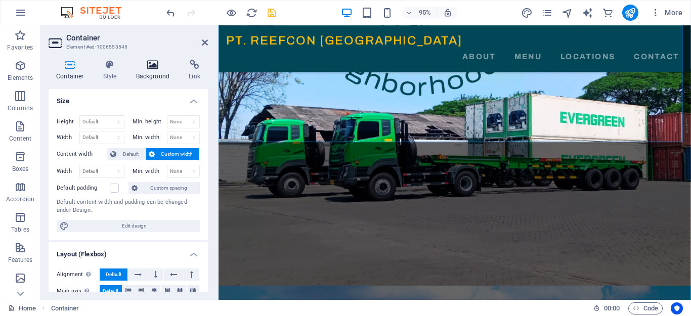
click at [151, 65] on icon at bounding box center [153, 65] width 49 height 10
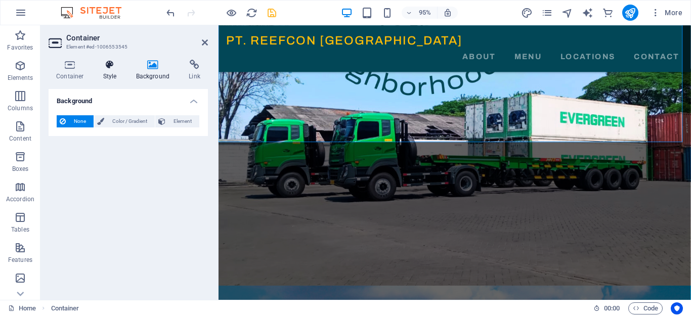
click at [104, 65] on icon at bounding box center [110, 65] width 29 height 10
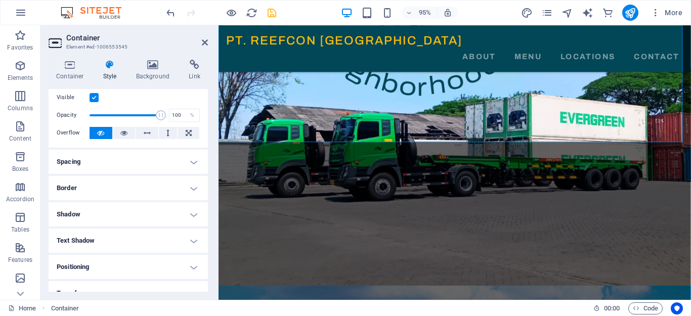
scroll to position [0, 0]
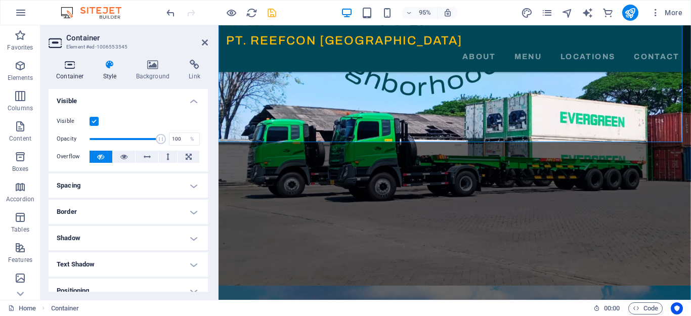
click at [80, 67] on icon at bounding box center [70, 65] width 43 height 10
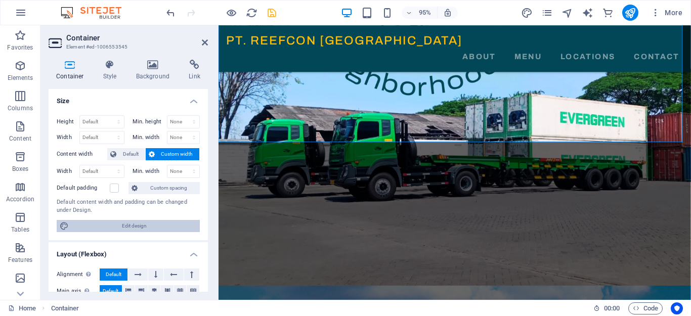
click at [120, 227] on span "Edit design" at bounding box center [134, 226] width 125 height 12
select select "rem"
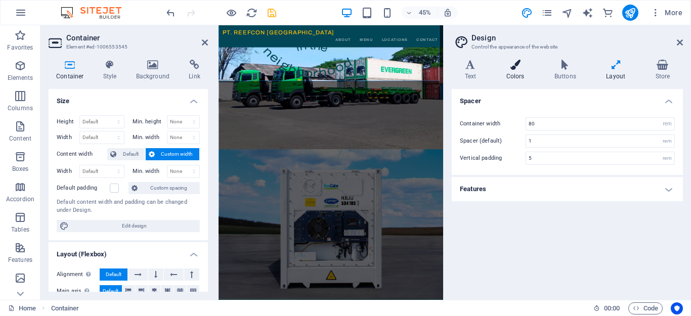
click at [519, 73] on h4 "Colors" at bounding box center [518, 70] width 48 height 21
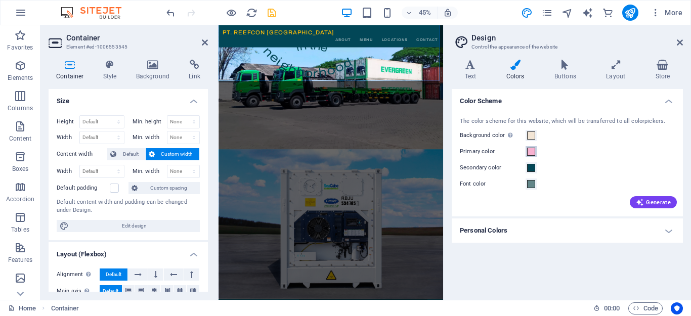
click at [530, 152] on span at bounding box center [531, 152] width 8 height 8
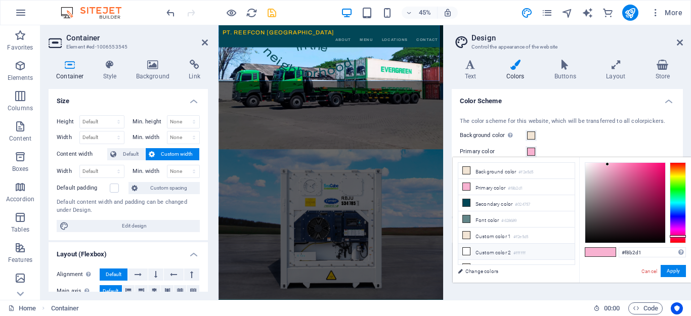
click at [485, 248] on li "Custom color 2 #ffffff" at bounding box center [517, 252] width 116 height 16
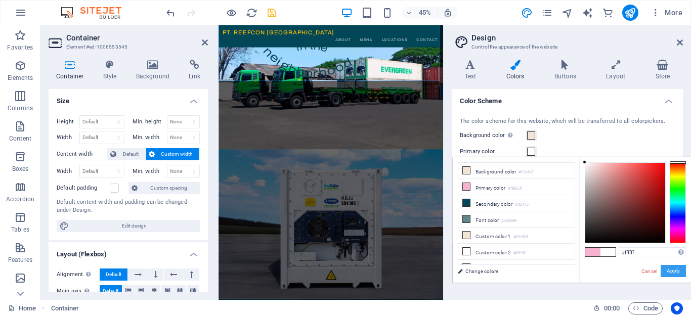
click at [672, 273] on button "Apply" at bounding box center [673, 271] width 25 height 12
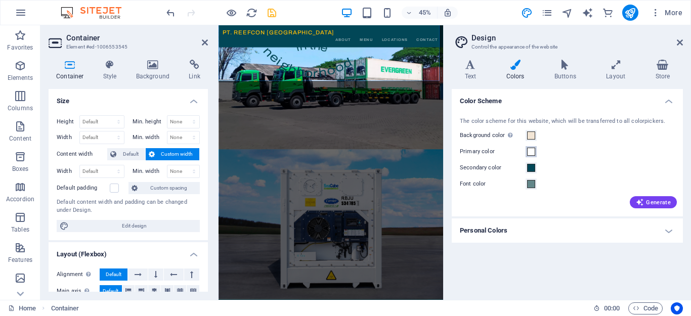
click at [533, 151] on span at bounding box center [531, 152] width 8 height 8
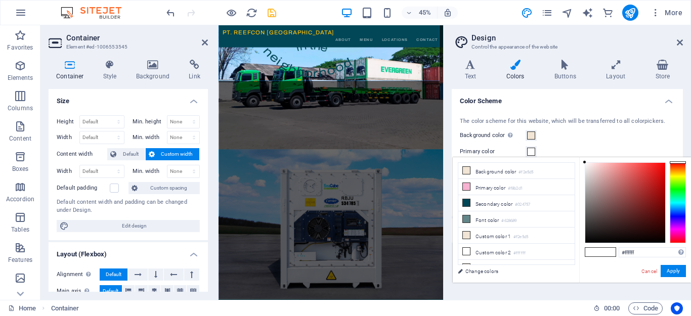
click at [533, 151] on span at bounding box center [531, 152] width 8 height 8
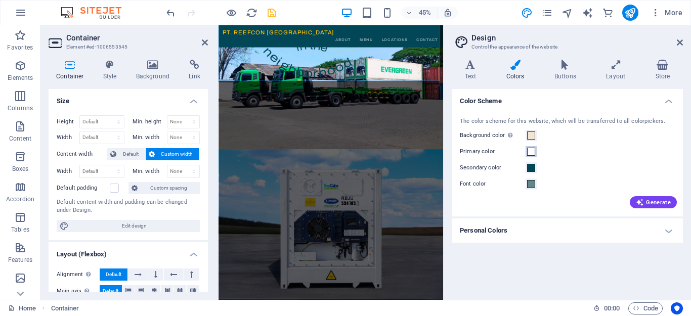
click at [534, 151] on span at bounding box center [531, 152] width 8 height 8
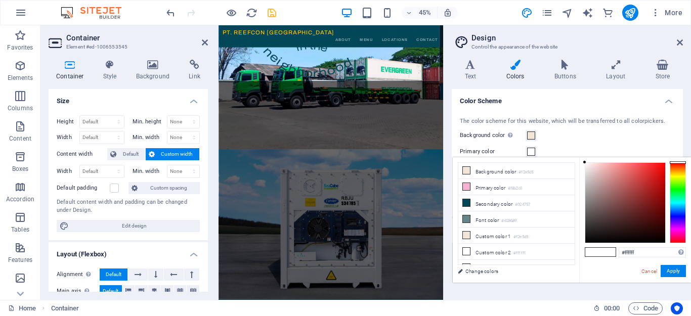
type input "#020202"
click at [586, 242] on div at bounding box center [626, 203] width 80 height 80
click at [674, 274] on button "Apply" at bounding box center [673, 271] width 25 height 12
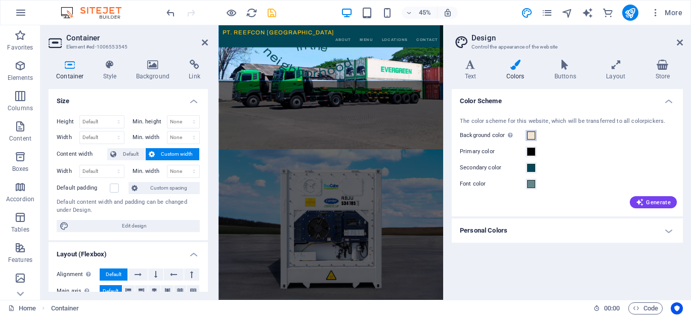
click at [529, 135] on span at bounding box center [531, 136] width 8 height 8
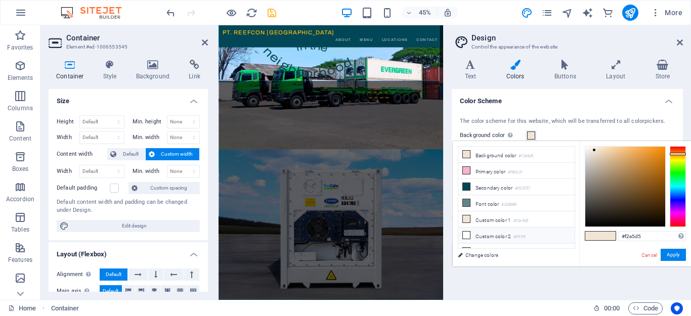
click at [489, 233] on li "Custom color 2 #ffffff" at bounding box center [517, 236] width 116 height 16
type input "#ffffff"
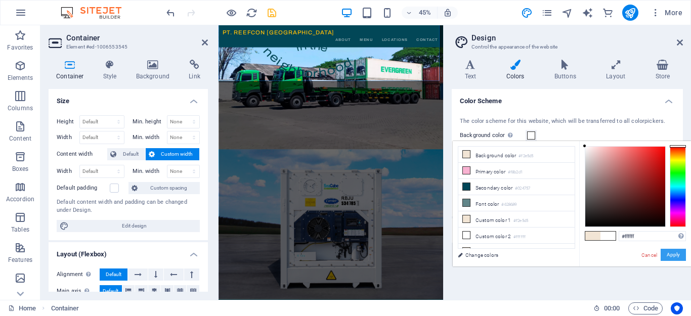
click at [666, 256] on button "Apply" at bounding box center [673, 255] width 25 height 12
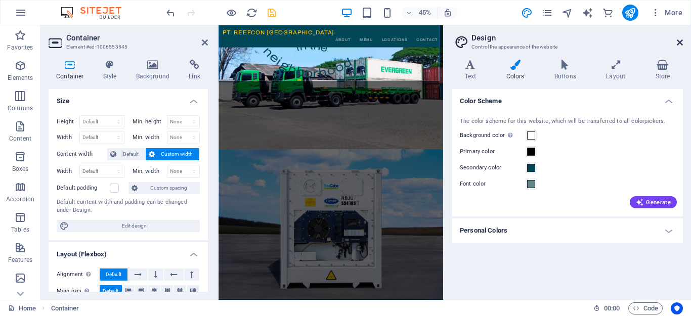
click at [678, 43] on icon at bounding box center [680, 42] width 6 height 8
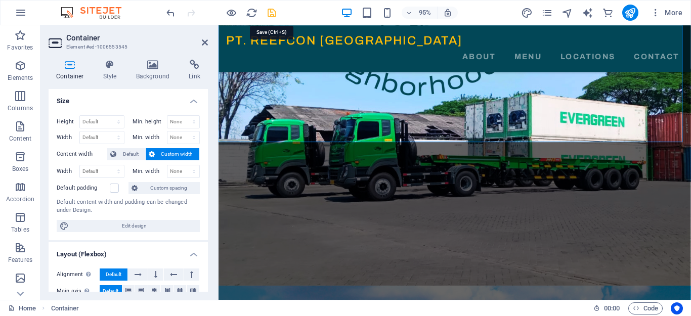
click at [273, 10] on icon "save" at bounding box center [272, 13] width 12 height 12
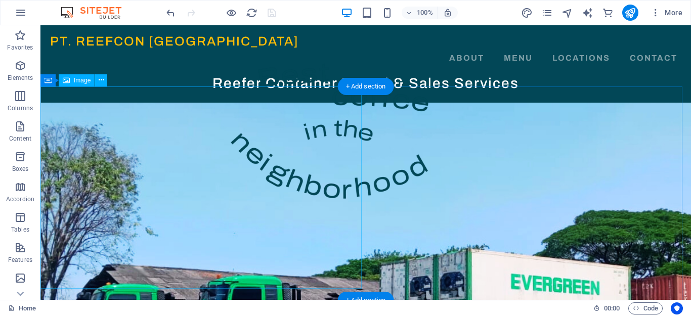
click at [218, 149] on figure at bounding box center [365, 308] width 651 height 411
select select "%"
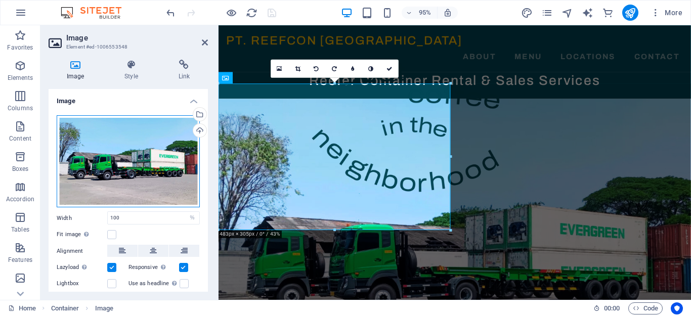
click at [168, 160] on div "Drag files here, click to choose files or select files from Files or our free s…" at bounding box center [128, 161] width 143 height 93
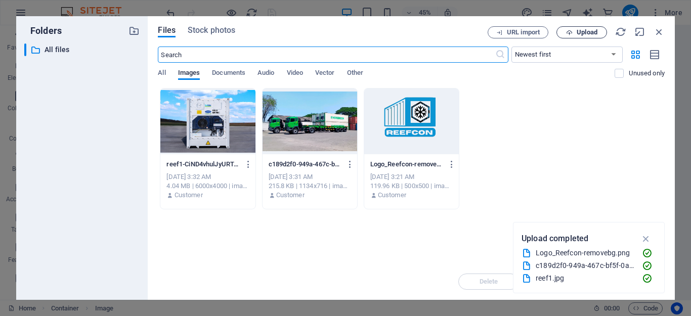
click at [570, 30] on icon "button" at bounding box center [569, 32] width 7 height 7
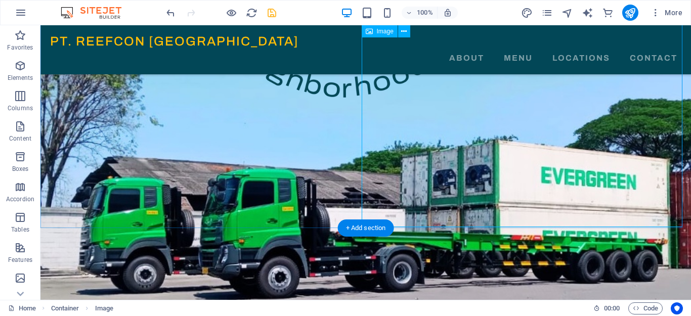
scroll to position [51, 0]
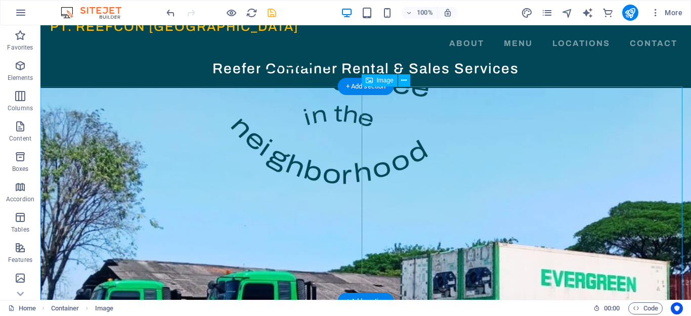
scroll to position [0, 0]
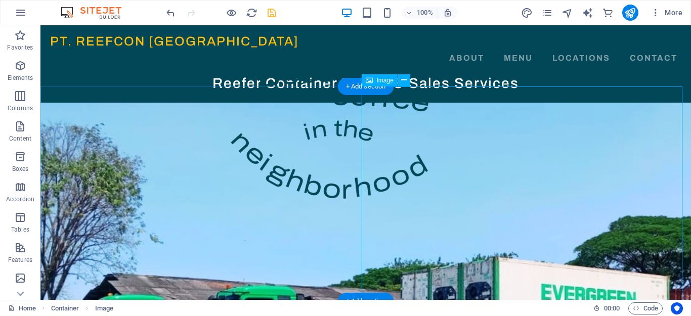
select select "%"
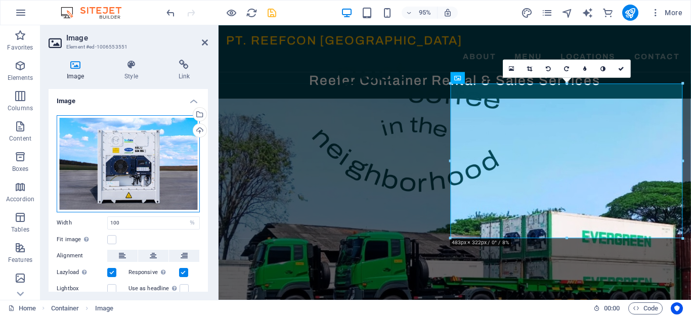
click at [127, 175] on div "Drag files here, click to choose files or select files from Files or our free s…" at bounding box center [128, 163] width 143 height 97
click at [127, 175] on body "reefer.reefconjaya.com Home Favorites Elements Columns Content Boxes Accordion …" at bounding box center [345, 158] width 691 height 316
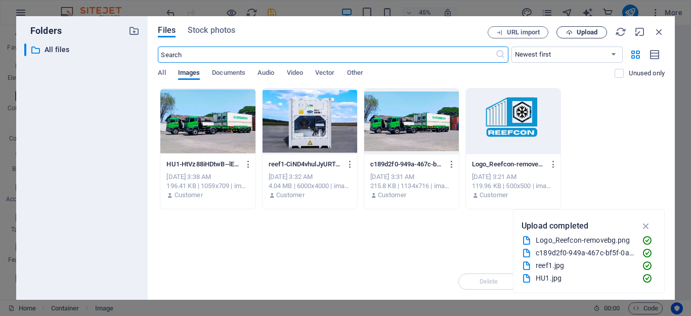
click at [578, 35] on span "Upload" at bounding box center [587, 32] width 21 height 6
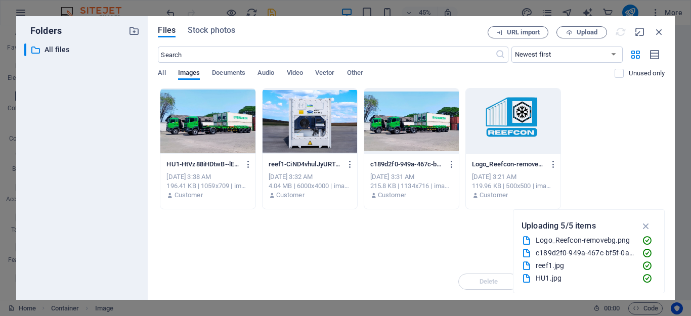
scroll to position [13, 0]
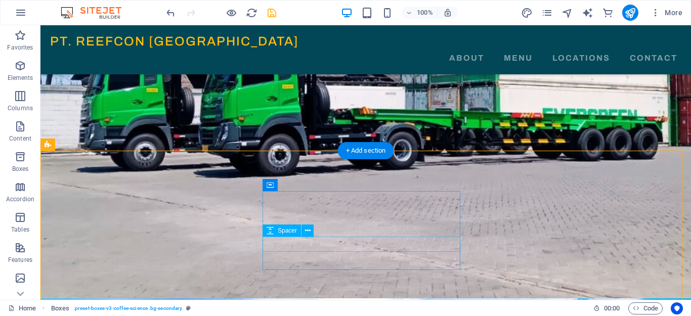
scroll to position [152, 0]
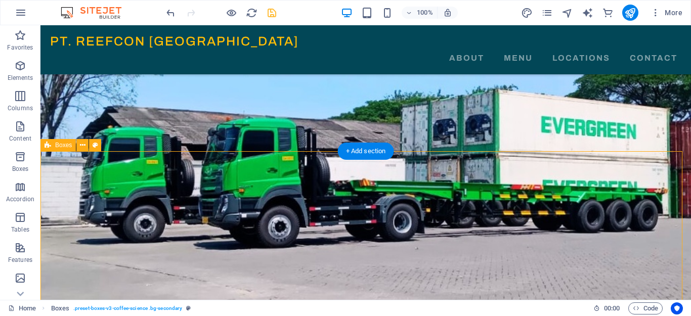
click at [324, 105] on figure at bounding box center [365, 152] width 651 height 435
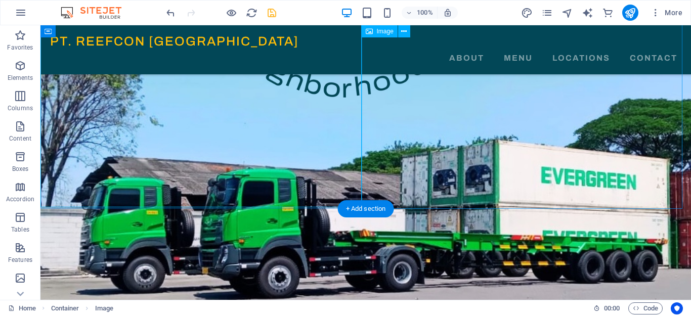
scroll to position [51, 0]
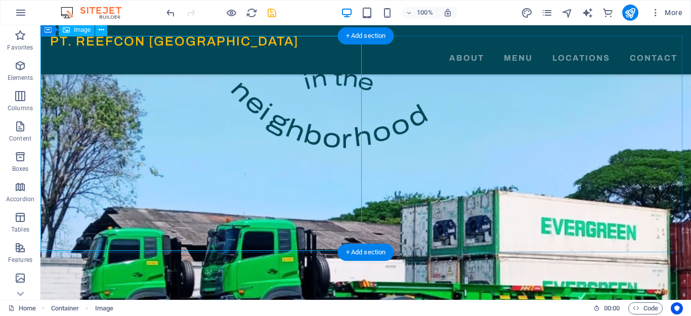
click at [212, 127] on figure at bounding box center [365, 253] width 651 height 435
select select "%"
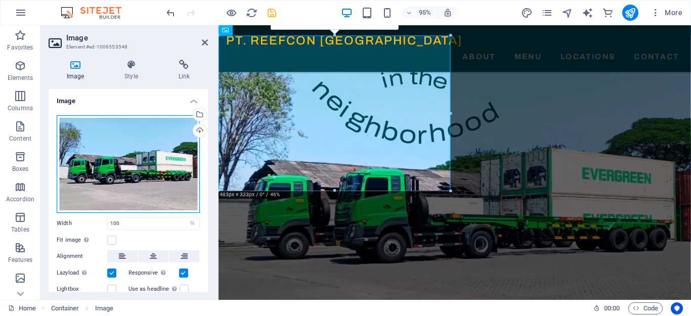
click at [147, 161] on div "Drag files here, click to choose files or select files from Files or our free s…" at bounding box center [128, 164] width 143 height 98
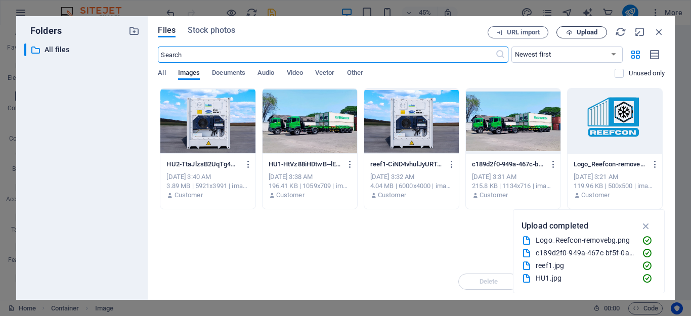
click at [567, 32] on icon "button" at bounding box center [569, 32] width 7 height 7
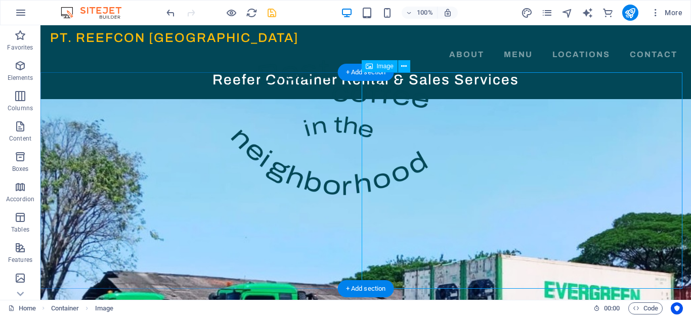
scroll to position [0, 0]
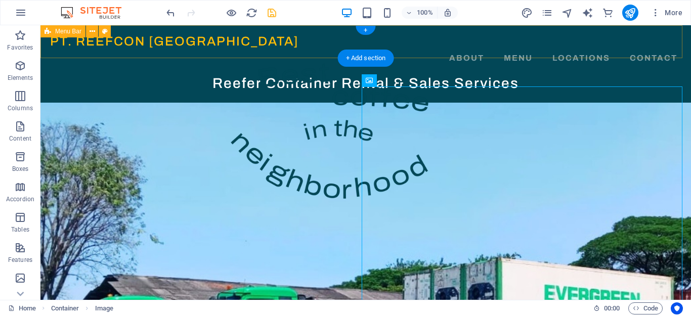
click at [380, 43] on div "PT. REEFCON BERKAH JAYA About Menu Locations Contact Menu" at bounding box center [365, 49] width 651 height 49
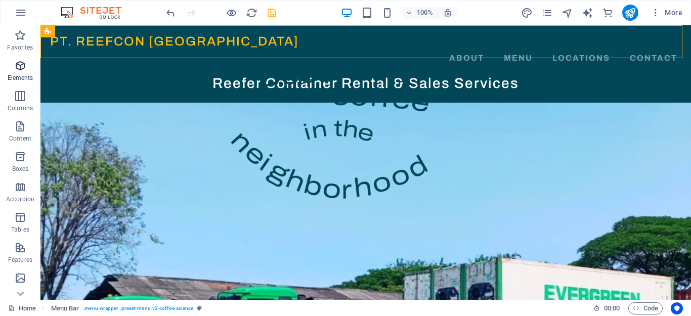
click at [17, 68] on icon "button" at bounding box center [20, 66] width 12 height 12
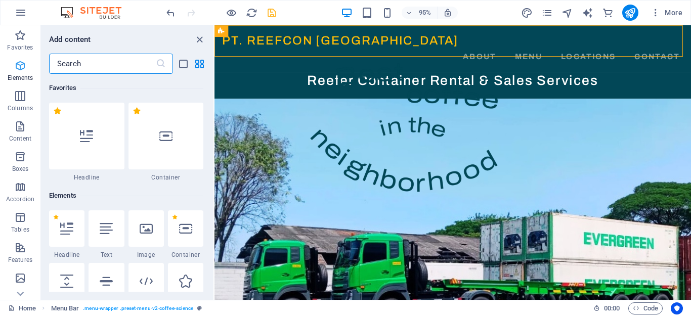
scroll to position [108, 0]
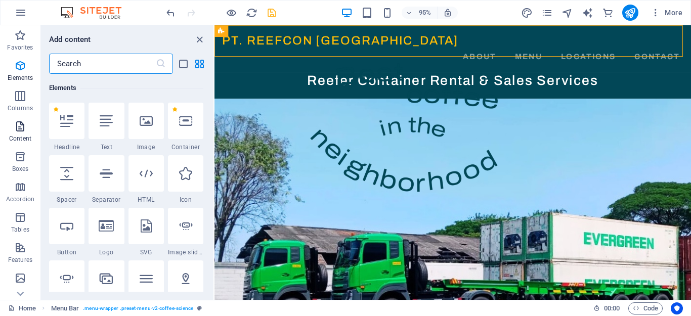
click at [20, 124] on icon "button" at bounding box center [20, 126] width 12 height 12
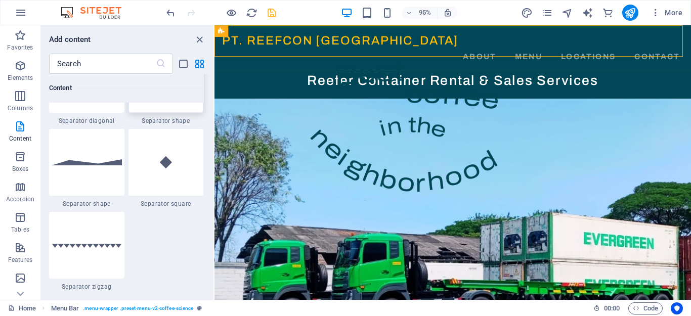
scroll to position [2783, 0]
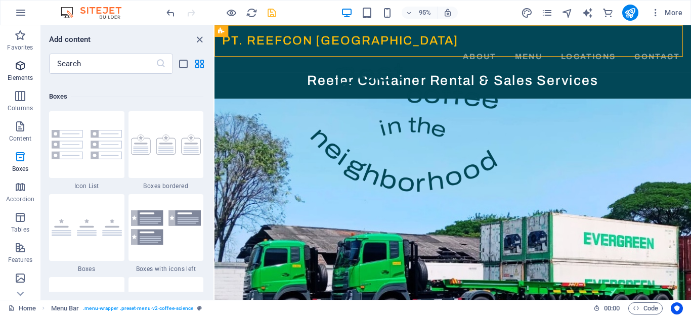
click at [13, 71] on span "Elements" at bounding box center [20, 72] width 40 height 24
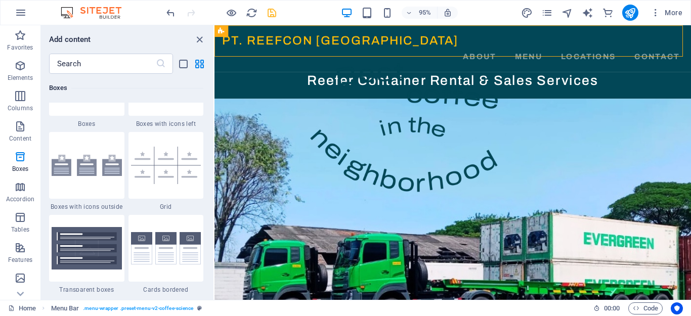
scroll to position [2942, 0]
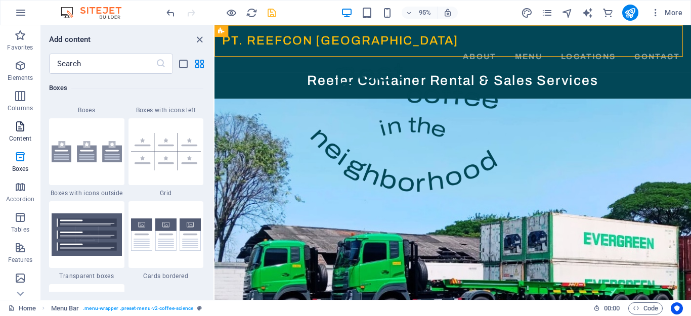
click at [15, 129] on icon "button" at bounding box center [20, 126] width 12 height 12
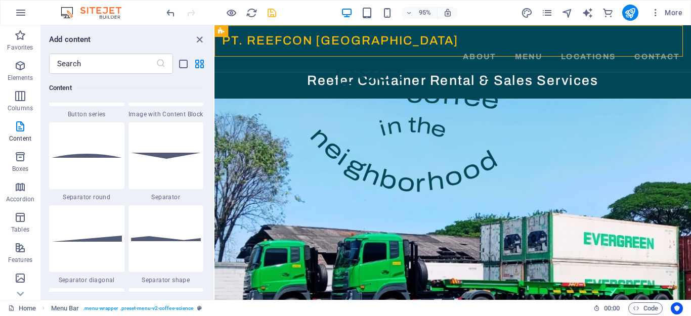
scroll to position [2429, 0]
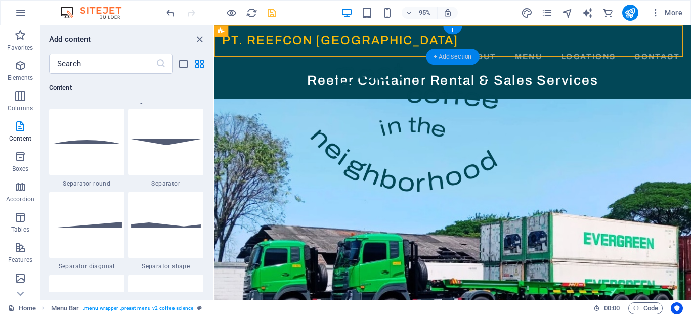
click at [456, 56] on div "+ Add section" at bounding box center [452, 57] width 53 height 16
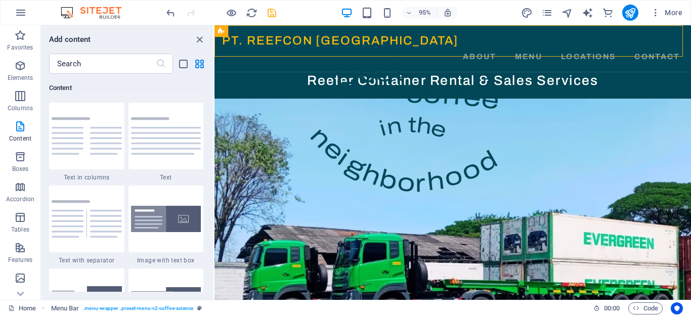
scroll to position [1771, 0]
click at [91, 199] on div at bounding box center [86, 219] width 75 height 67
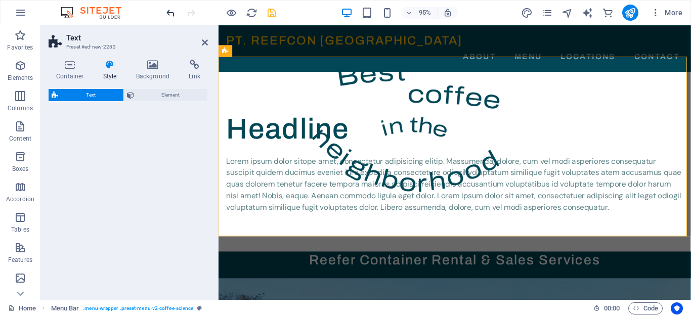
click at [171, 11] on icon "undo" at bounding box center [171, 13] width 12 height 12
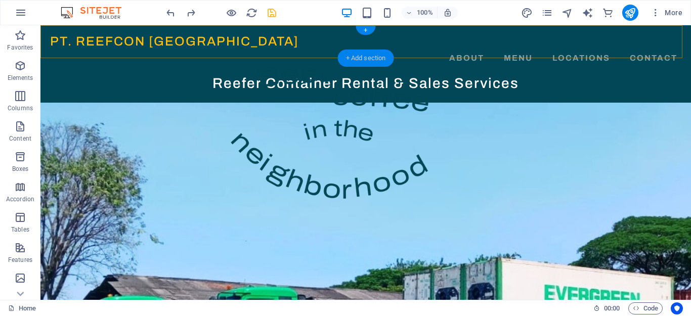
click at [360, 57] on div "+ Add section" at bounding box center [366, 58] width 56 height 17
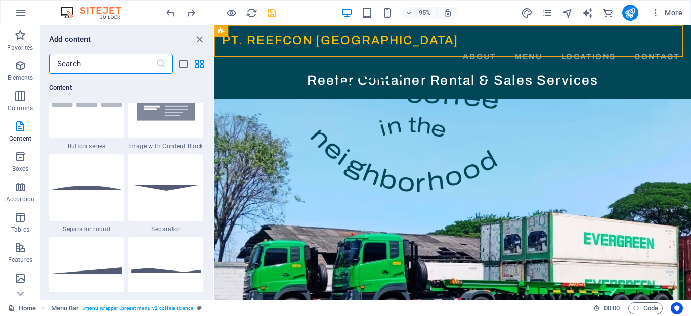
scroll to position [2378, 0]
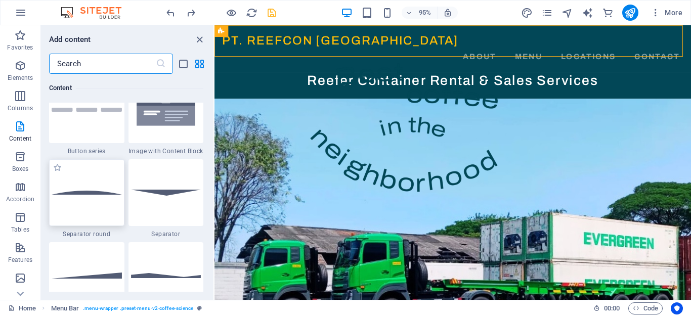
click at [86, 185] on div at bounding box center [86, 192] width 75 height 67
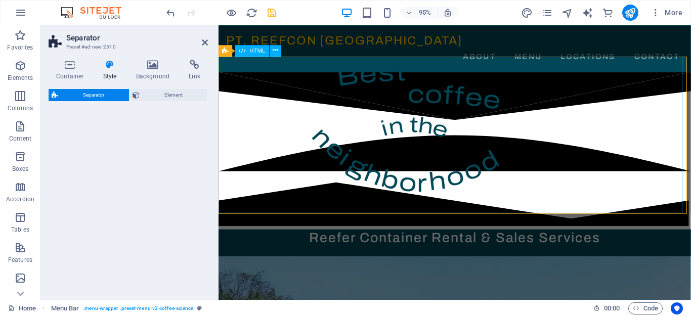
select select "circle"
select select "rem"
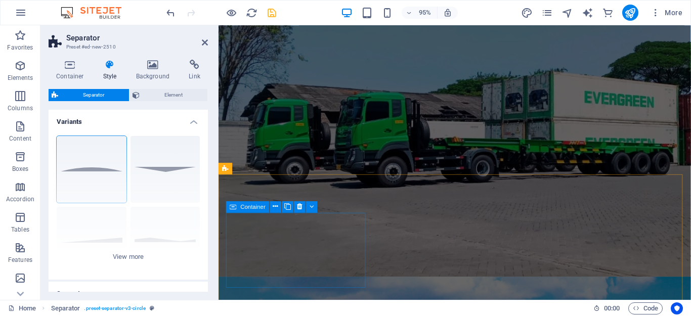
scroll to position [0, 0]
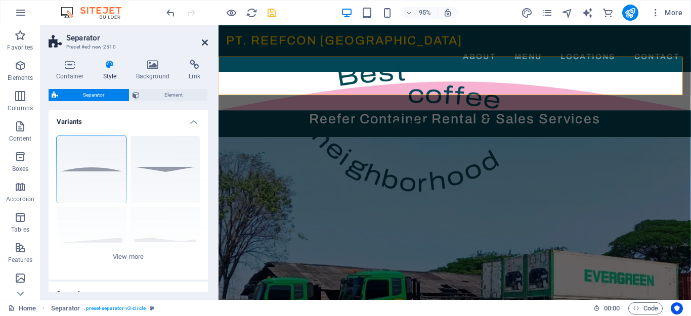
click at [205, 43] on icon at bounding box center [205, 42] width 6 height 8
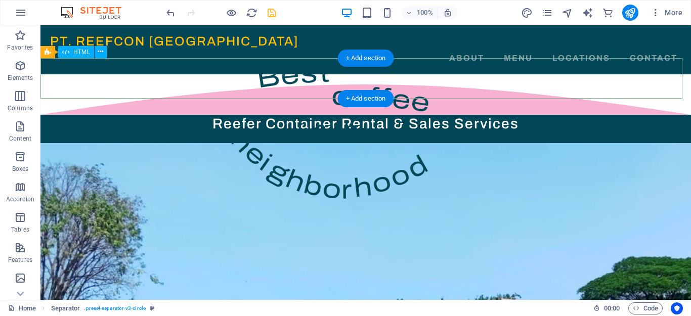
click at [412, 80] on div at bounding box center [365, 94] width 651 height 40
click at [304, 81] on div at bounding box center [365, 94] width 651 height 40
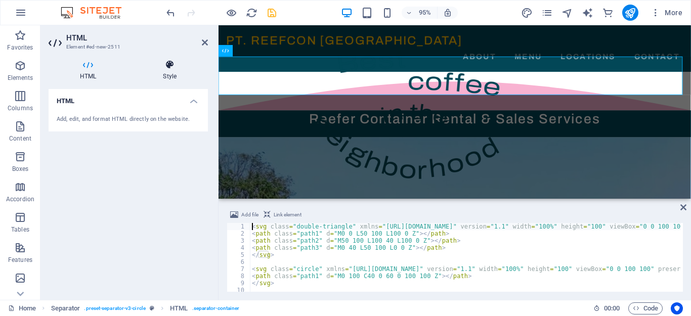
click at [169, 65] on icon at bounding box center [170, 65] width 76 height 10
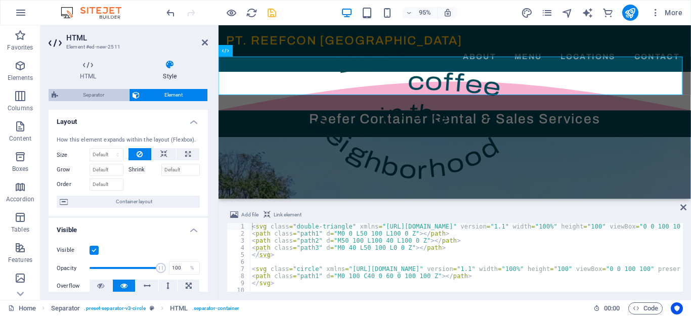
click at [99, 96] on span "Separator" at bounding box center [93, 95] width 65 height 12
select select "circle"
select select "rem"
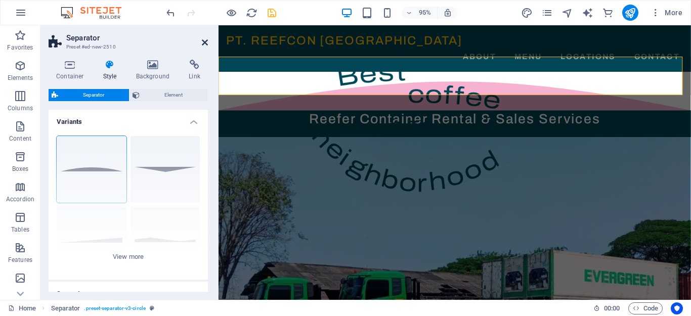
click at [204, 40] on icon at bounding box center [205, 42] width 6 height 8
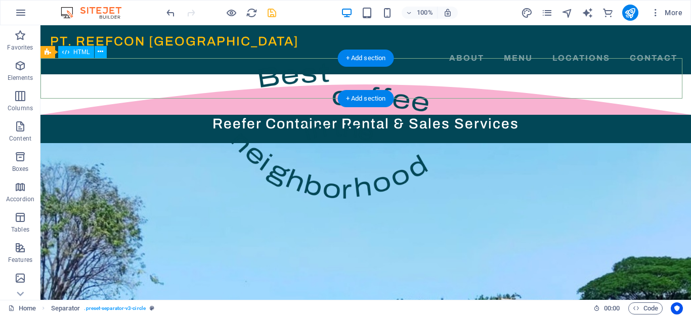
click at [478, 86] on div at bounding box center [365, 94] width 651 height 40
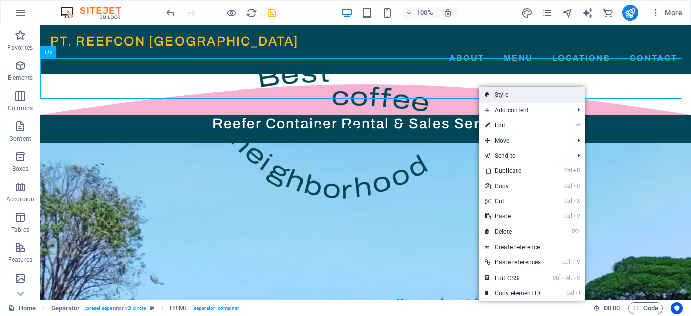
click at [494, 94] on link "Style" at bounding box center [532, 94] width 106 height 15
select select "circle"
select select "rem"
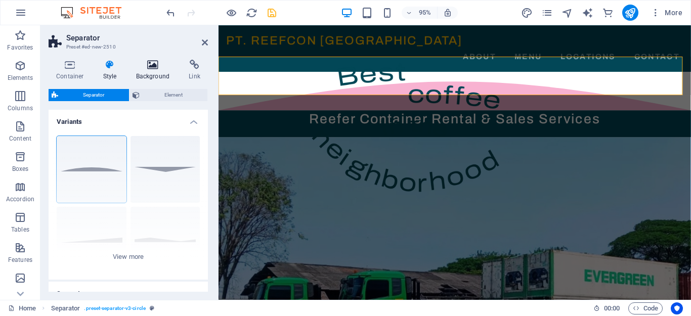
click at [153, 71] on h4 "Background" at bounding box center [155, 70] width 53 height 21
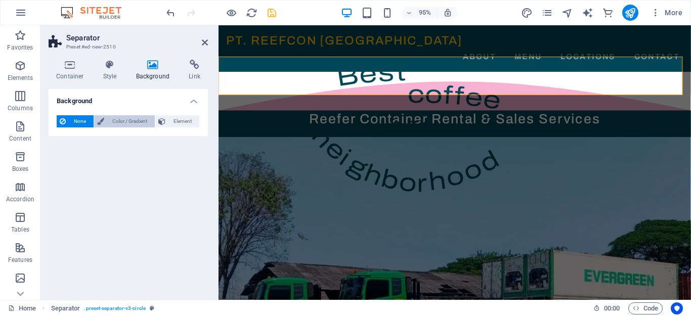
click at [124, 119] on span "Color / Gradient" at bounding box center [129, 121] width 45 height 12
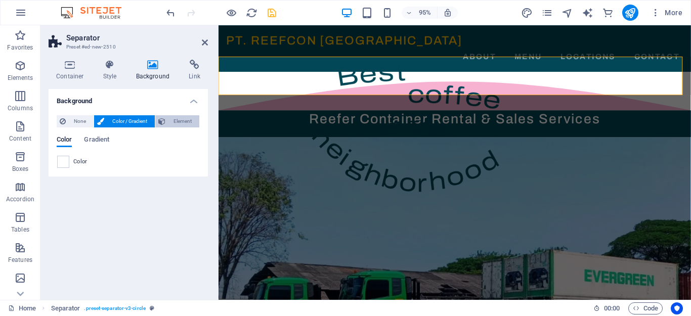
click at [172, 124] on span "Element" at bounding box center [183, 121] width 28 height 12
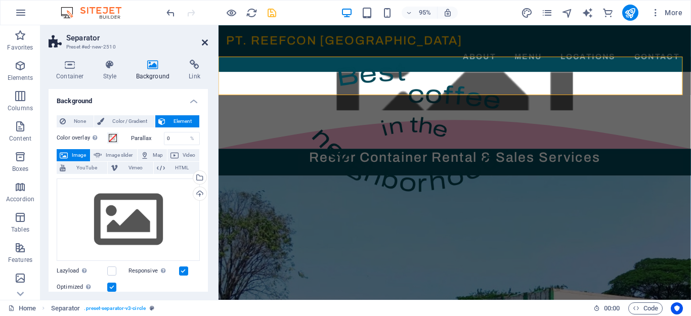
click at [203, 43] on icon at bounding box center [205, 42] width 6 height 8
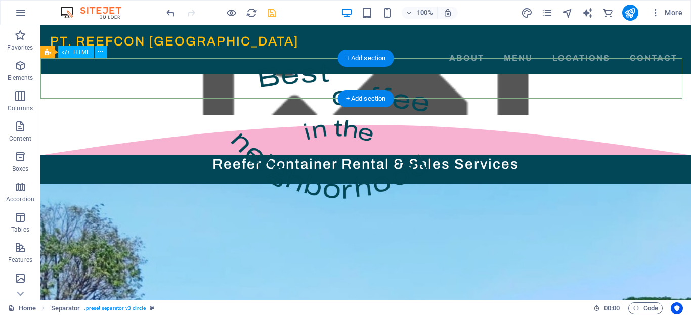
click at [442, 115] on div at bounding box center [365, 135] width 651 height 40
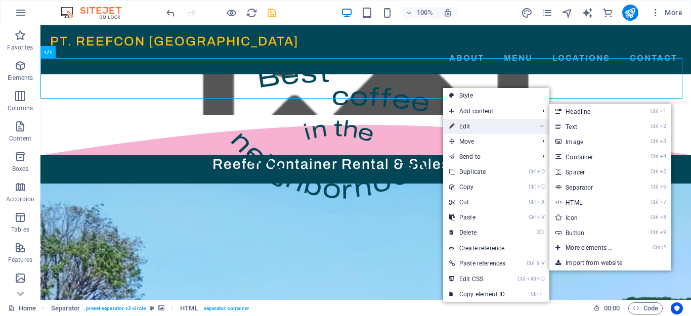
click at [476, 130] on link "⏎ Edit" at bounding box center [477, 126] width 68 height 15
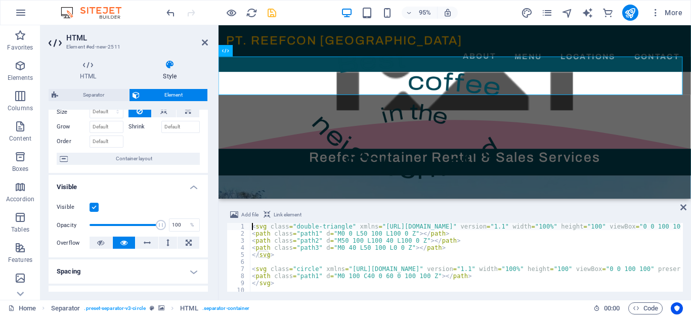
scroll to position [101, 0]
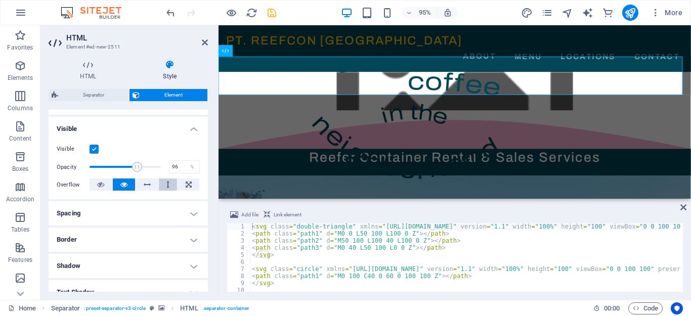
type input "100"
drag, startPoint x: 156, startPoint y: 167, endPoint x: 160, endPoint y: 179, distance: 13.3
click at [160, 179] on div "Visible Opacity 100 % Overflow" at bounding box center [128, 167] width 159 height 64
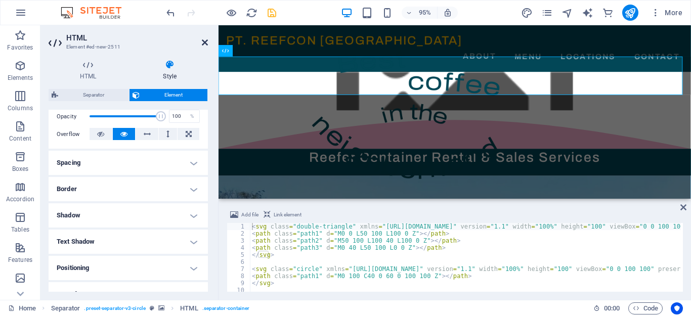
click at [202, 41] on icon at bounding box center [205, 42] width 6 height 8
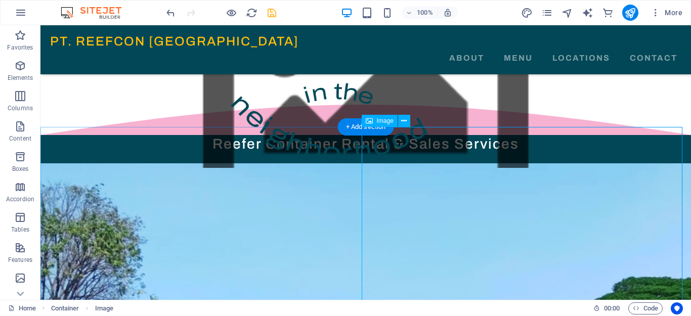
scroll to position [0, 0]
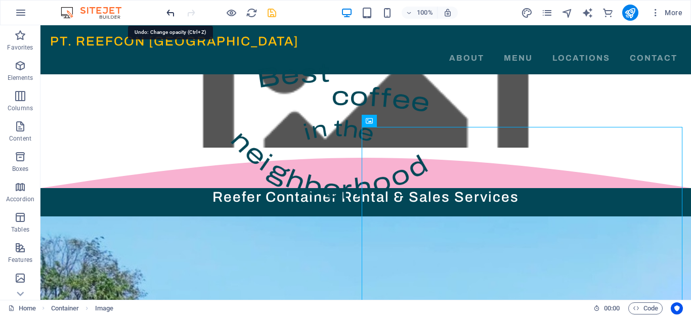
click at [169, 10] on icon "undo" at bounding box center [171, 13] width 12 height 12
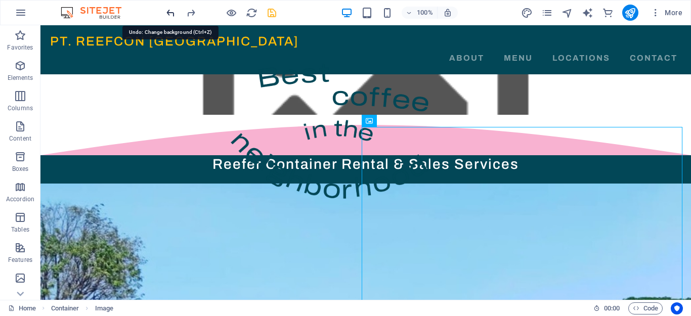
click at [167, 13] on icon "undo" at bounding box center [171, 13] width 12 height 12
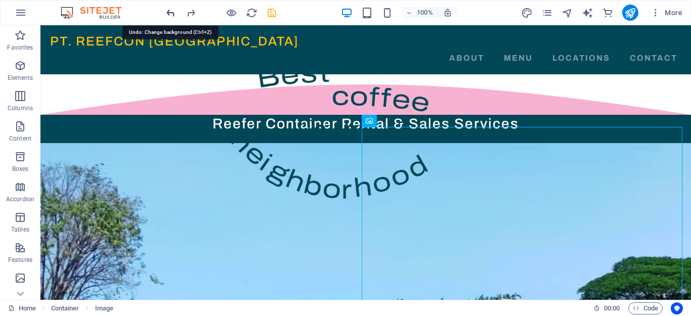
click at [167, 11] on icon "undo" at bounding box center [171, 13] width 12 height 12
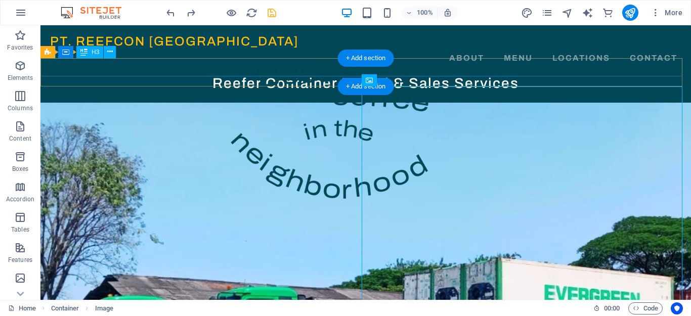
click at [174, 74] on div "Reefer Container Rental & Sales Services" at bounding box center [365, 83] width 651 height 18
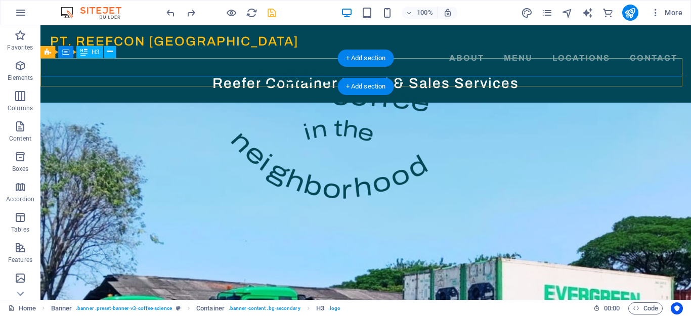
click at [203, 74] on div "Reefer Container Rental & Sales Services" at bounding box center [365, 83] width 651 height 18
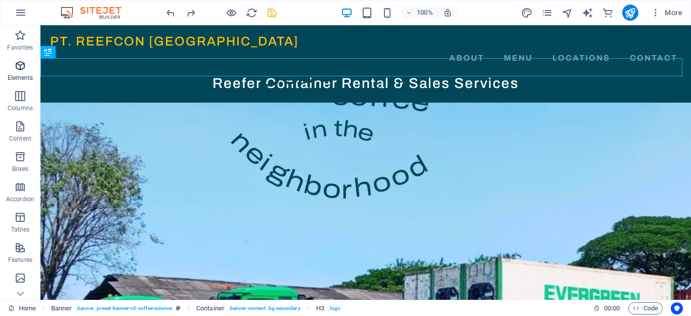
drag, startPoint x: 21, startPoint y: 70, endPoint x: 18, endPoint y: 153, distance: 83.6
click at [21, 70] on icon "button" at bounding box center [20, 66] width 12 height 12
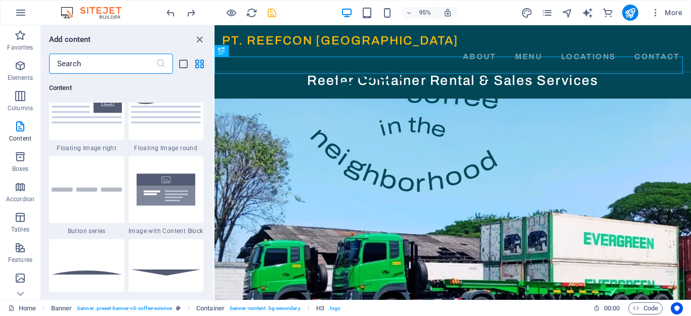
scroll to position [2436, 0]
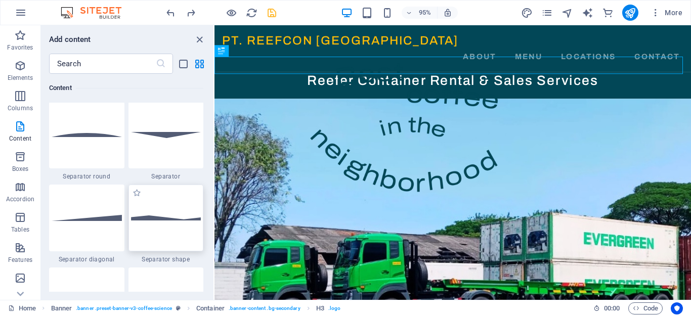
click at [164, 224] on div at bounding box center [166, 218] width 75 height 67
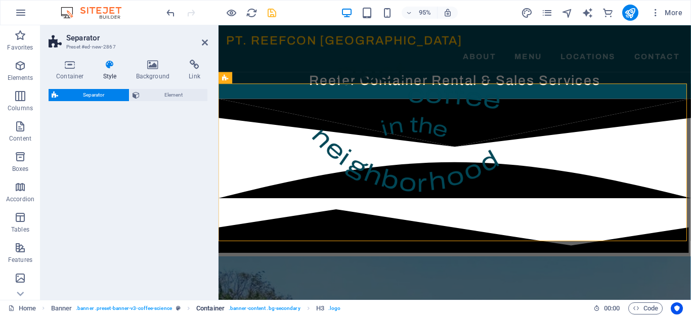
select select "polygon1"
select select "rem"
select select "preset-separator-v3-polygon1"
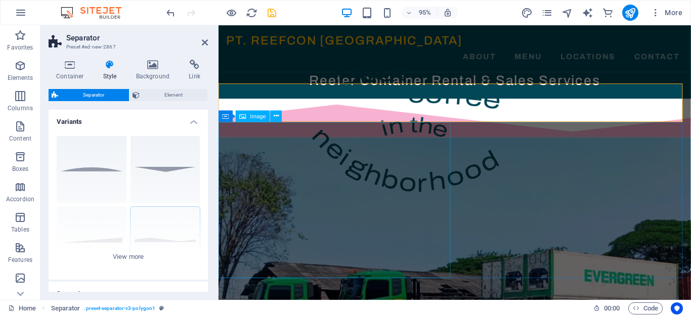
click at [443, 155] on figure at bounding box center [468, 310] width 498 height 335
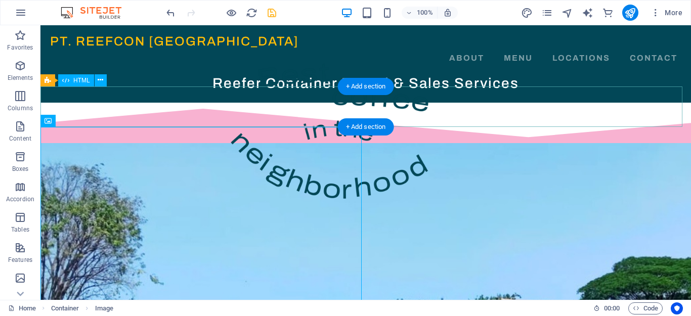
click at [292, 110] on div at bounding box center [365, 123] width 651 height 40
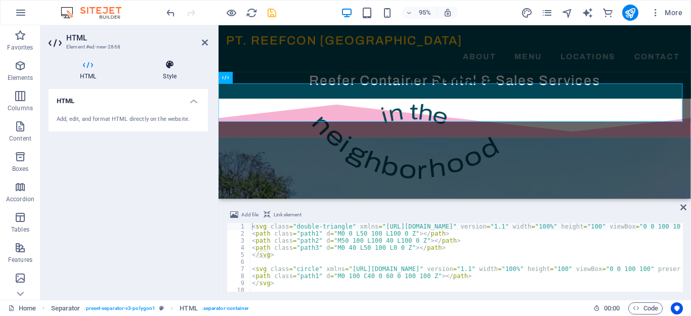
click at [174, 66] on icon at bounding box center [170, 65] width 76 height 10
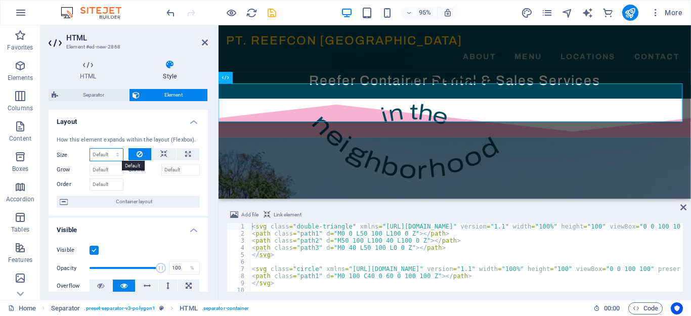
click at [116, 155] on select "Default auto px % 1/1 1/2 1/3 1/4 1/5 1/6 1/7 1/8 1/9 1/10" at bounding box center [106, 155] width 33 height 12
select select "px"
click at [107, 149] on select "Default auto px % 1/1 1/2 1/3 1/4 1/5 1/6 1/7 1/8 1/9 1/10" at bounding box center [106, 155] width 33 height 12
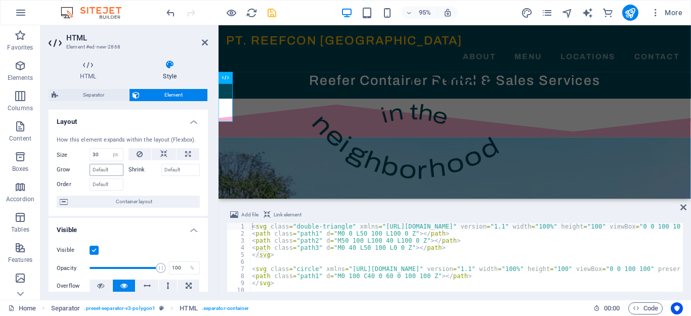
type input "0"
select select "DISABLED_OPTION_VALUE"
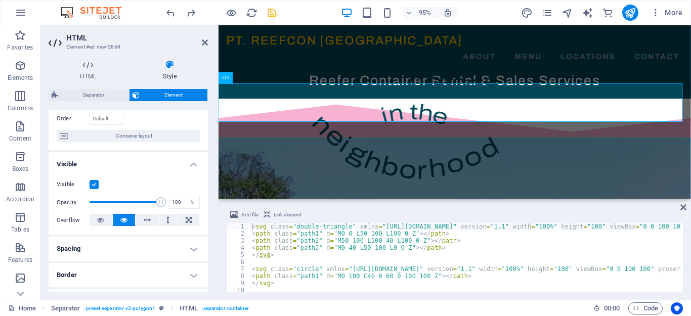
scroll to position [51, 0]
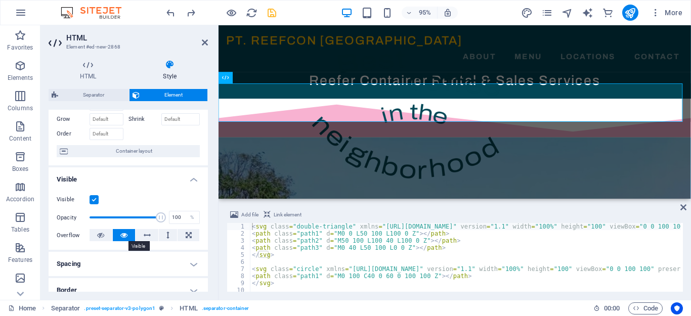
click at [121, 236] on icon at bounding box center [123, 235] width 7 height 12
click at [100, 234] on icon at bounding box center [100, 235] width 7 height 12
click at [116, 237] on button at bounding box center [124, 235] width 23 height 12
click at [206, 41] on icon at bounding box center [205, 42] width 6 height 8
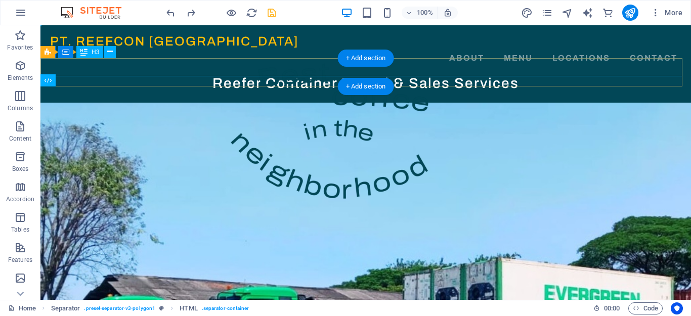
click at [582, 74] on div "Reefer Container Rental & Sales Services" at bounding box center [365, 83] width 651 height 18
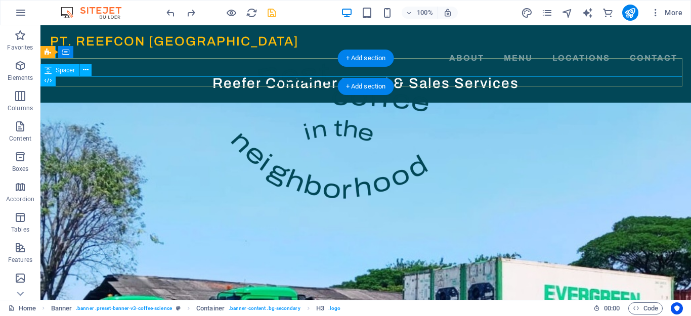
click at [244, 93] on div at bounding box center [365, 98] width 651 height 10
click at [265, 74] on div "Reefer Container Rental & Sales Services" at bounding box center [365, 83] width 651 height 18
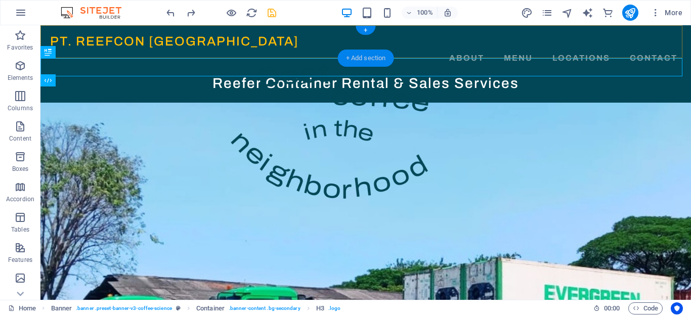
click at [357, 60] on div "+ Add section" at bounding box center [366, 58] width 56 height 17
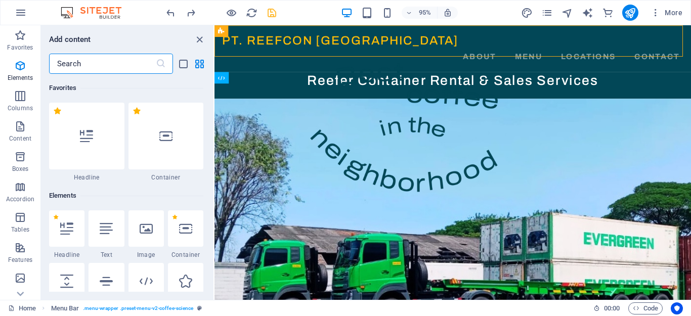
scroll to position [1771, 0]
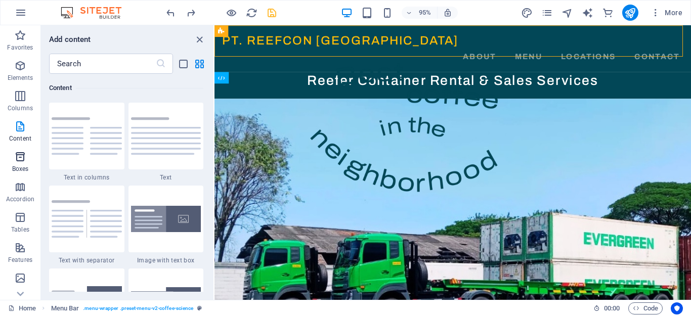
click at [19, 156] on icon "button" at bounding box center [20, 157] width 12 height 12
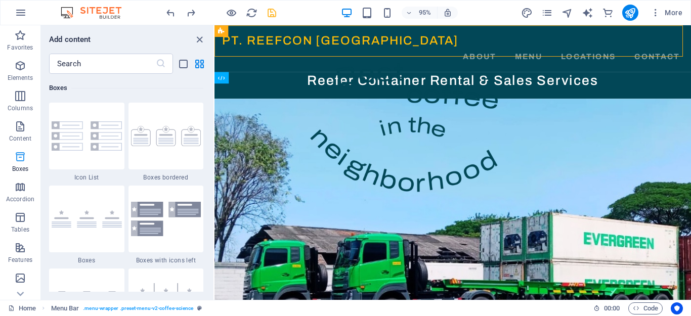
scroll to position [2792, 0]
click at [20, 255] on span "Features" at bounding box center [20, 254] width 40 height 24
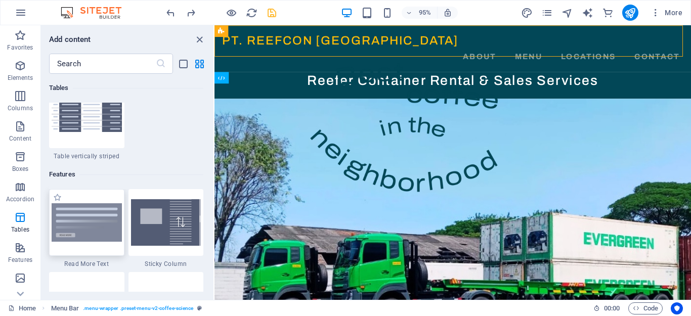
scroll to position [3898, 0]
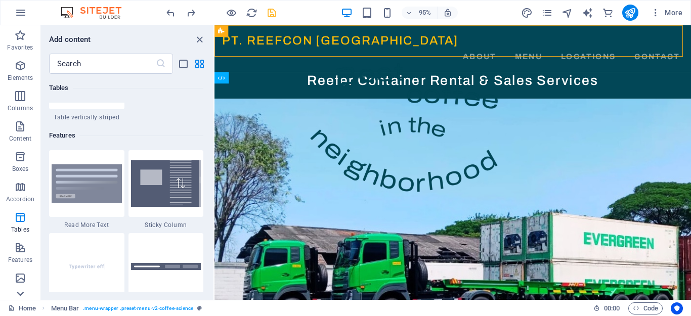
click at [20, 293] on icon at bounding box center [20, 294] width 14 height 14
click at [18, 98] on icon "button" at bounding box center [20, 98] width 12 height 12
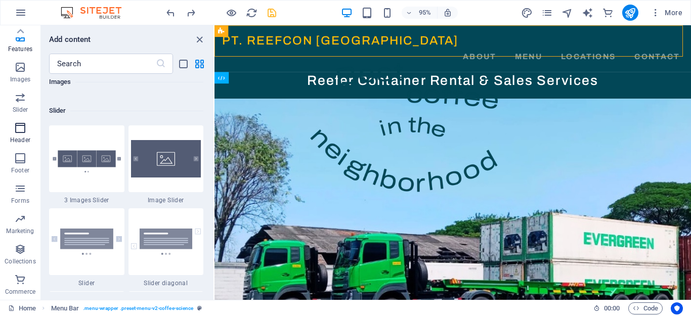
scroll to position [5738, 0]
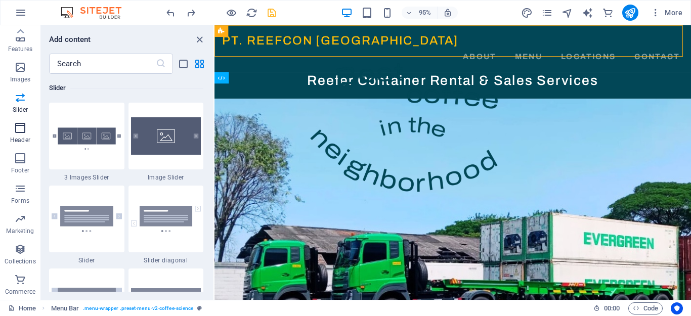
click at [21, 126] on icon "button" at bounding box center [20, 128] width 12 height 12
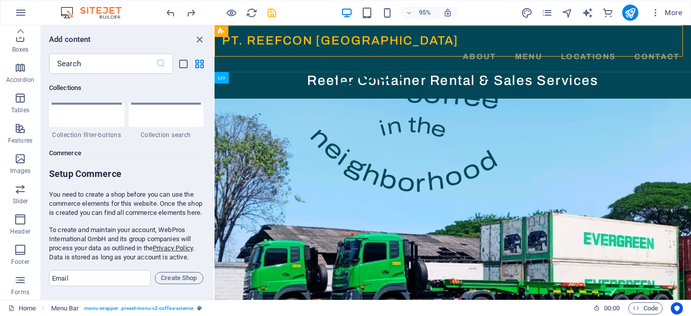
scroll to position [110, 0]
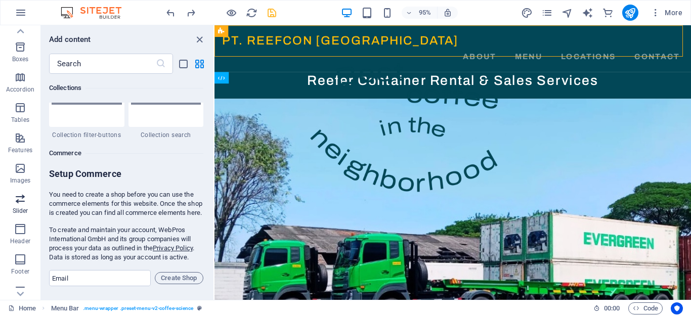
click at [19, 195] on icon "button" at bounding box center [20, 199] width 12 height 12
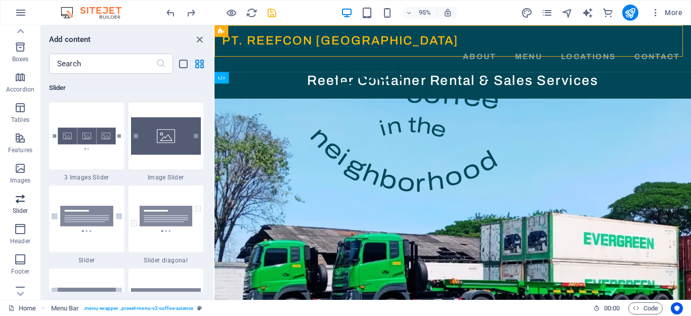
scroll to position [5738, 0]
click at [22, 144] on span "Features" at bounding box center [20, 144] width 40 height 24
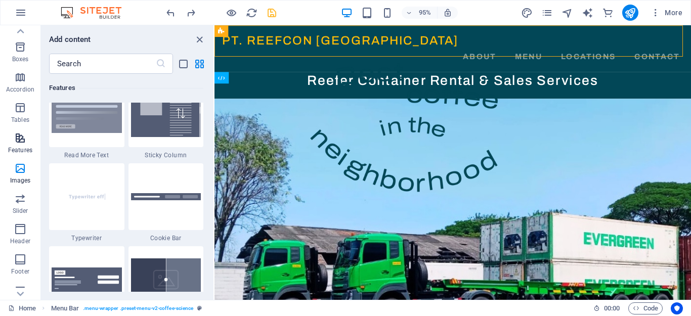
scroll to position [3946, 0]
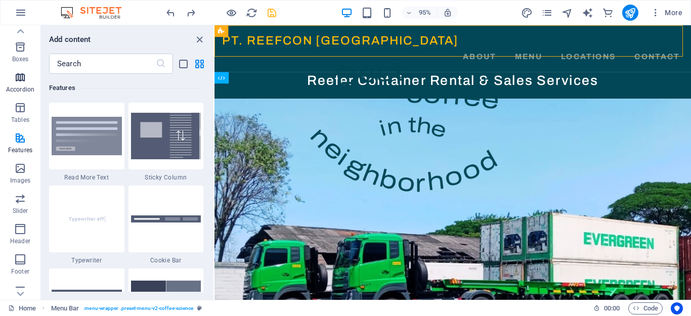
click at [22, 79] on icon "button" at bounding box center [20, 77] width 12 height 12
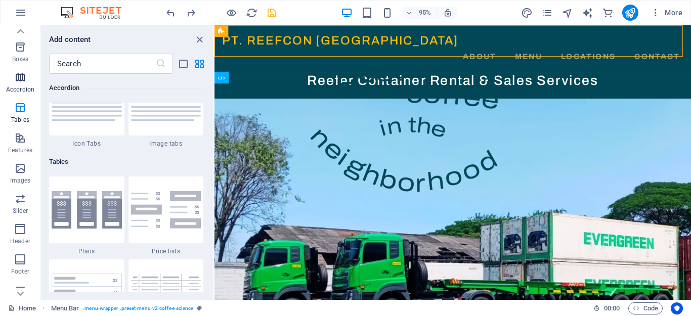
scroll to position [3232, 0]
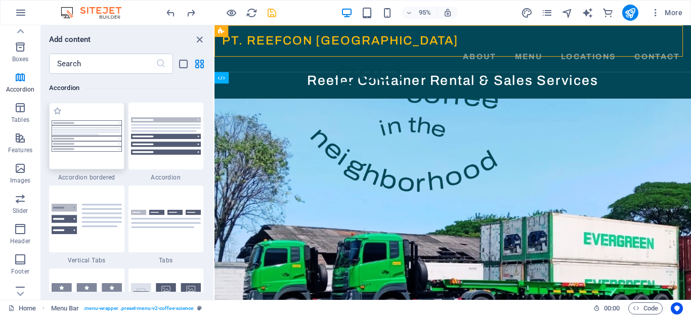
click at [97, 125] on img at bounding box center [87, 135] width 70 height 31
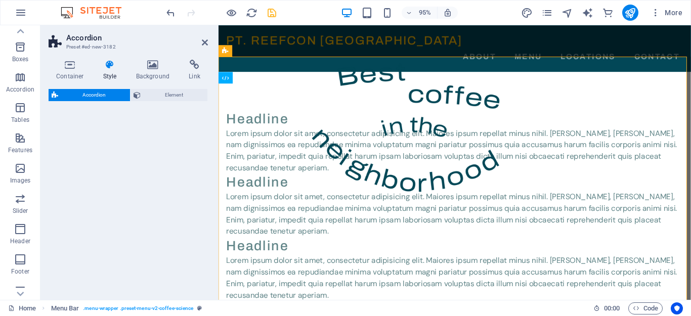
select select "rem"
select select "preset-accordion-v3-border"
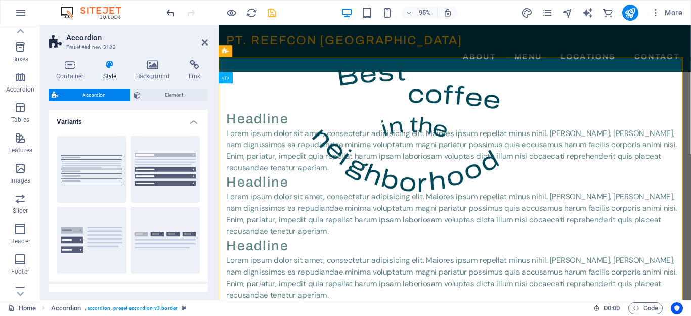
click at [165, 9] on icon "undo" at bounding box center [171, 13] width 12 height 12
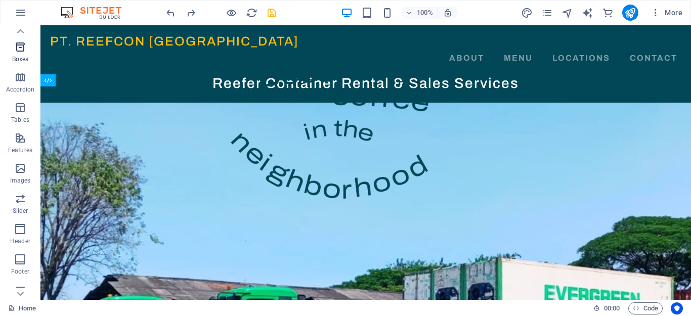
click at [20, 53] on icon "button" at bounding box center [20, 47] width 12 height 12
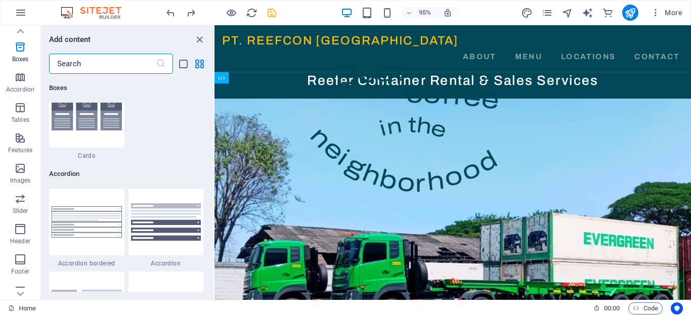
scroll to position [3146, 0]
drag, startPoint x: 199, startPoint y: 39, endPoint x: 371, endPoint y: 77, distance: 175.4
click at [199, 39] on icon "close panel" at bounding box center [200, 40] width 12 height 12
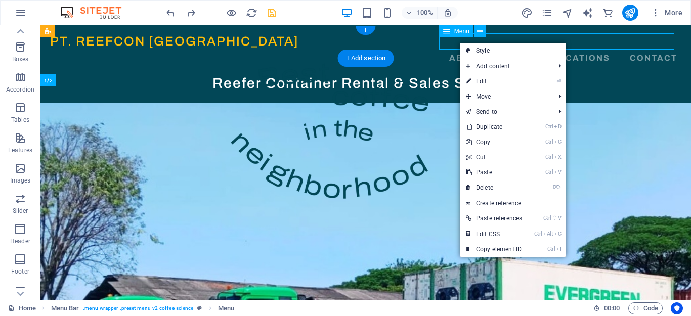
click at [449, 50] on nav "About Menu Locations Contact" at bounding box center [366, 58] width 632 height 16
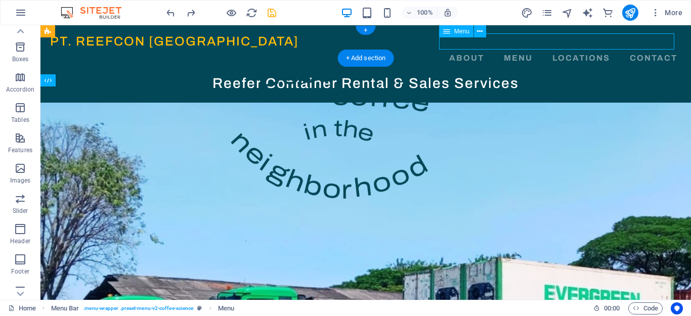
click at [449, 50] on nav "About Menu Locations Contact" at bounding box center [366, 58] width 632 height 16
select select "1"
select select
select select "2"
select select
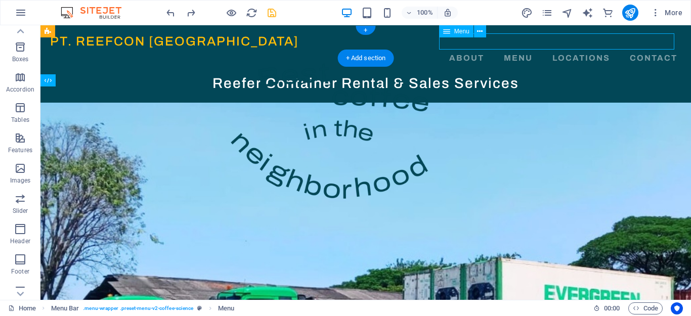
select select "3"
select select
select select "4"
select select
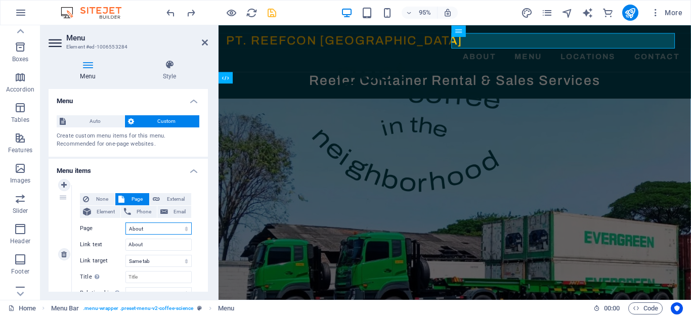
click at [145, 230] on select "Home About Menu Locations Contact Legal Notice Privacy" at bounding box center [159, 229] width 66 height 12
click at [143, 228] on select "Home About Menu Locations Contact Legal Notice Privacy" at bounding box center [159, 229] width 66 height 12
click at [145, 245] on input "About" at bounding box center [159, 245] width 66 height 12
drag, startPoint x: 151, startPoint y: 247, endPoint x: 121, endPoint y: 239, distance: 31.3
click at [121, 239] on div "Link text About" at bounding box center [136, 245] width 112 height 12
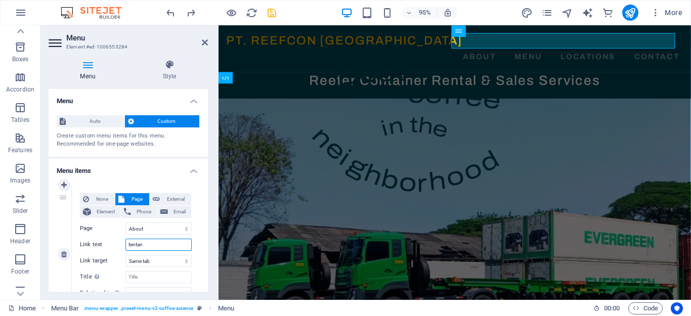
type input "tentang"
select select
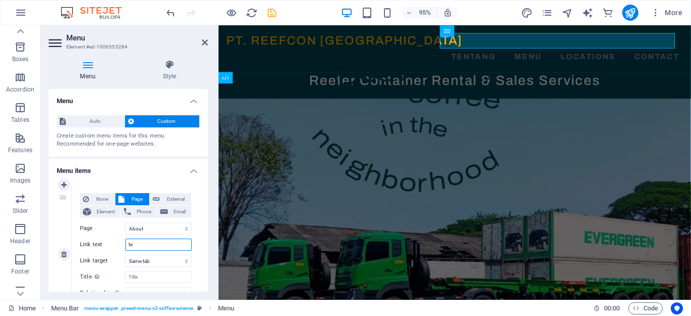
type input "t"
select select
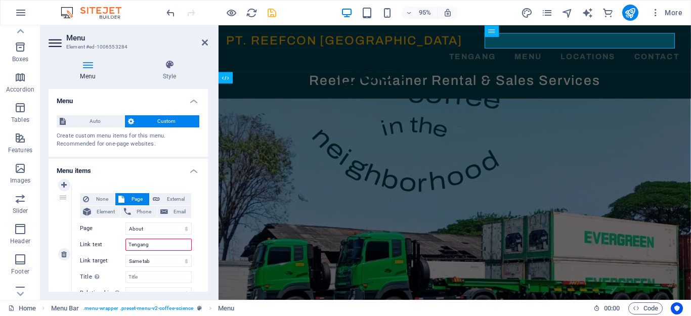
type input "Tengan"
select select
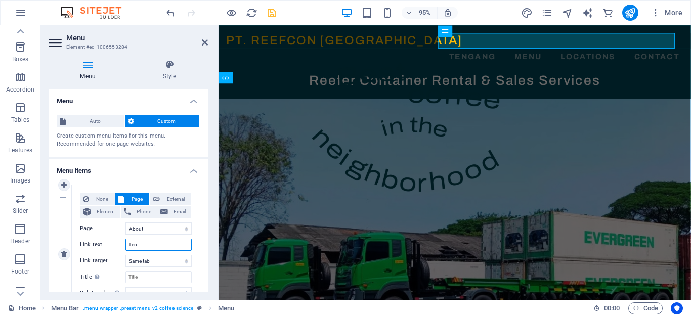
type input "Tenta"
select select
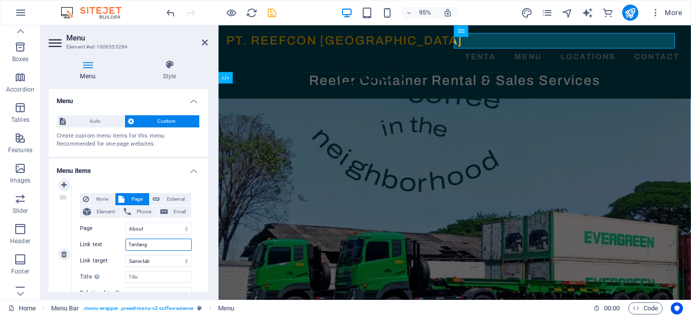
type input "Tentang K"
select select
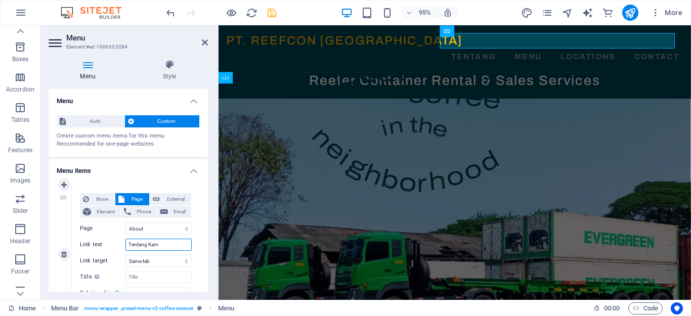
type input "Tentang Kami"
select select
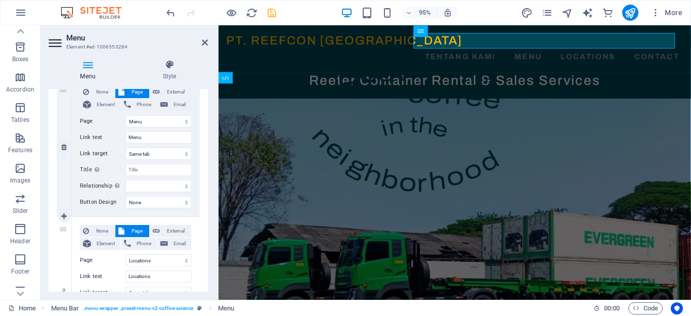
scroll to position [354, 0]
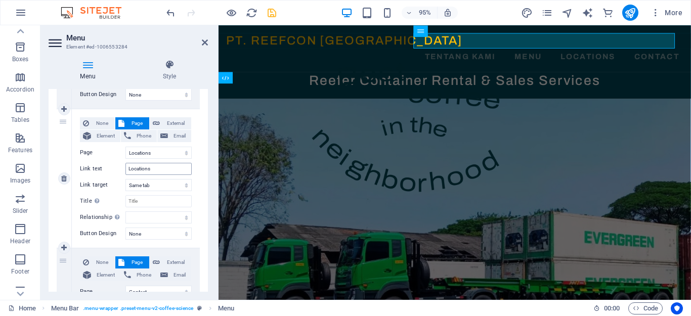
type input "Tentang Kami"
drag, startPoint x: 162, startPoint y: 167, endPoint x: 114, endPoint y: 169, distance: 48.6
click at [114, 169] on div "Link text Locations" at bounding box center [136, 169] width 112 height 12
type input "Lokasi"
select select
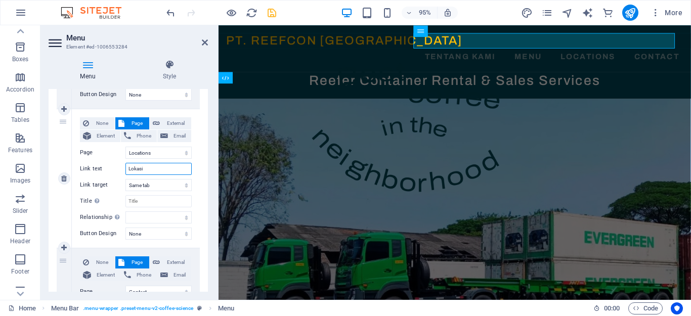
select select
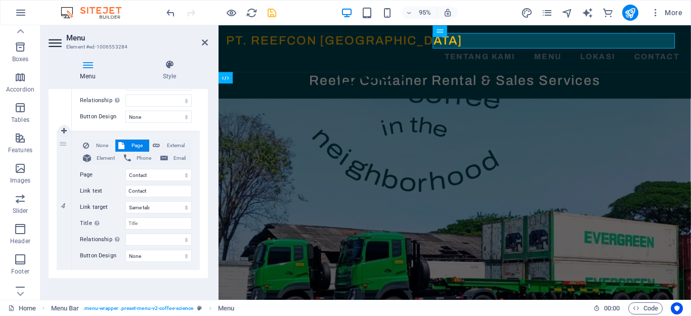
scroll to position [478, 0]
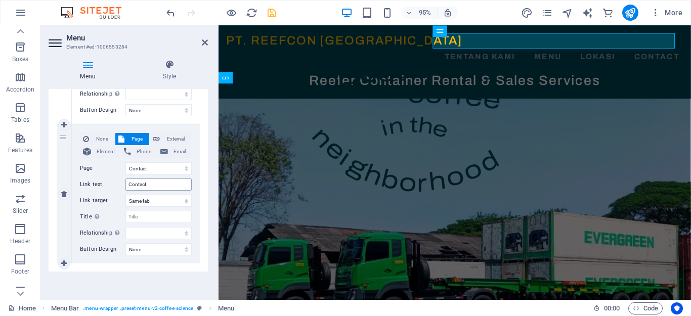
type input "Lokasi"
click at [153, 185] on input "Contact" at bounding box center [159, 185] width 66 height 12
drag, startPoint x: 153, startPoint y: 185, endPoint x: 97, endPoint y: 185, distance: 56.2
click at [97, 185] on div "Link text Contact" at bounding box center [136, 185] width 112 height 12
type input "kontak"
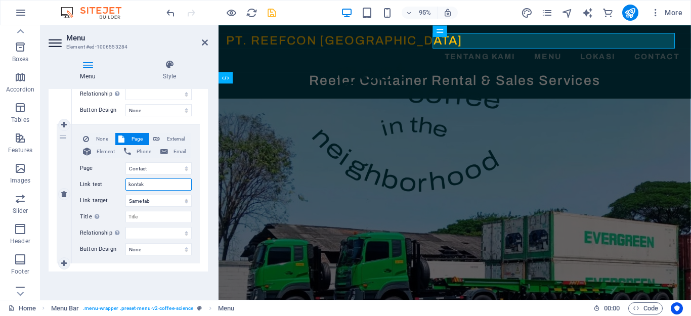
select select
type input "k"
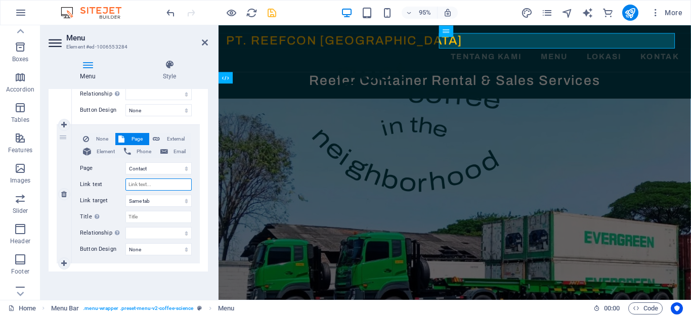
select select
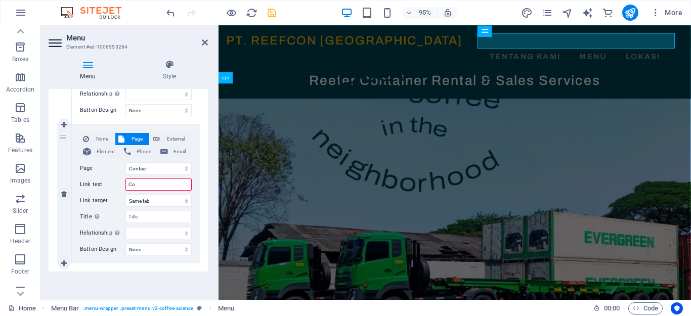
type input "Cot"
select select
type input "Cota"
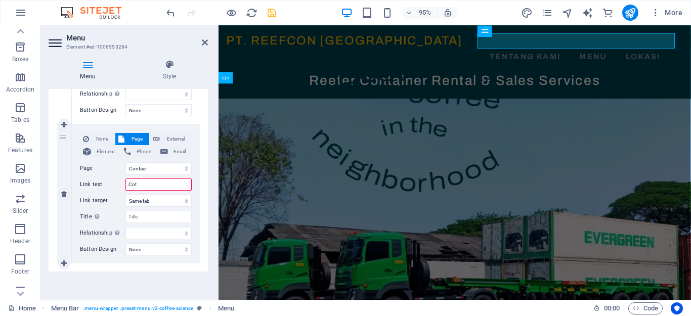
select select
type input "Cota"
select select
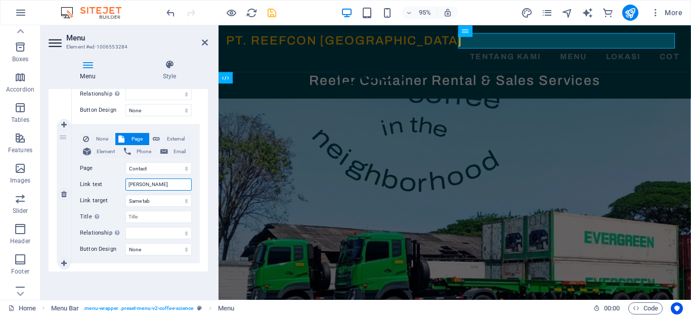
select select
type input "Co"
select select
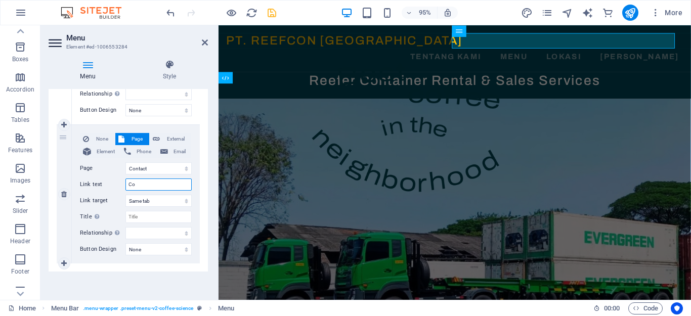
select select
type input "Contoac"
select select
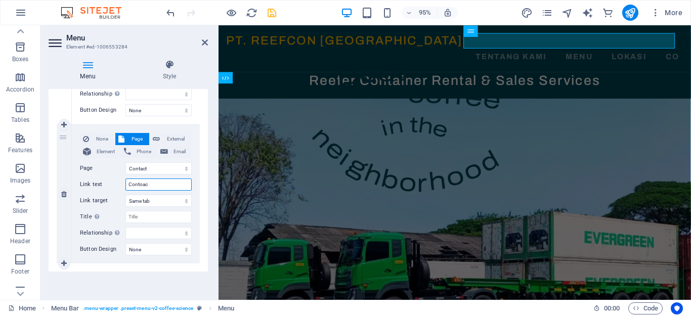
type input "Contoa"
select select
type input "Cont"
select select
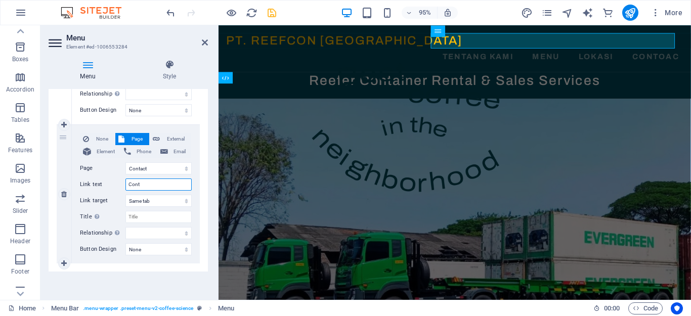
select select
type input "Conta"
select select
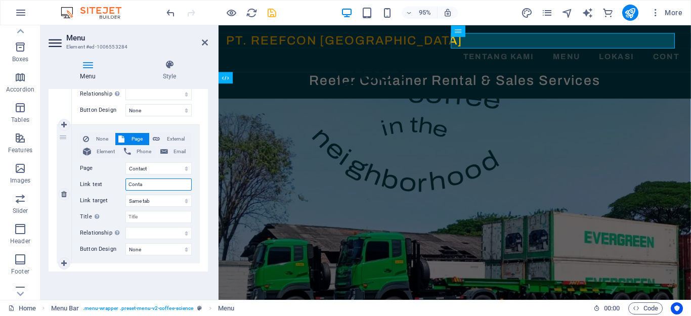
select select
type input "Contact"
select select
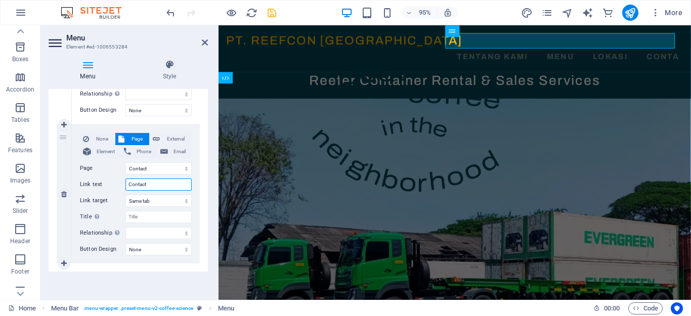
select select
type input "C"
select select
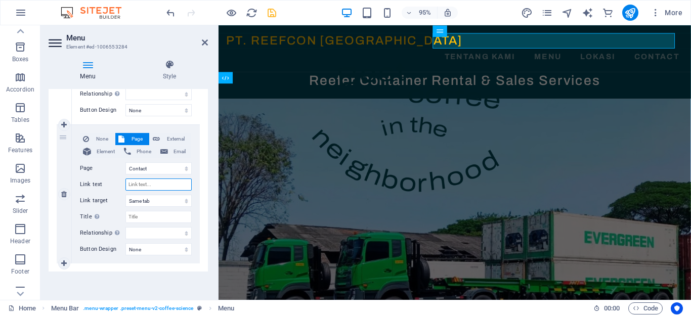
select select
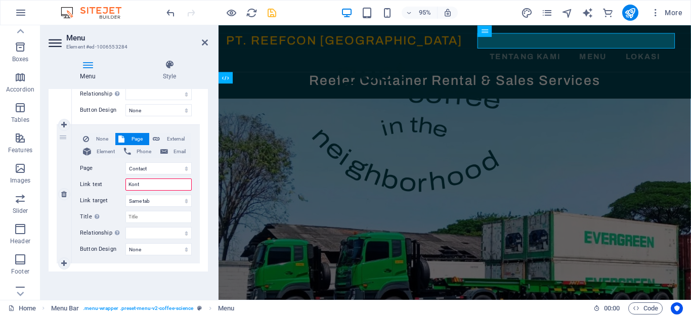
type input "Konta"
select select
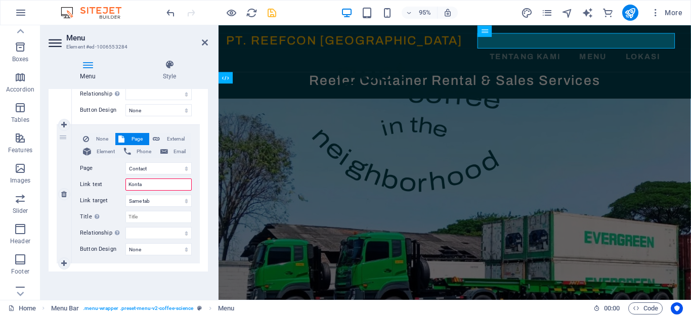
type input "Kontak"
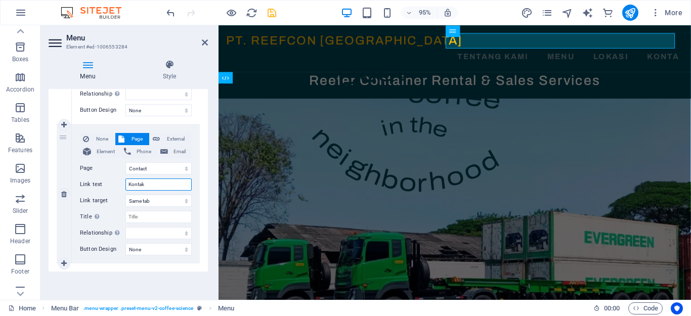
select select
type input "Kontak"
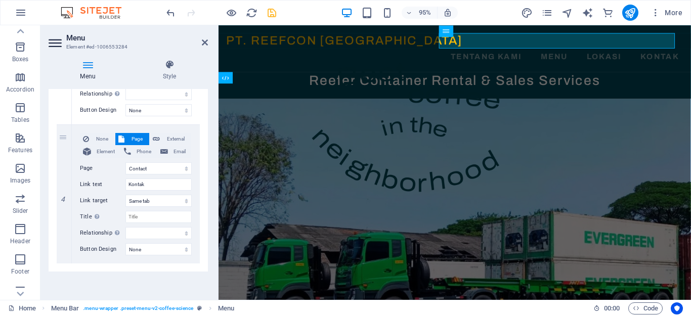
click at [202, 42] on icon at bounding box center [205, 42] width 6 height 8
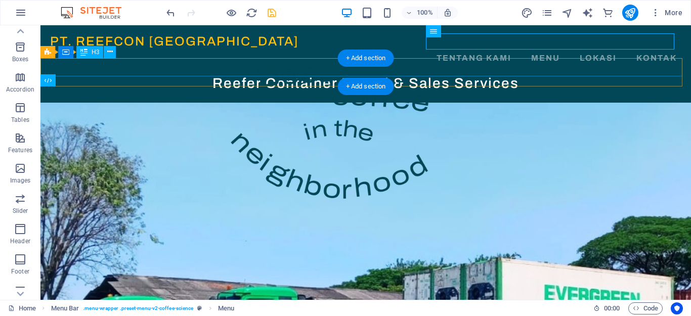
click at [560, 74] on div "Reefer Container Rental & Sales Services" at bounding box center [365, 83] width 651 height 18
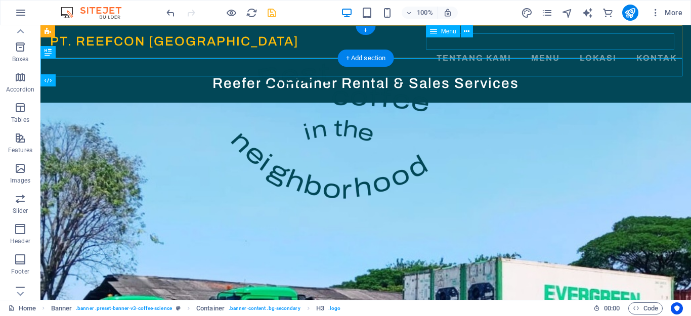
click at [546, 50] on nav "Tentang Kami Menu Lokasi Kontak" at bounding box center [366, 58] width 632 height 16
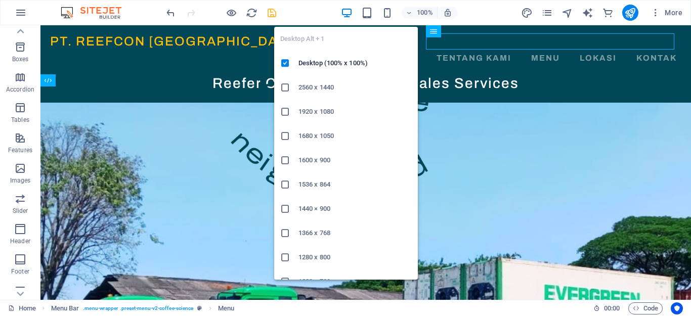
click at [345, 12] on icon "button" at bounding box center [347, 13] width 12 height 12
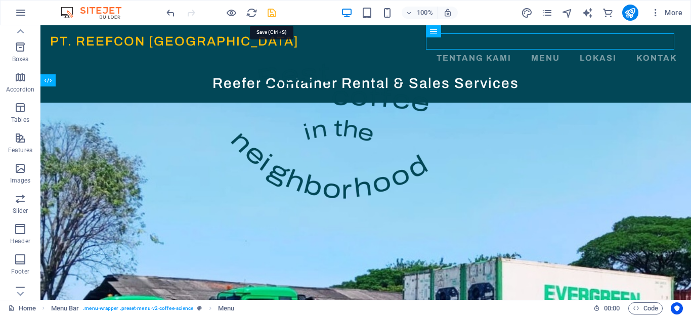
click at [274, 15] on icon "save" at bounding box center [272, 13] width 12 height 12
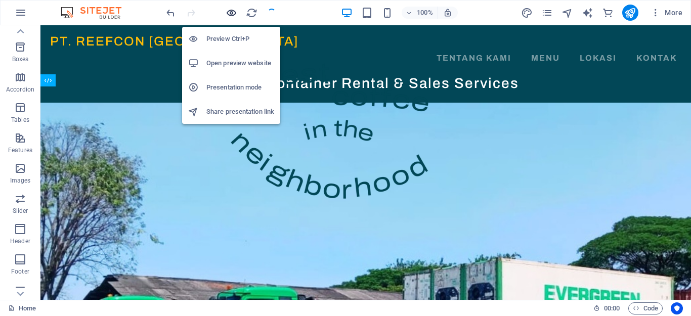
click at [229, 12] on icon "button" at bounding box center [232, 13] width 12 height 12
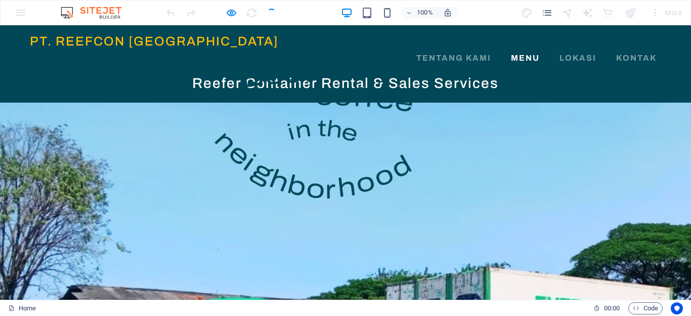
click at [521, 50] on link "Menu" at bounding box center [525, 58] width 37 height 16
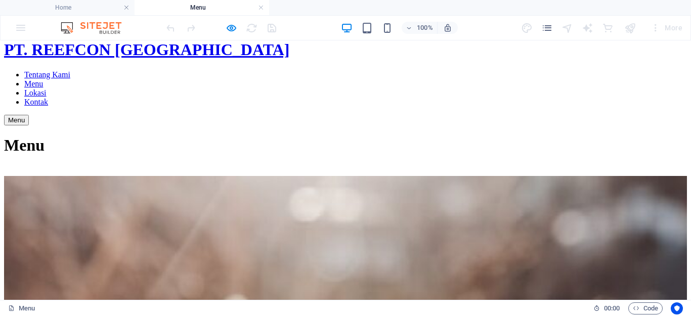
scroll to position [0, 0]
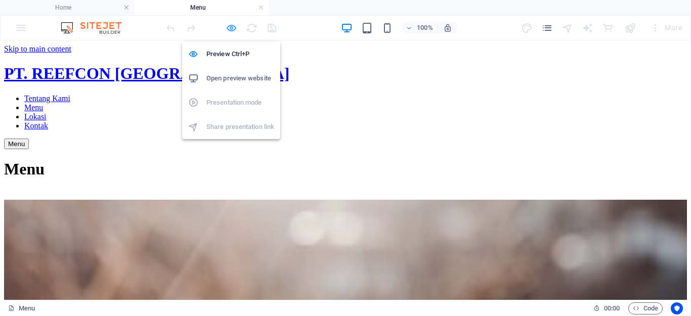
click at [233, 27] on icon "button" at bounding box center [232, 28] width 12 height 12
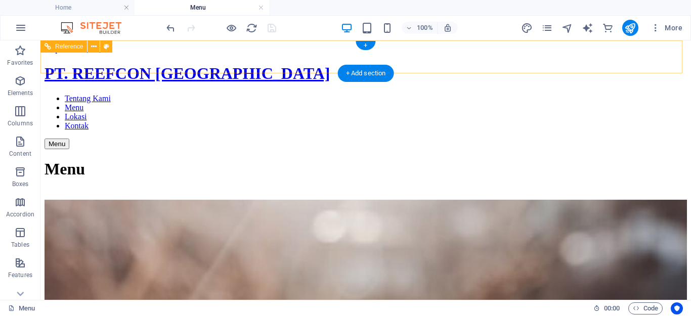
click at [470, 94] on nav "Tentang Kami Menu Lokasi Kontak" at bounding box center [366, 112] width 643 height 36
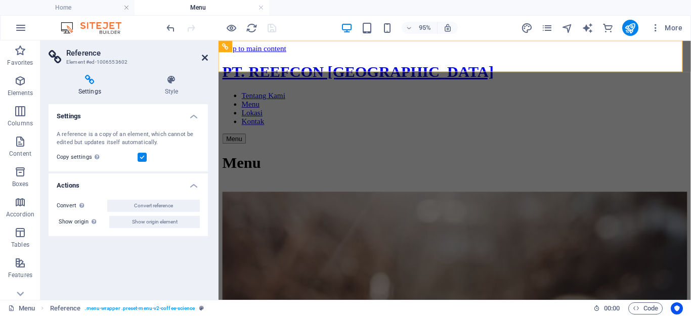
click at [202, 59] on icon at bounding box center [205, 58] width 6 height 8
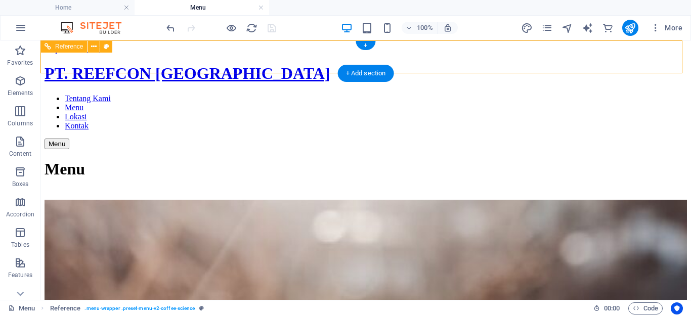
click at [441, 94] on nav "Tentang Kami Menu Lokasi Kontak" at bounding box center [366, 112] width 643 height 36
click at [589, 94] on nav "Tentang Kami Menu Lokasi Kontak" at bounding box center [366, 112] width 643 height 36
select select "rem"
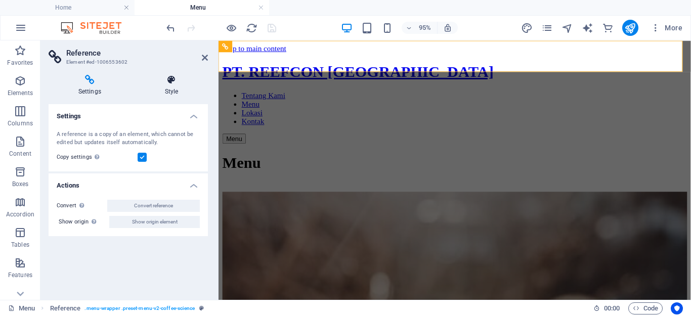
click at [160, 85] on icon at bounding box center [171, 80] width 73 height 10
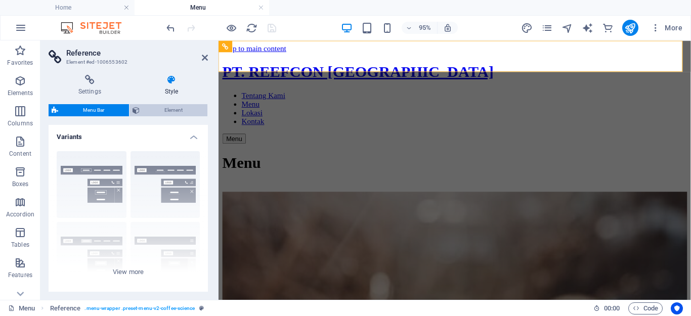
click at [163, 113] on span "Element" at bounding box center [174, 110] width 62 height 12
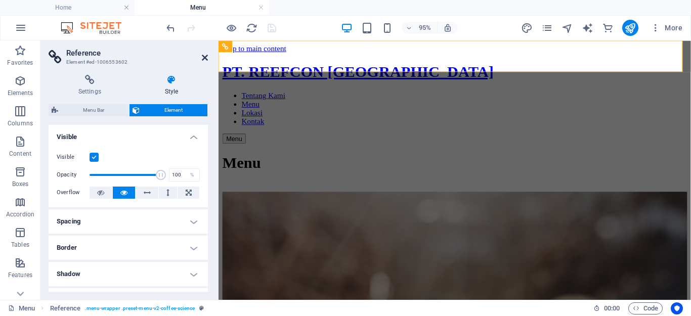
click at [202, 58] on icon at bounding box center [205, 58] width 6 height 8
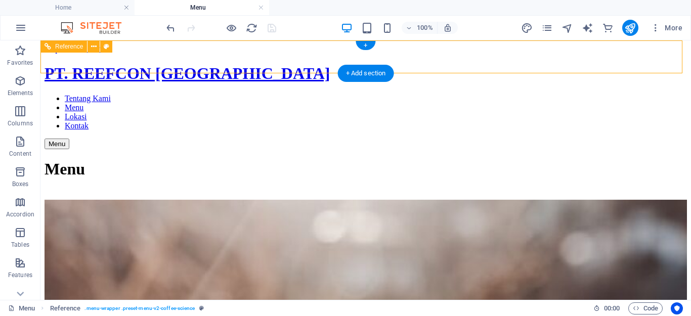
click at [401, 64] on div "PT. REEFCON BERKAH JAYA Tentang Kami Menu Lokasi Kontak Menu" at bounding box center [366, 106] width 643 height 85
click at [455, 94] on nav "Tentang Kami Menu Lokasi Kontak" at bounding box center [366, 112] width 643 height 36
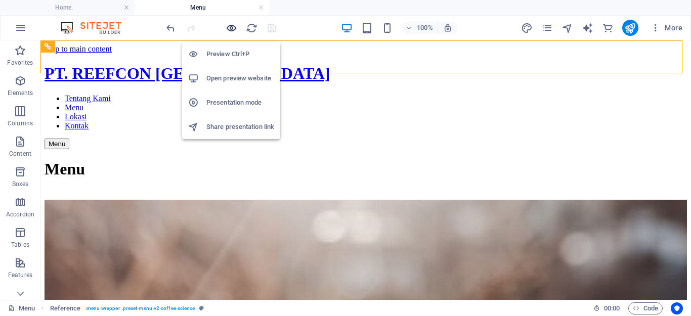
click at [229, 28] on icon "button" at bounding box center [232, 28] width 12 height 12
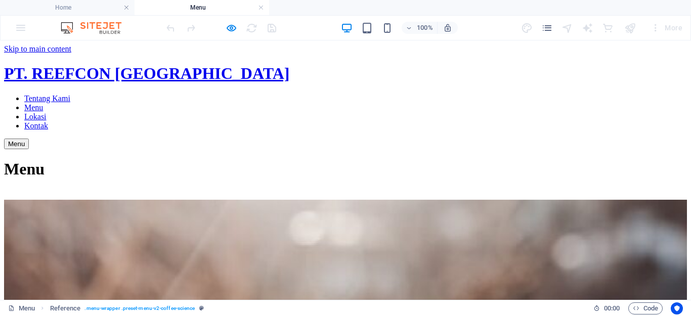
click at [70, 94] on link "Tentang Kami" at bounding box center [47, 98] width 46 height 9
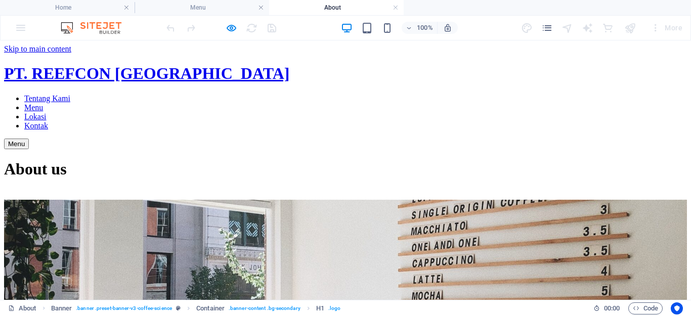
click at [561, 160] on div "About us" at bounding box center [345, 169] width 683 height 19
click at [557, 190] on div at bounding box center [345, 195] width 683 height 10
click at [339, 160] on div "About us" at bounding box center [345, 169] width 683 height 19
drag, startPoint x: 435, startPoint y: 107, endPoint x: 443, endPoint y: 89, distance: 20.4
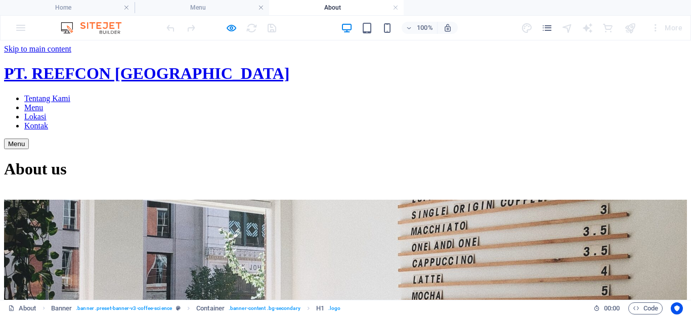
click at [457, 94] on nav "Tentang Kami Menu Lokasi Kontak" at bounding box center [345, 112] width 683 height 36
click at [535, 190] on div at bounding box center [345, 195] width 683 height 10
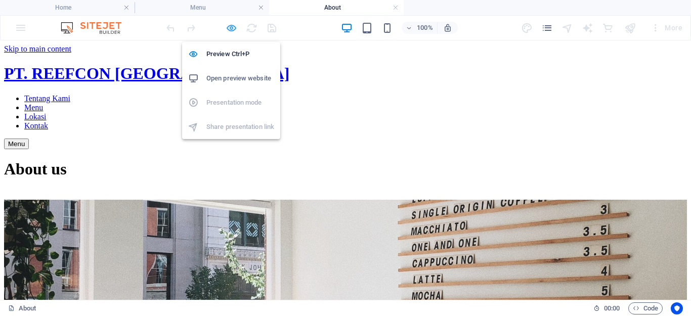
click at [232, 28] on icon "button" at bounding box center [232, 28] width 12 height 12
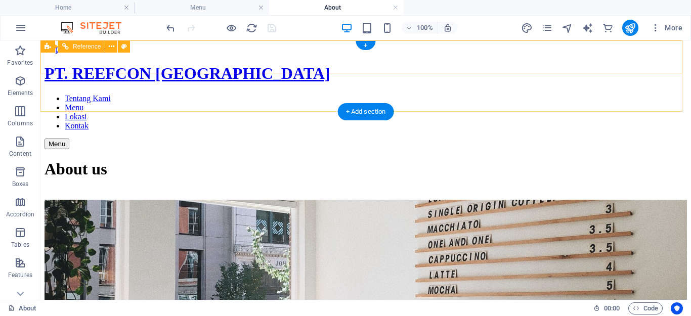
click at [400, 64] on div "PT. REEFCON BERKAH JAYA Tentang Kami Menu Lokasi Kontak Menu" at bounding box center [366, 106] width 643 height 85
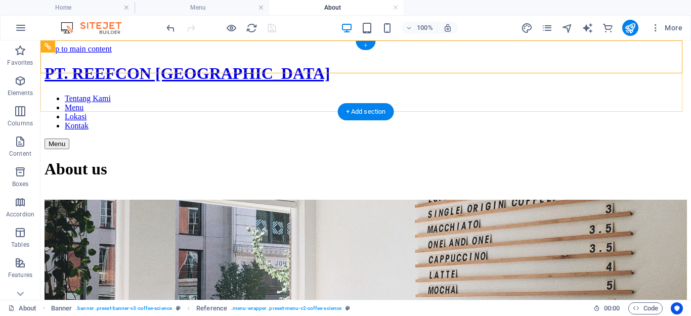
click at [365, 45] on div "+" at bounding box center [366, 45] width 20 height 9
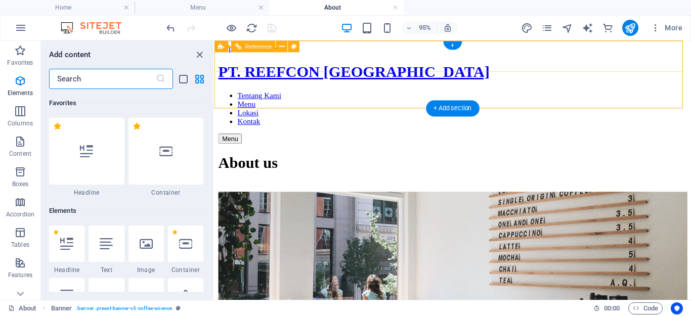
scroll to position [1771, 0]
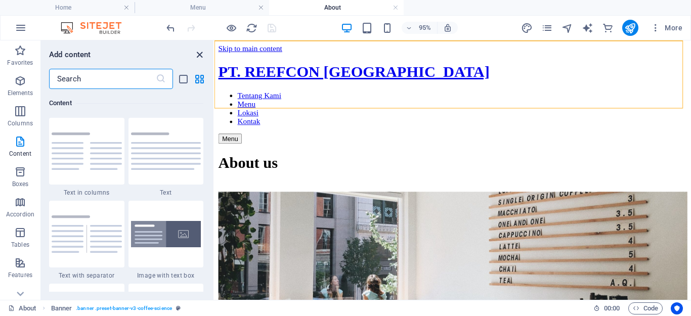
drag, startPoint x: 201, startPoint y: 54, endPoint x: 317, endPoint y: 41, distance: 116.6
click at [201, 54] on icon "close panel" at bounding box center [200, 55] width 12 height 12
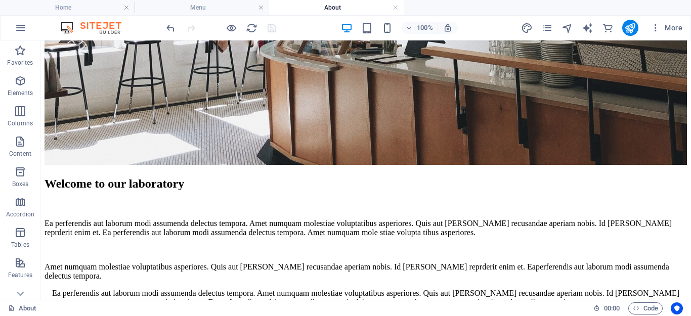
scroll to position [0, 0]
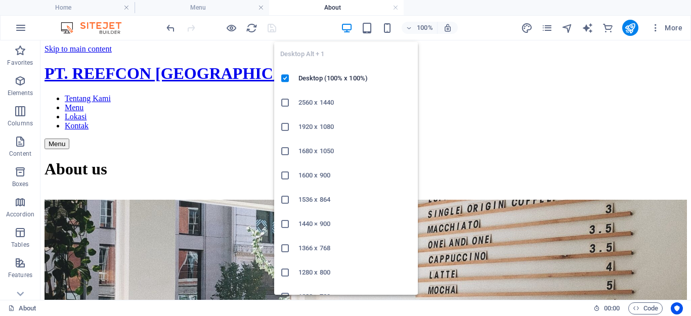
click at [349, 26] on icon "button" at bounding box center [347, 28] width 12 height 12
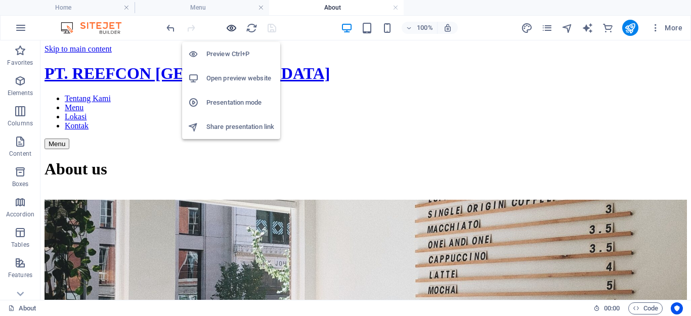
click at [230, 29] on icon "button" at bounding box center [232, 28] width 12 height 12
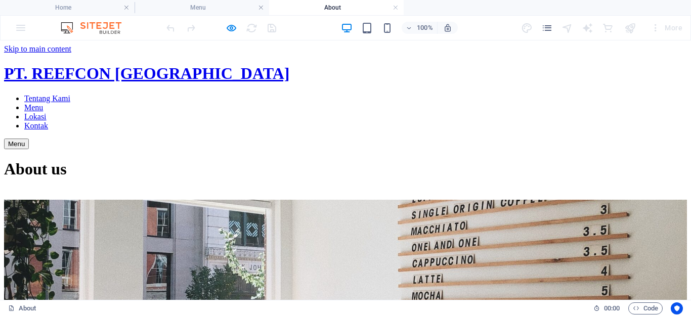
click at [561, 160] on h1 "About us" at bounding box center [345, 169] width 683 height 19
click at [118, 64] on h1 "PT. REEFCON BERKAH JAYA" at bounding box center [345, 73] width 683 height 19
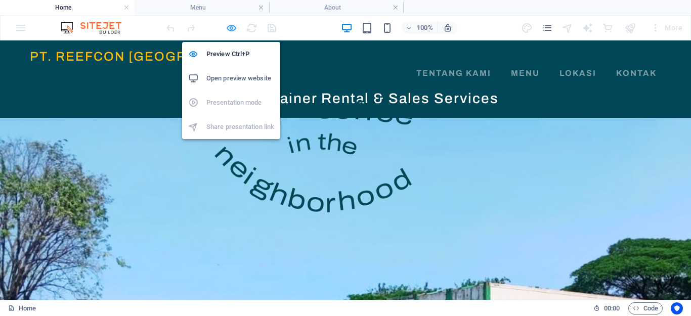
click at [228, 29] on icon "button" at bounding box center [232, 28] width 12 height 12
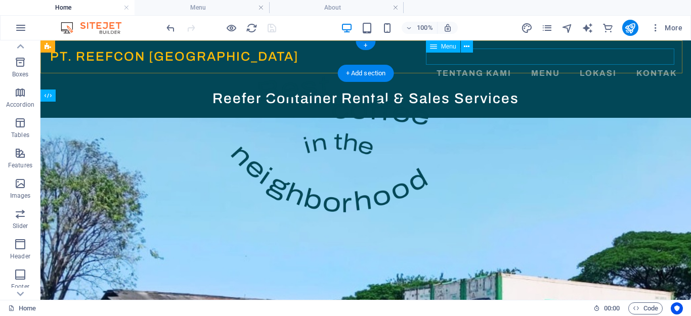
click at [449, 65] on nav "Tentang Kami Menu Lokasi Kontak" at bounding box center [366, 73] width 632 height 16
click at [451, 65] on nav "Tentang Kami Menu Lokasi Kontak" at bounding box center [366, 73] width 632 height 16
select select "1"
select select
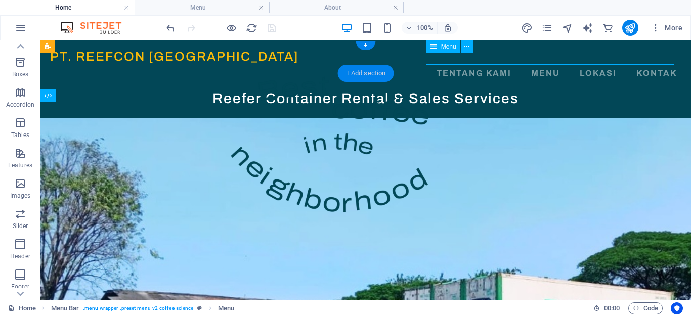
select select "2"
select select
select select "3"
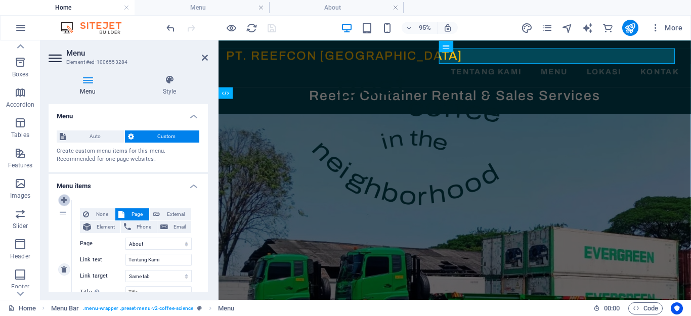
click at [63, 199] on icon at bounding box center [64, 200] width 6 height 7
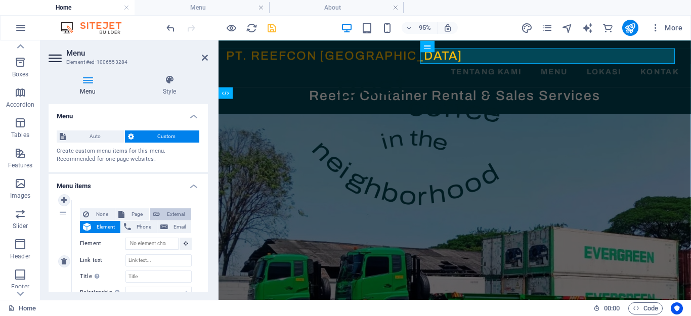
click at [173, 214] on span "External" at bounding box center [175, 215] width 25 height 12
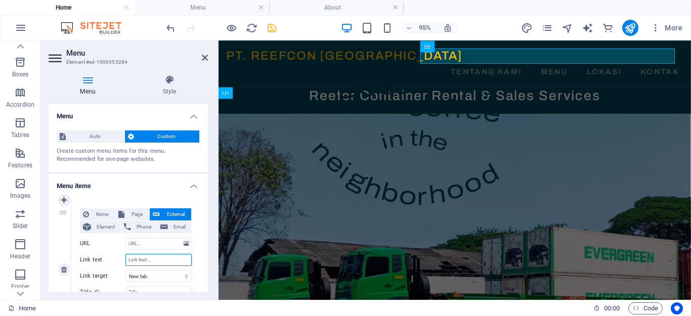
click at [155, 256] on input "Link text" at bounding box center [159, 260] width 66 height 12
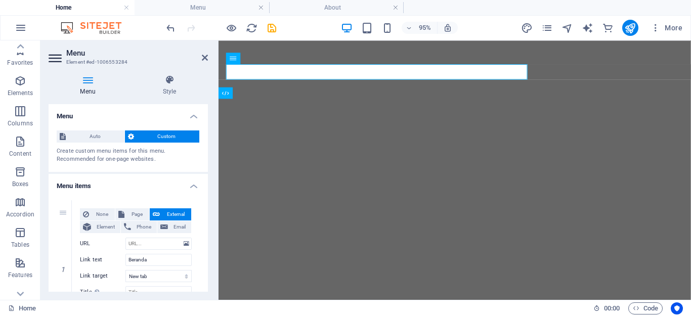
select select "1"
select select
select select "2"
select select
select select "3"
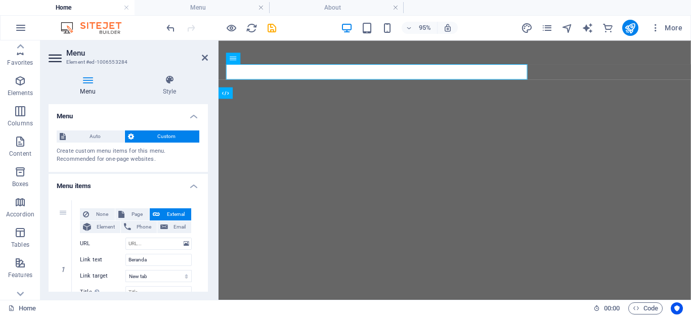
select select
select select "4"
select select
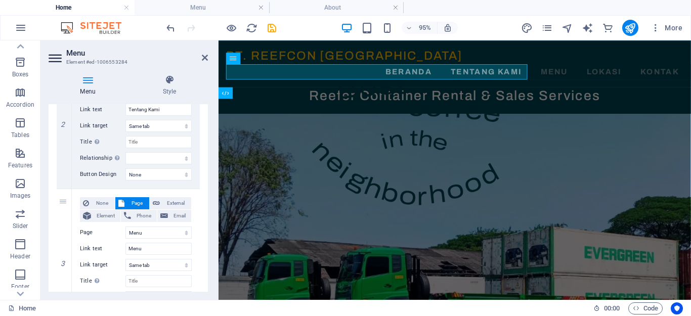
scroll to position [304, 0]
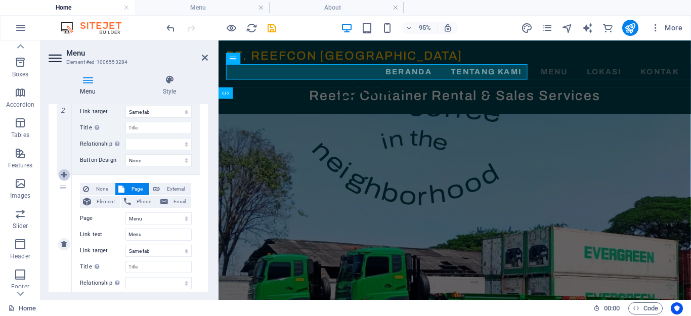
click at [63, 176] on icon at bounding box center [64, 175] width 6 height 7
select select
select select "2"
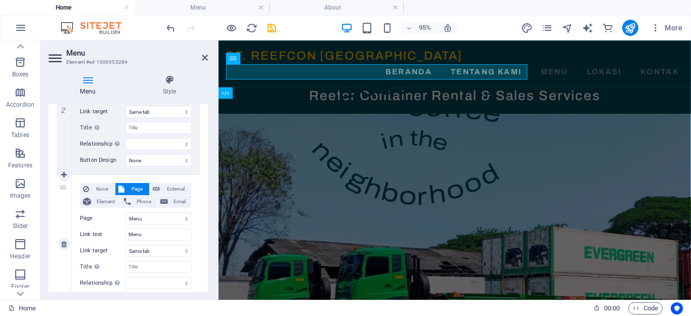
type input "Menu"
select select
select select "3"
type input "Lokasi"
select select
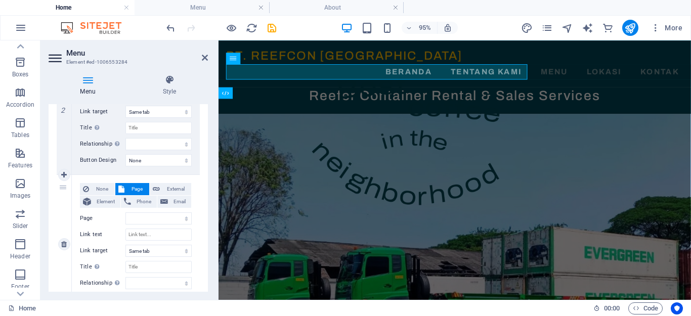
select select "4"
select select
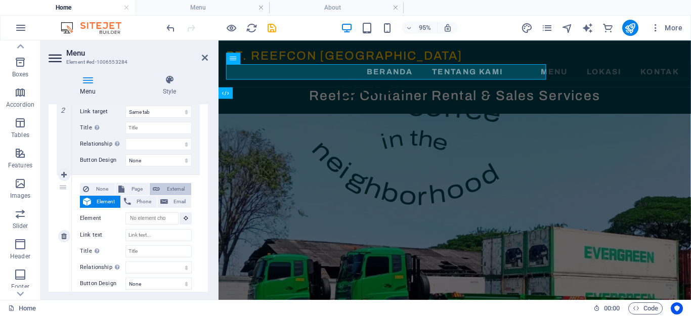
click at [174, 189] on span "External" at bounding box center [175, 189] width 25 height 12
select select
select select "blank"
select select
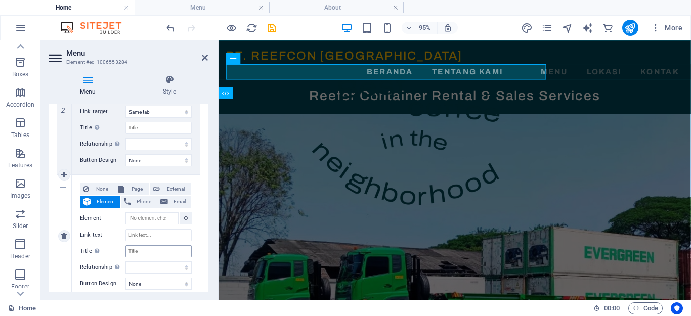
select select
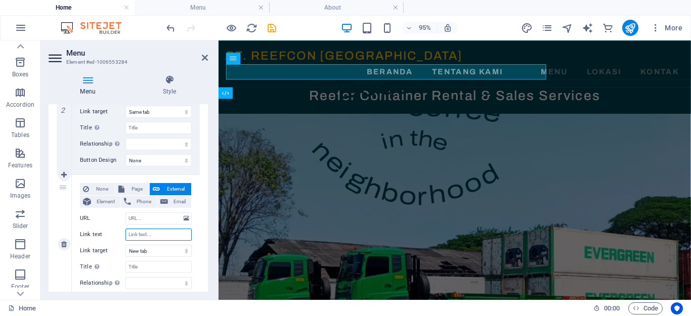
click at [155, 237] on input "Link text" at bounding box center [159, 235] width 66 height 12
type input "Sekilas"
select select
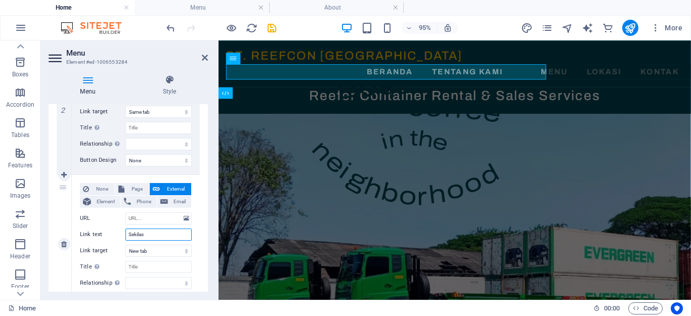
select select
type input "Sekilas Reefer"
select select
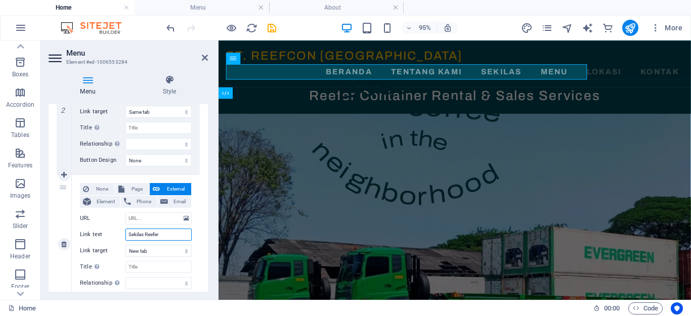
select select
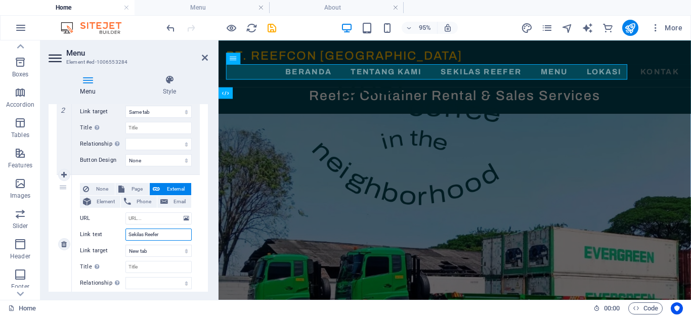
type input "Sekilas Reefer"
click at [61, 208] on div "3" at bounding box center [64, 244] width 15 height 139
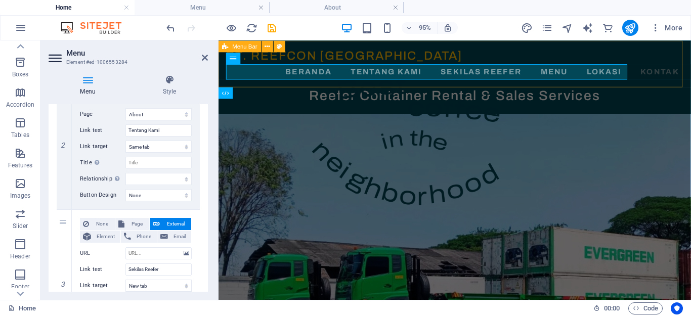
scroll to position [253, 0]
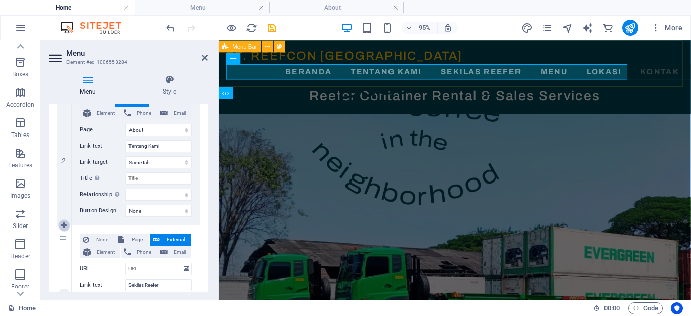
click at [64, 224] on icon at bounding box center [64, 225] width 6 height 7
select select
type input "Sekilas Reefer"
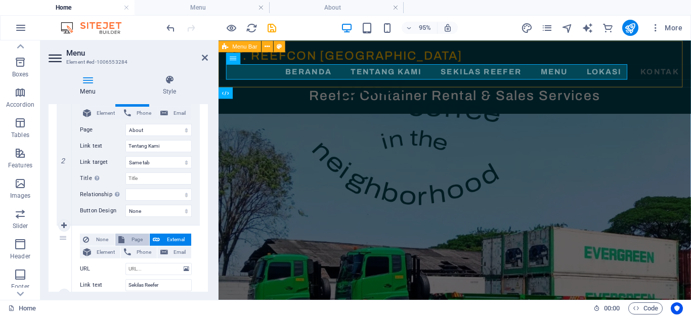
select select "blank"
select select
select select "2"
type input "Menu"
select select
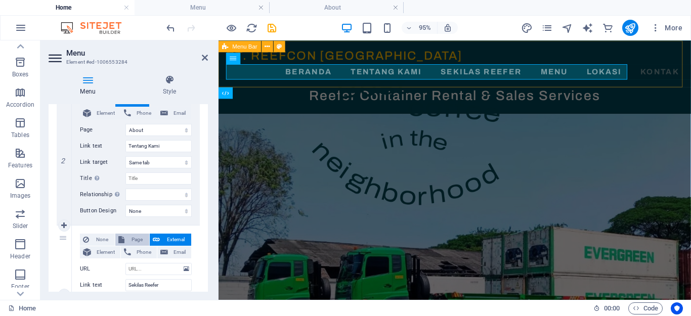
select select "3"
type input "Lokasi"
select select
select select "4"
select select
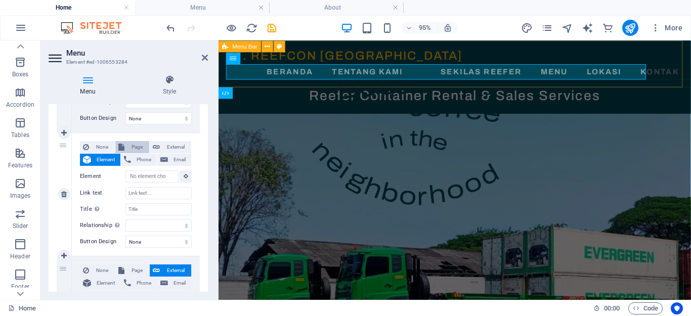
scroll to position [354, 0]
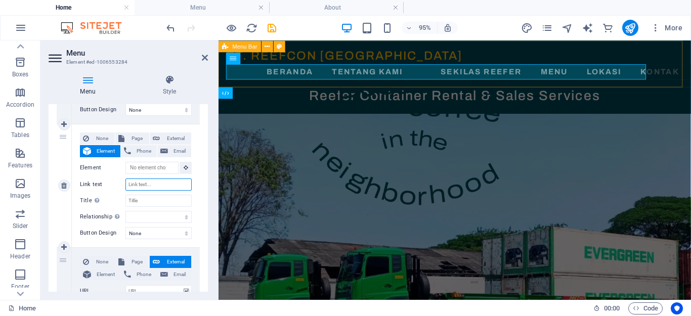
click at [150, 184] on input "Link text" at bounding box center [159, 185] width 66 height 12
click at [173, 138] on span "External" at bounding box center [175, 139] width 25 height 12
select select
select select "blank"
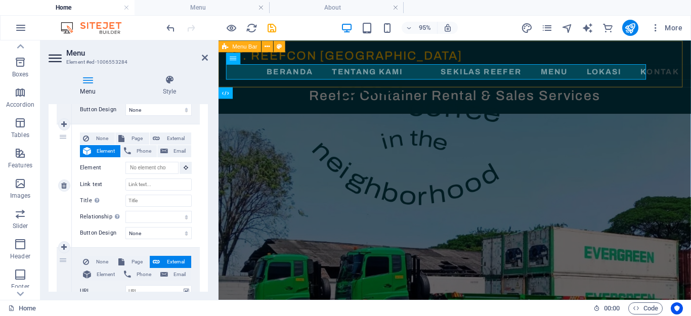
select select
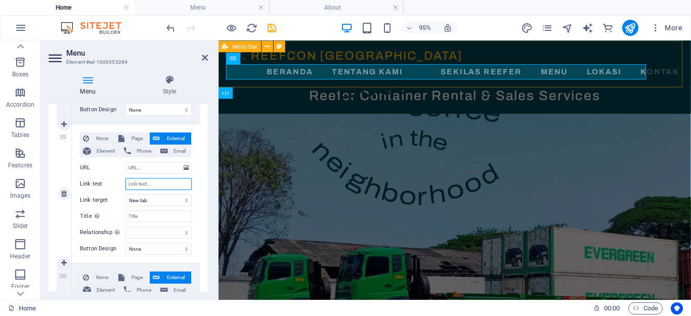
click at [142, 182] on input "Link text" at bounding box center [159, 184] width 66 height 12
type input "Visi"
select select
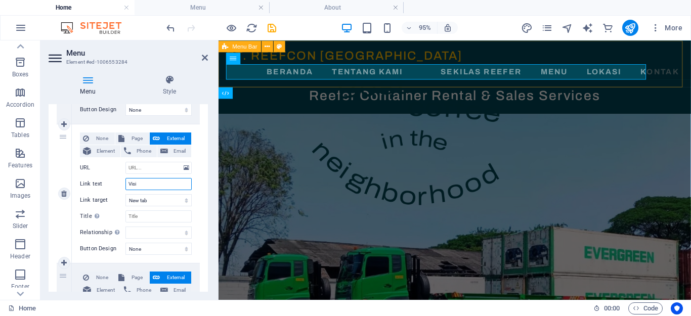
select select
type input "Visi"
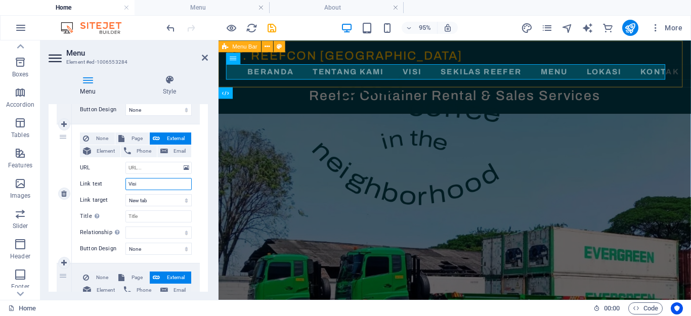
select select
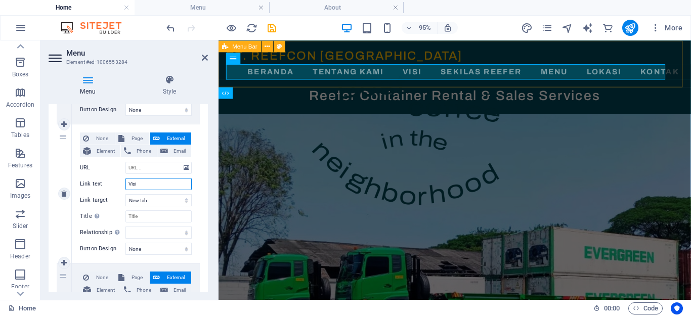
select select
type input "Visi & Misi"
select select
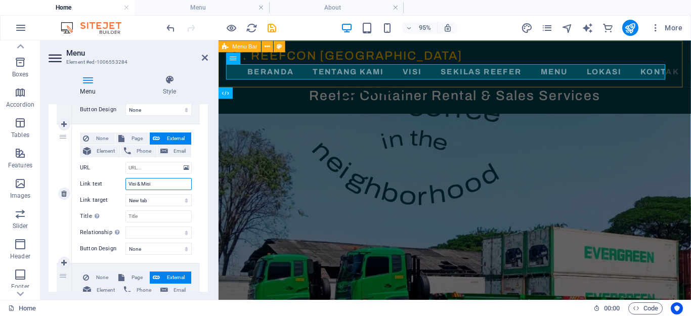
select select
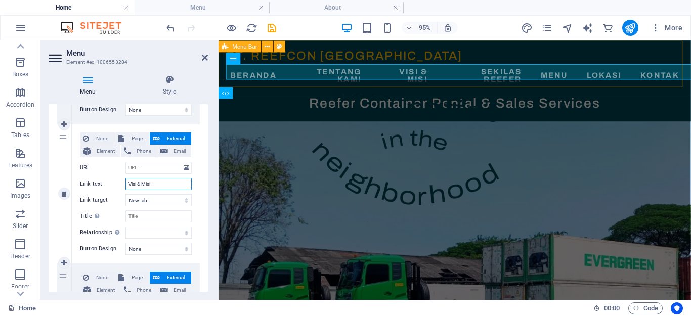
type input "Visi & Misi"
click at [62, 216] on div "3" at bounding box center [64, 194] width 15 height 139
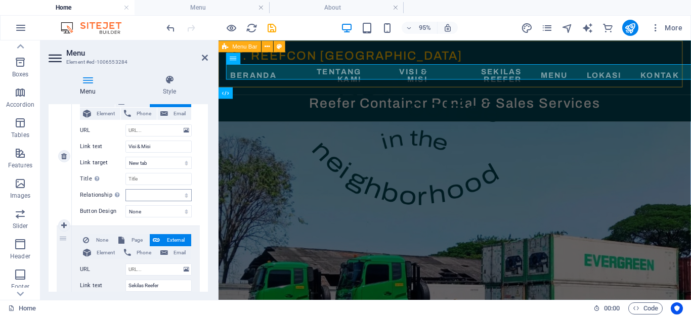
scroll to position [405, 0]
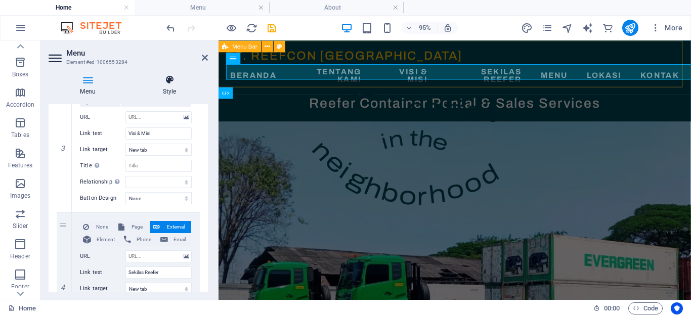
click at [175, 79] on icon at bounding box center [169, 80] width 77 height 10
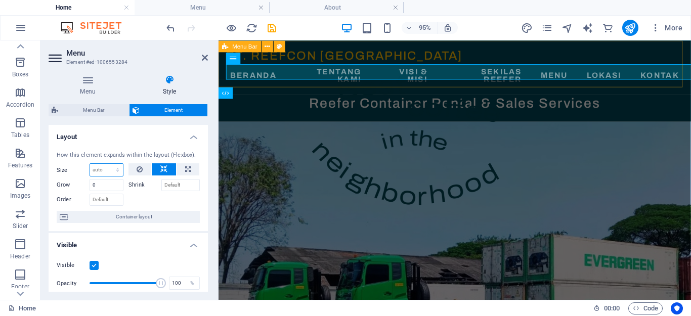
click at [117, 171] on select "Default auto px % 1/1 1/2 1/3 1/4 1/5 1/6 1/7 1/8 1/9 1/10" at bounding box center [106, 170] width 33 height 12
select select "px"
click at [107, 164] on select "Default auto px % 1/1 1/2 1/3 1/4 1/5 1/6 1/7 1/8 1/9 1/10" at bounding box center [106, 170] width 33 height 12
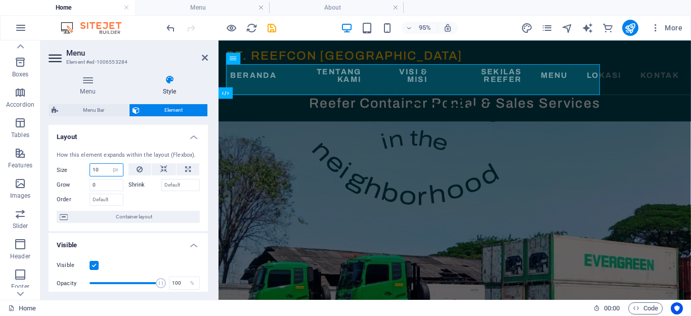
drag, startPoint x: 103, startPoint y: 169, endPoint x: 91, endPoint y: 169, distance: 11.6
click at [91, 169] on input "10" at bounding box center [106, 170] width 33 height 12
type input "20"
click at [113, 170] on select "Default auto px % 1/1 1/2 1/3 1/4 1/5 1/6 1/7 1/8 1/9 1/10" at bounding box center [116, 170] width 14 height 12
click at [109, 164] on select "Default auto px % 1/1 1/2 1/3 1/4 1/5 1/6 1/7 1/8 1/9 1/10" at bounding box center [116, 170] width 14 height 12
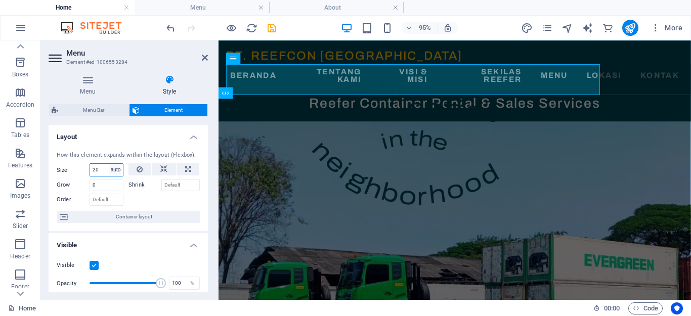
select select "DISABLED_OPTION_VALUE"
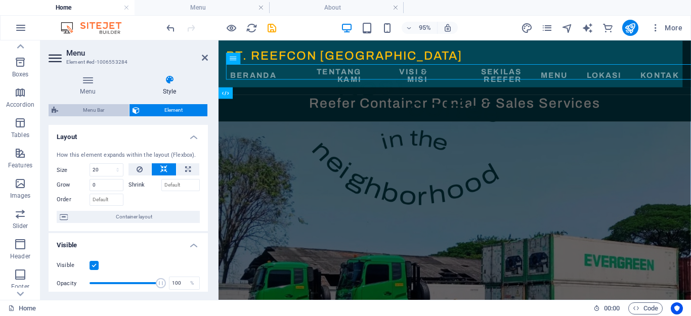
click at [108, 110] on span "Menu Bar" at bounding box center [93, 110] width 65 height 12
select select "rem"
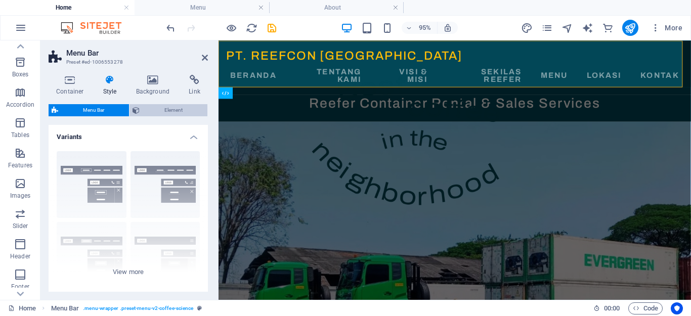
click at [148, 110] on span "Element" at bounding box center [174, 110] width 62 height 12
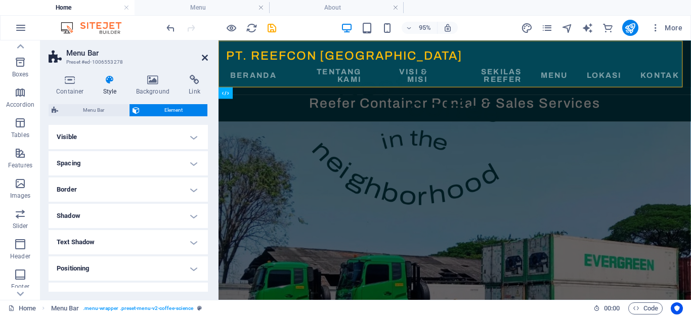
click at [202, 57] on icon at bounding box center [205, 58] width 6 height 8
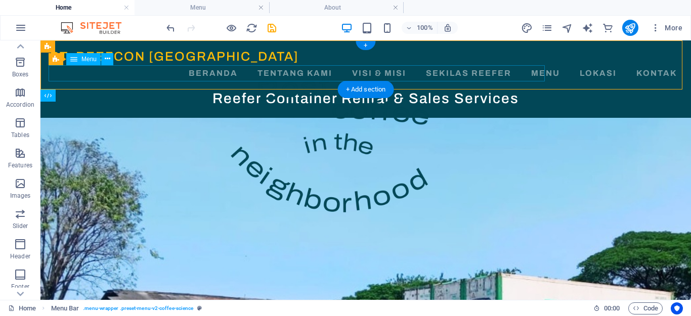
click at [255, 72] on nav "Beranda Tentang Kami Visi & Misi Sekilas Reefer Menu Lokasi Kontak" at bounding box center [366, 73] width 632 height 16
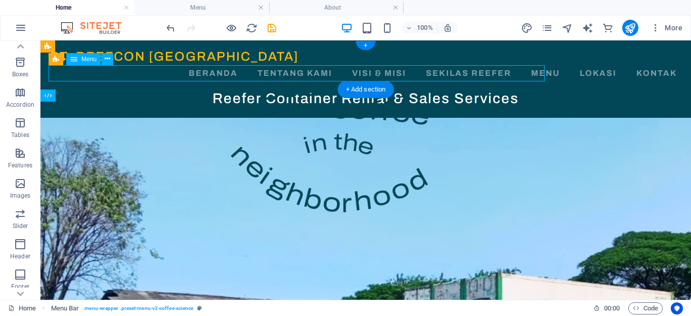
click at [255, 72] on nav "Beranda Tentang Kami Visi & Misi Sekilas Reefer Menu Lokasi Kontak" at bounding box center [366, 73] width 632 height 16
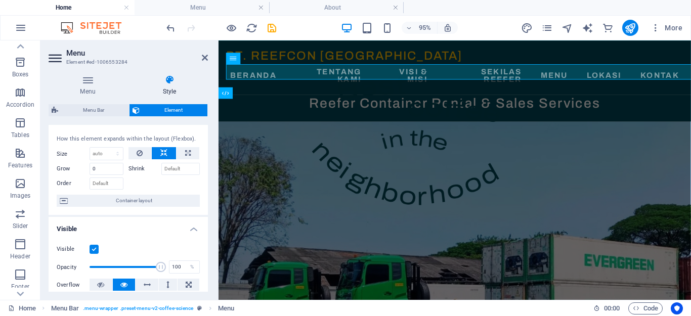
scroll to position [0, 0]
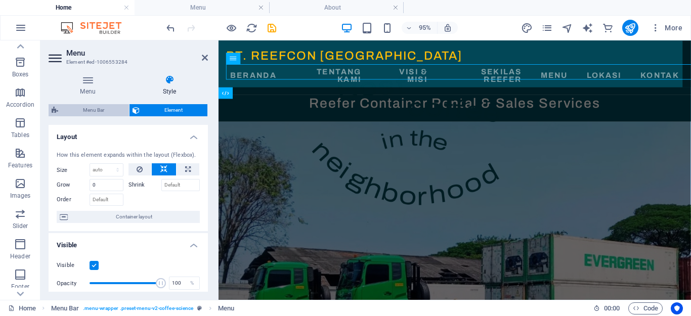
click at [111, 110] on span "Menu Bar" at bounding box center [93, 110] width 65 height 12
select select "rem"
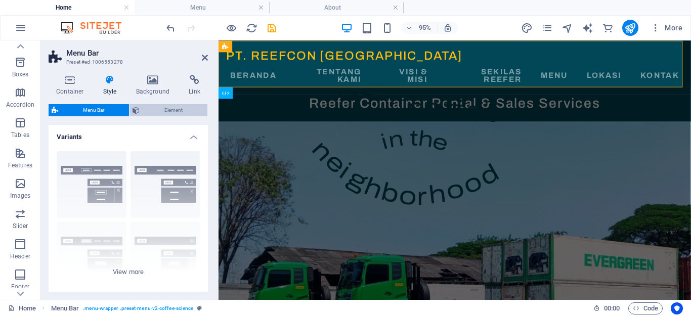
click at [174, 113] on span "Element" at bounding box center [174, 110] width 62 height 12
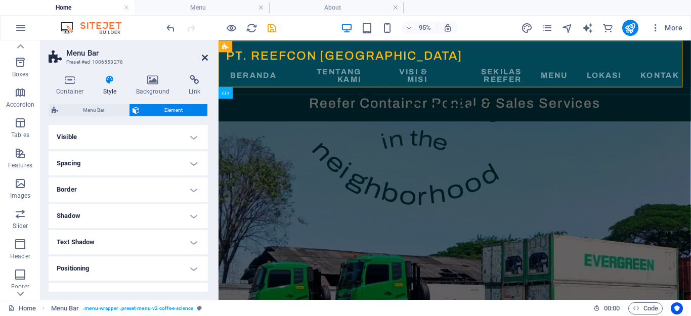
click at [202, 58] on icon at bounding box center [205, 58] width 6 height 8
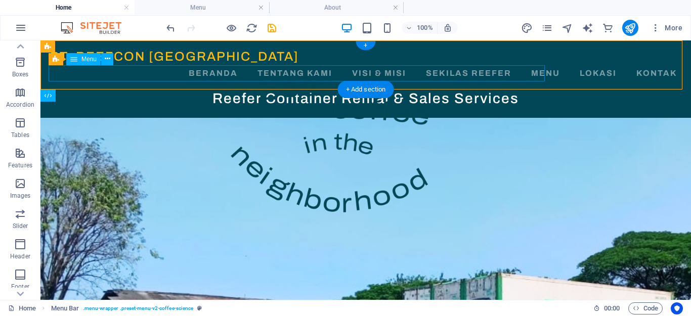
click at [349, 70] on nav "Beranda Tentang Kami Visi & Misi Sekilas Reefer Menu Lokasi Kontak" at bounding box center [366, 73] width 632 height 16
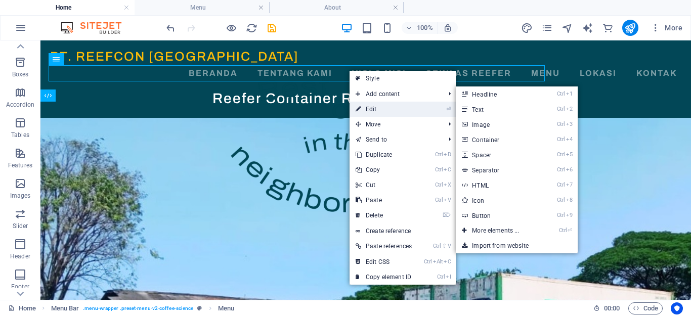
click at [378, 110] on link "⏎ Edit" at bounding box center [384, 109] width 68 height 15
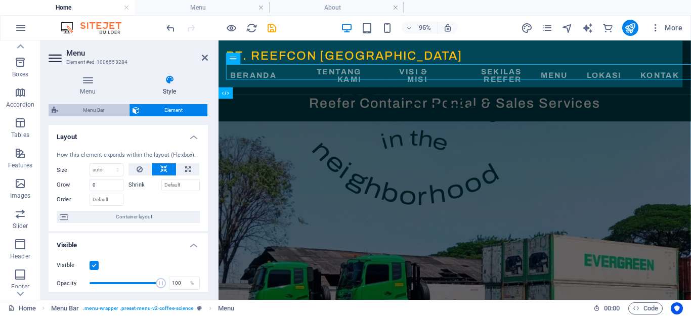
click at [111, 108] on span "Menu Bar" at bounding box center [93, 110] width 65 height 12
select select "rem"
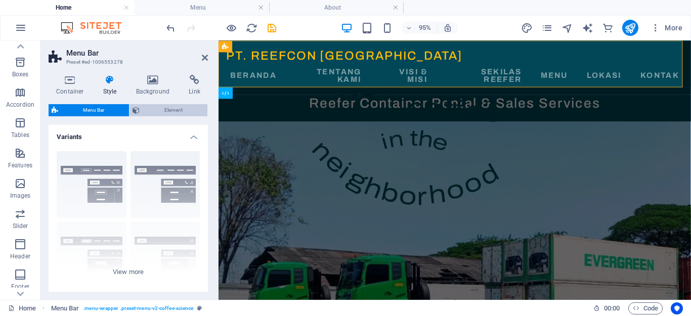
click at [159, 106] on span "Element" at bounding box center [174, 110] width 62 height 12
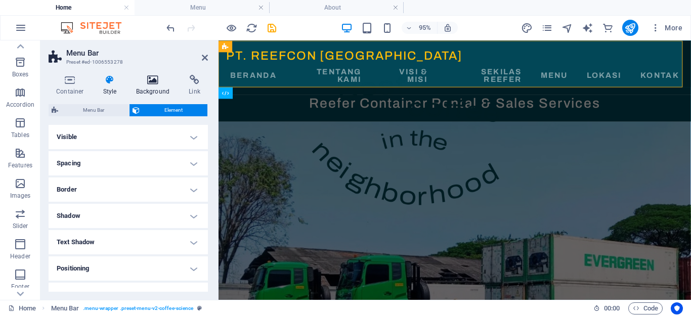
click at [158, 81] on icon at bounding box center [153, 80] width 49 height 10
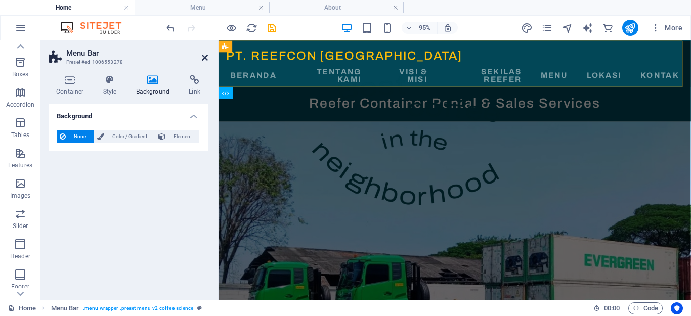
drag, startPoint x: 203, startPoint y: 58, endPoint x: 163, endPoint y: 18, distance: 56.9
click at [203, 58] on icon at bounding box center [205, 58] width 6 height 8
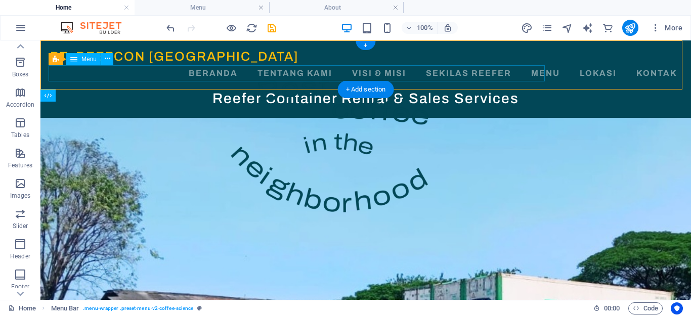
click at [258, 76] on nav "Beranda Tentang Kami Visi & Misi Sekilas Reefer Menu Lokasi Kontak" at bounding box center [366, 73] width 632 height 16
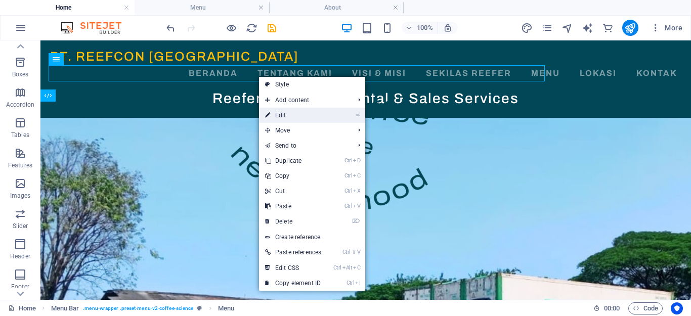
click at [298, 114] on link "⏎ Edit" at bounding box center [293, 115] width 68 height 15
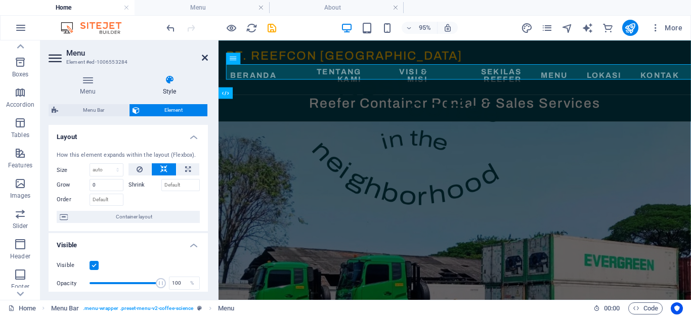
click at [203, 57] on icon at bounding box center [205, 58] width 6 height 8
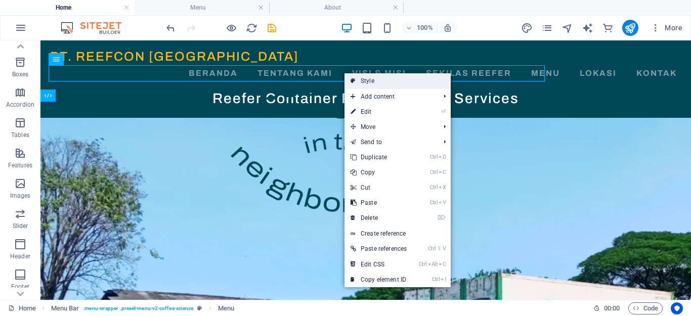
click at [357, 76] on link "Style" at bounding box center [398, 80] width 106 height 15
select select "rem"
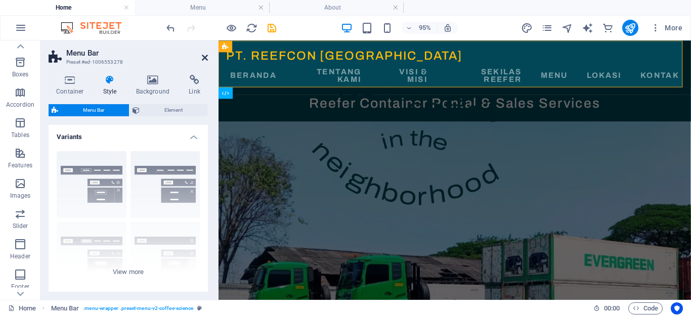
click at [203, 56] on icon at bounding box center [205, 58] width 6 height 8
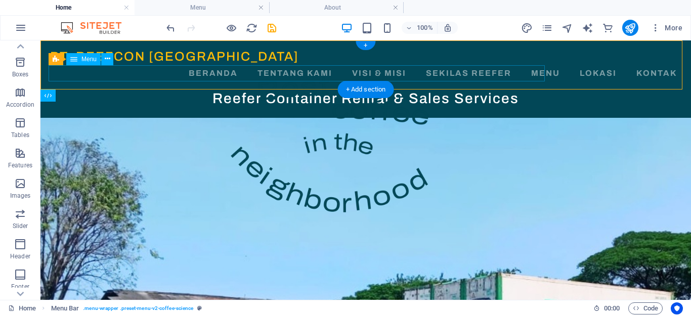
click at [241, 74] on nav "Beranda Tentang Kami Visi & Misi Sekilas Reefer Menu Lokasi Kontak" at bounding box center [366, 73] width 632 height 16
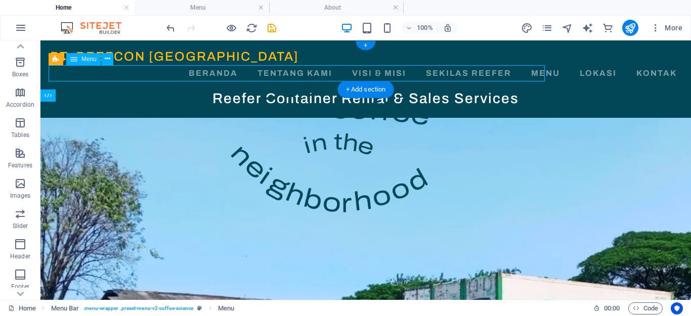
click at [241, 74] on nav "Beranda Tentang Kami Visi & Misi Sekilas Reefer Menu Lokasi Kontak" at bounding box center [366, 73] width 632 height 16
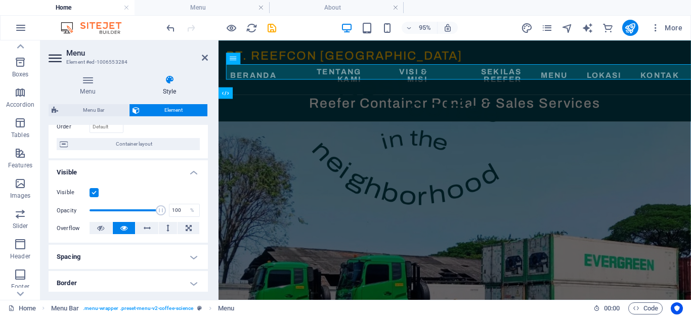
scroll to position [261, 0]
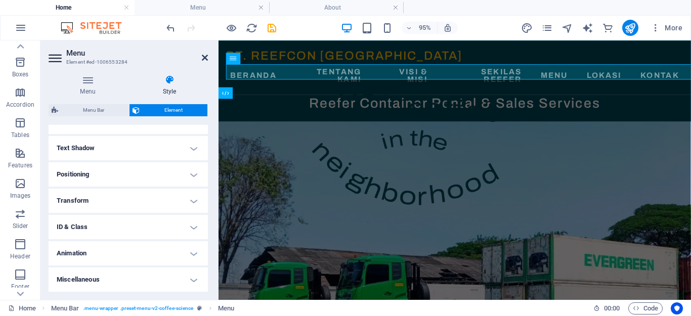
click at [202, 59] on icon at bounding box center [205, 58] width 6 height 8
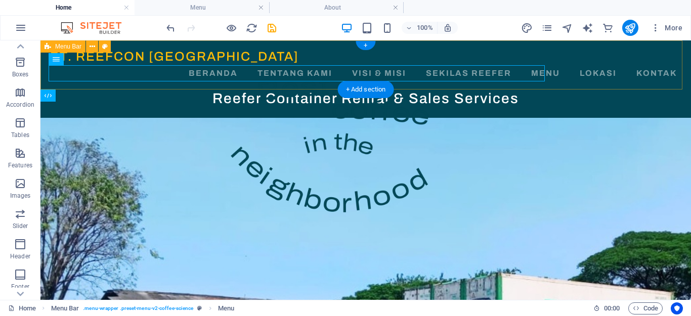
click at [591, 78] on div "PT. REEFCON BERKAH JAYA Beranda Tentang Kami Visi & Misi Sekilas Reefer Menu Lo…" at bounding box center [365, 64] width 651 height 49
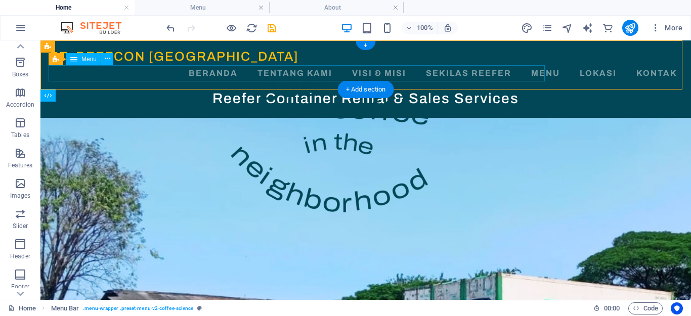
click at [540, 68] on nav "Beranda Tentang Kami Visi & Misi Sekilas Reefer Menu Lokasi Kontak" at bounding box center [366, 73] width 632 height 16
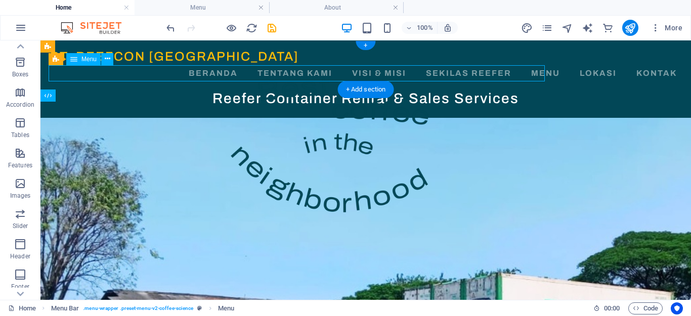
click at [540, 68] on nav "Beranda Tentang Kami Visi & Misi Sekilas Reefer Menu Lokasi Kontak" at bounding box center [366, 73] width 632 height 16
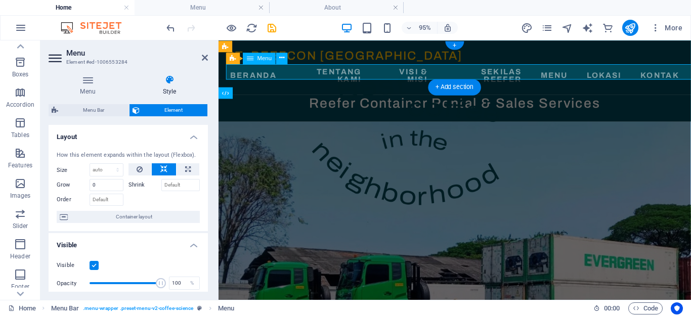
click at [529, 77] on nav "Beranda Tentang Kami Visi & Misi Sekilas Reefer Menu Lokasi Kontak" at bounding box center [467, 77] width 481 height 24
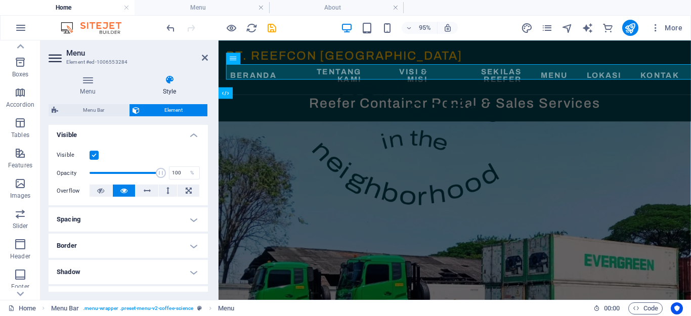
scroll to position [0, 0]
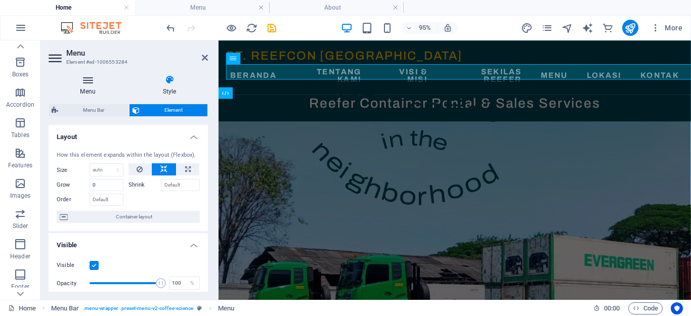
click at [90, 89] on h4 "Menu" at bounding box center [90, 85] width 83 height 21
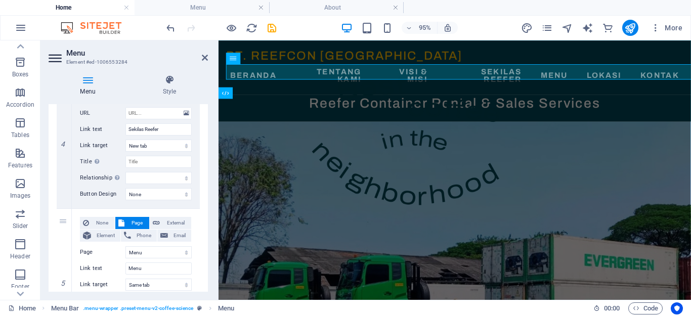
scroll to position [557, 0]
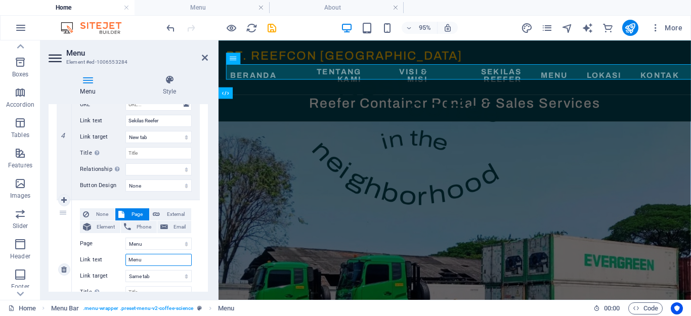
click at [146, 262] on input "Menu" at bounding box center [159, 260] width 66 height 12
drag, startPoint x: 153, startPoint y: 263, endPoint x: 125, endPoint y: 264, distance: 28.9
click at [125, 264] on div "Link text Menu" at bounding box center [136, 260] width 112 height 12
type input "Cara Kerja"
select select
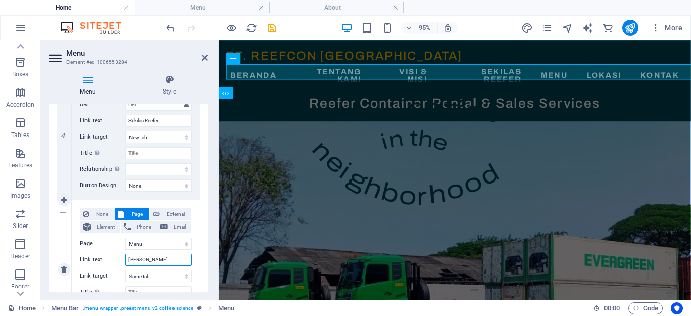
select select
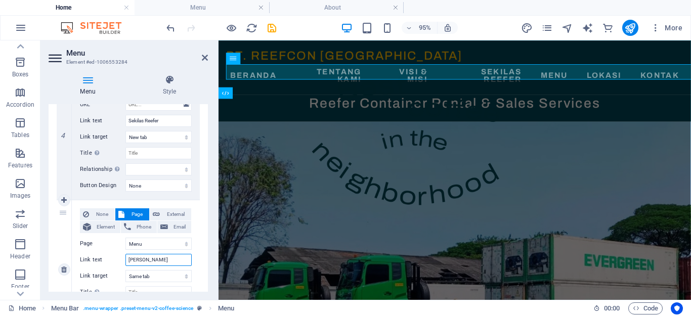
select select
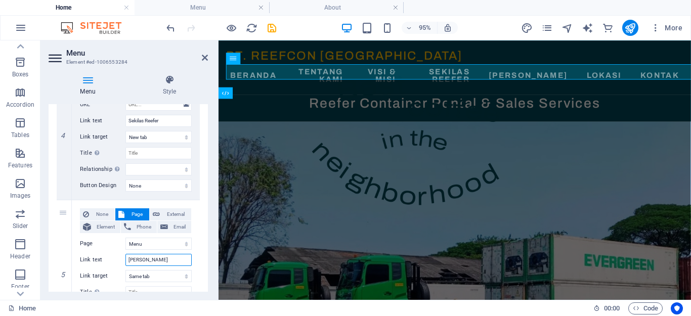
type input "Cara Kerja"
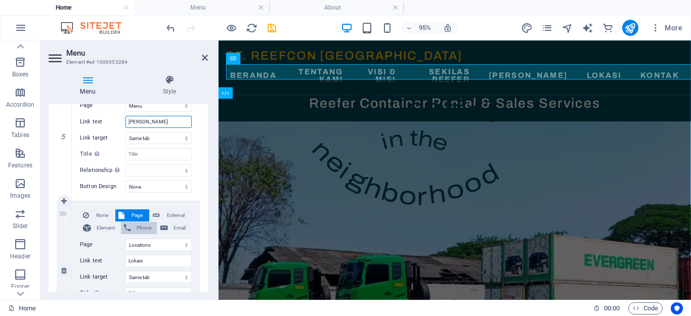
scroll to position [709, 0]
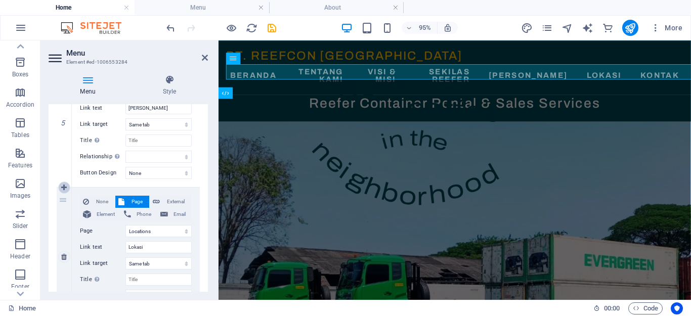
click at [66, 188] on icon at bounding box center [64, 187] width 6 height 7
select select
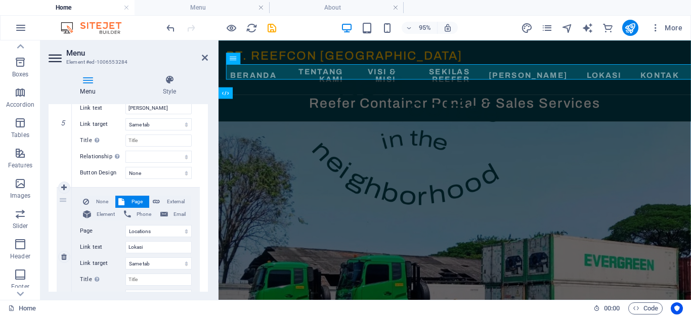
select select
select select "3"
type input "Lokasi"
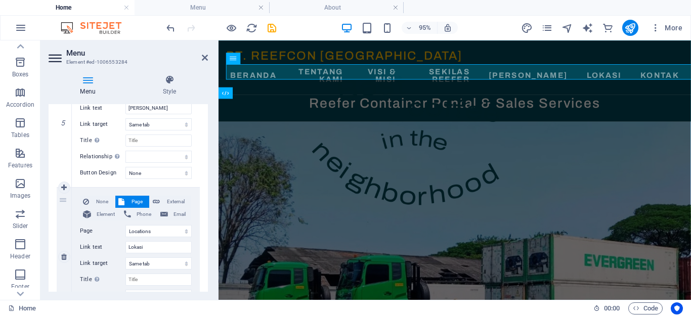
select select
select select "4"
select select
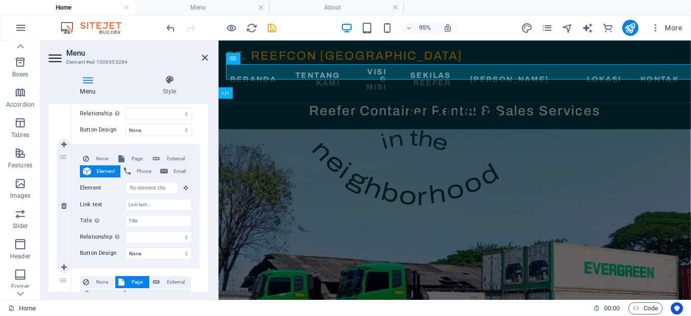
scroll to position [759, 0]
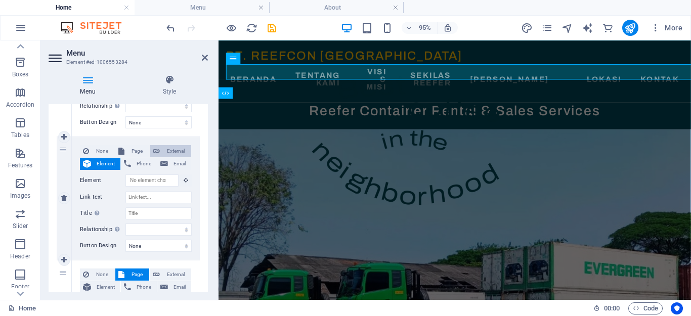
click at [170, 149] on span "External" at bounding box center [175, 151] width 25 height 12
select select
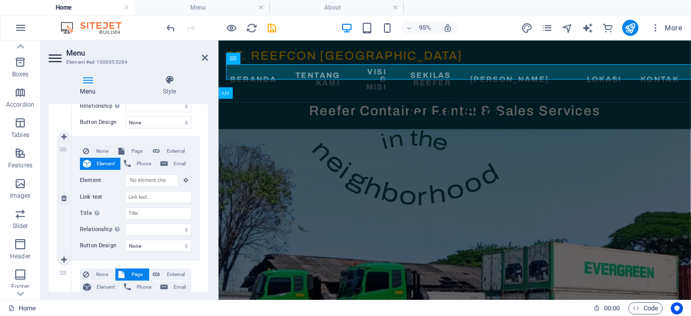
select select
select select "blank"
select select
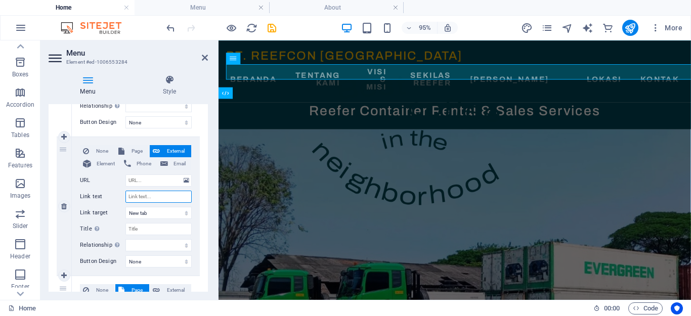
click at [142, 195] on input "Link text" at bounding box center [159, 197] width 66 height 12
type input "Konsultasi"
select select
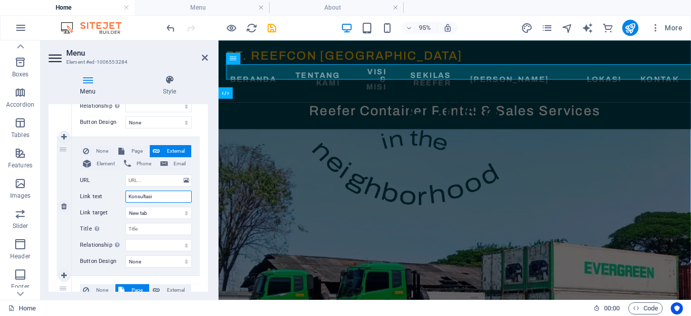
select select
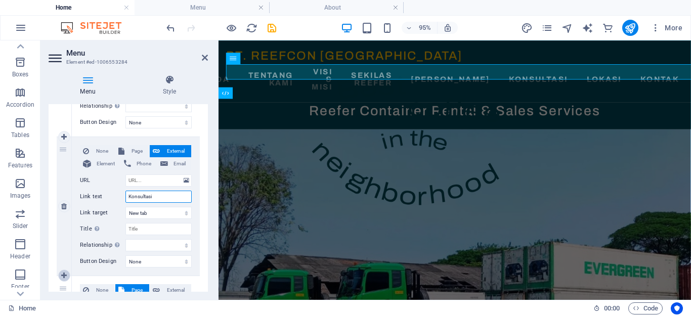
type input "Konsultasi"
click at [66, 275] on icon at bounding box center [64, 275] width 6 height 7
select select
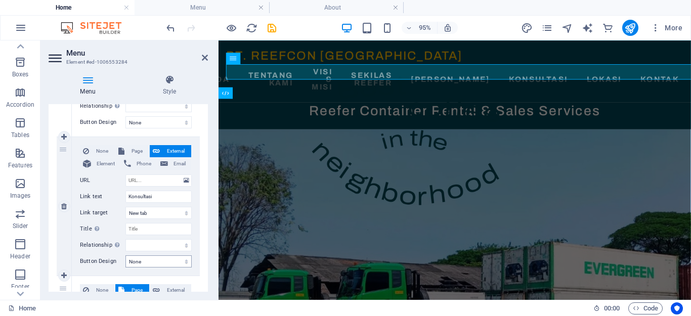
select select
select select "3"
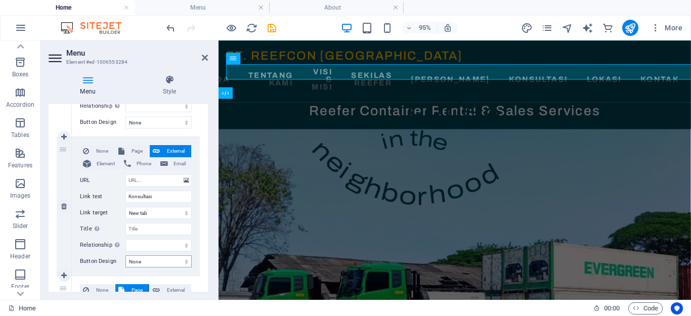
type input "Lokasi"
select select
select select "4"
select select
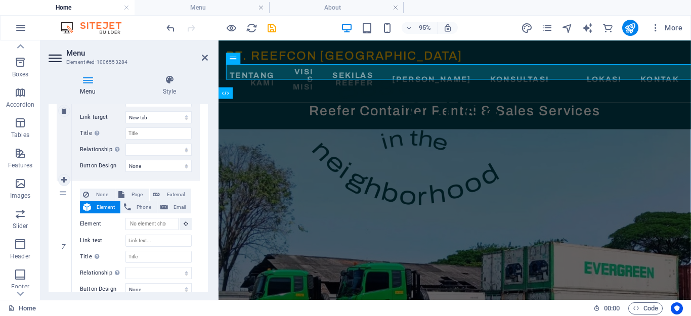
scroll to position [860, 0]
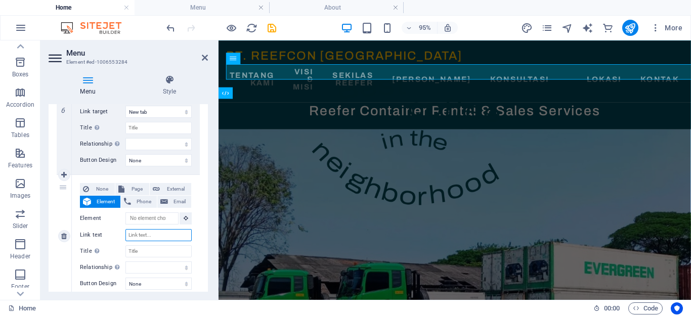
click at [146, 239] on input "Link text" at bounding box center [159, 235] width 66 height 12
type input "Kenapa Kami"
select select
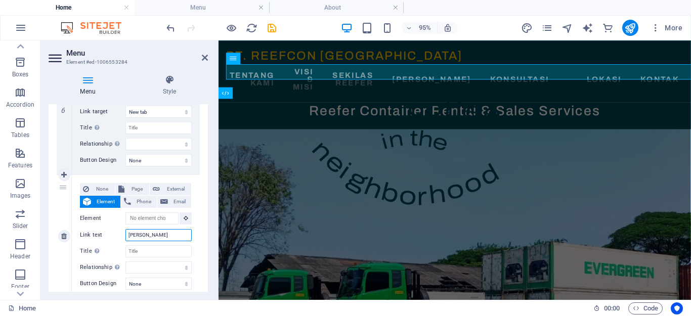
select select
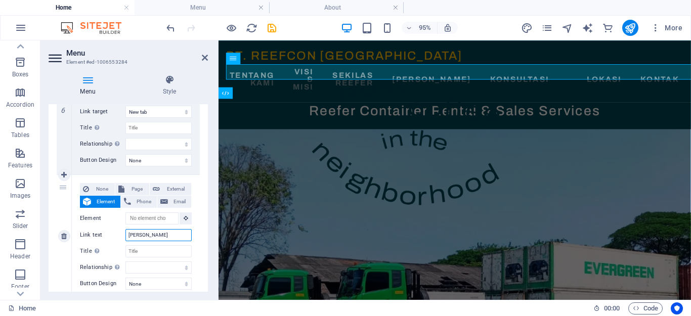
select select
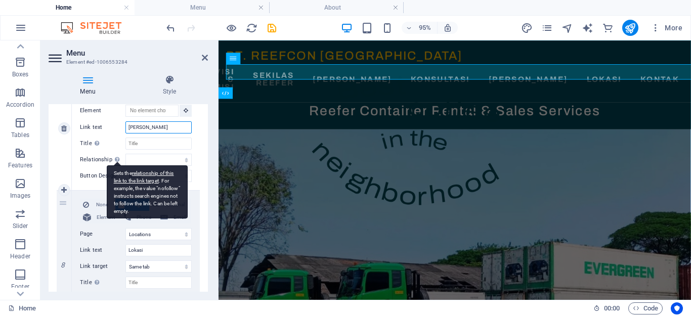
scroll to position [1012, 0]
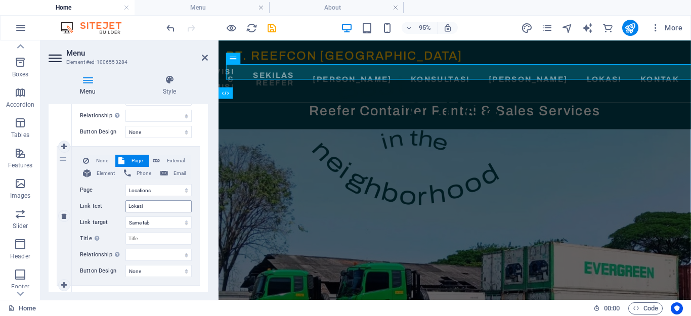
type input "Kenapa Kami"
click at [144, 206] on input "Lokasi" at bounding box center [159, 206] width 66 height 12
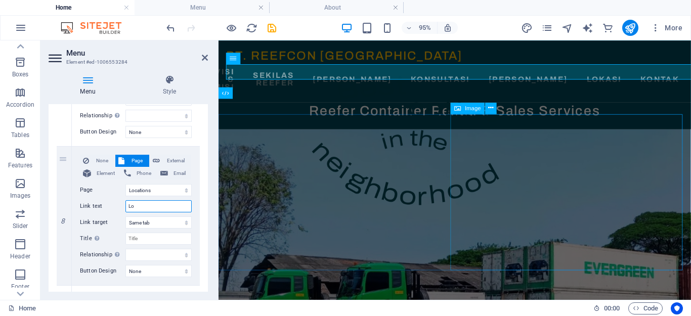
type input "L"
select select
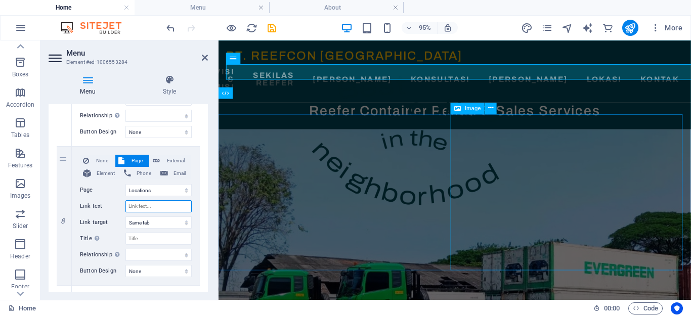
select select
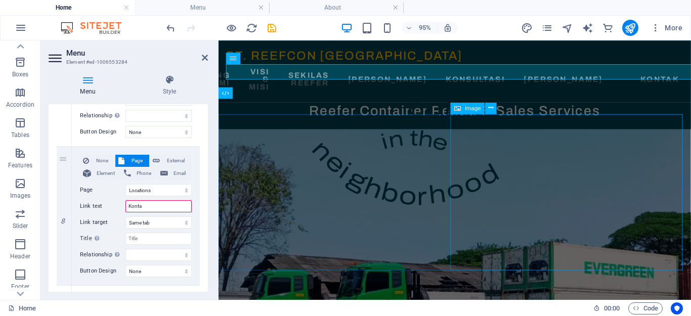
type input "Kontak"
select select
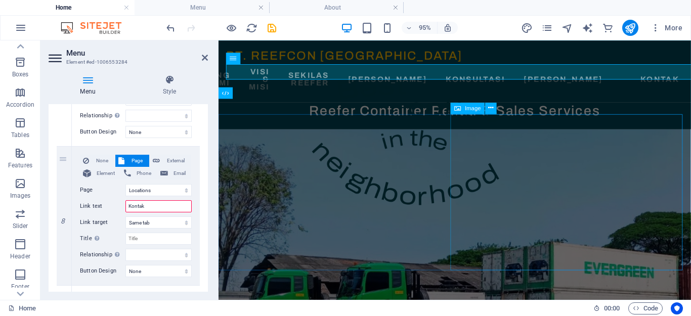
select select
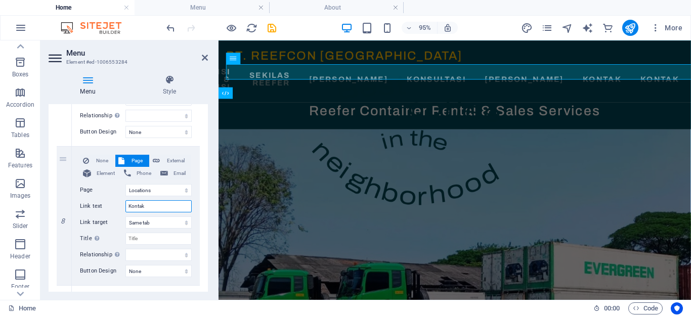
type input "Kontak"
click at [63, 147] on icon at bounding box center [64, 146] width 6 height 7
select select
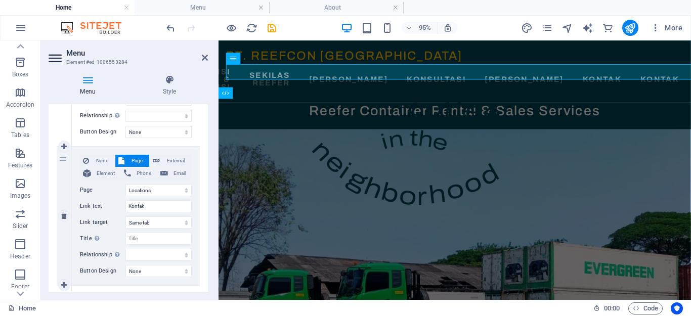
select select
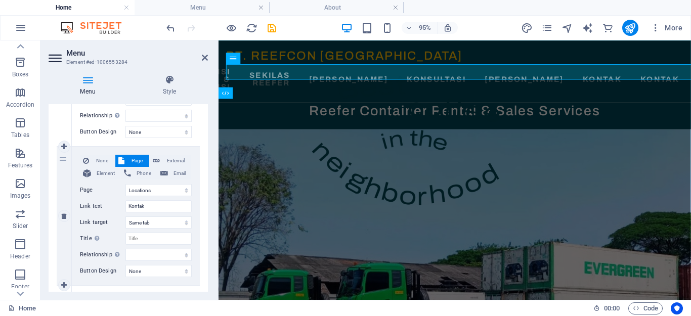
select select
select select "3"
select select
select select "4"
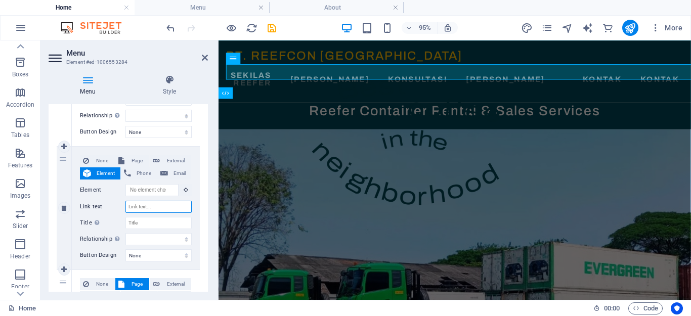
click at [150, 207] on input "Link text" at bounding box center [159, 207] width 66 height 12
click at [170, 157] on span "External" at bounding box center [175, 161] width 25 height 12
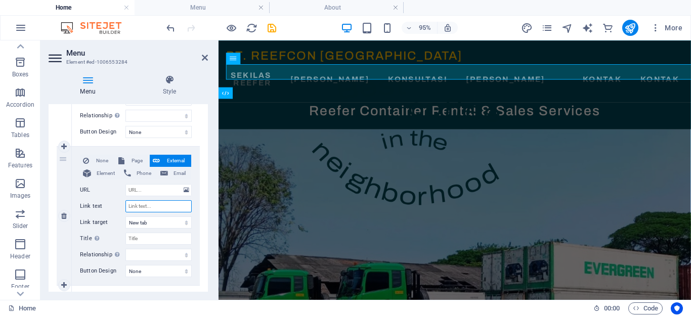
click at [141, 208] on input "Link text" at bounding box center [159, 206] width 66 height 12
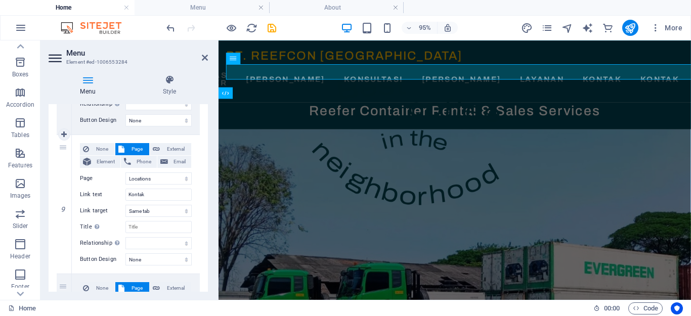
scroll to position [1164, 0]
click at [64, 136] on icon at bounding box center [64, 134] width 6 height 7
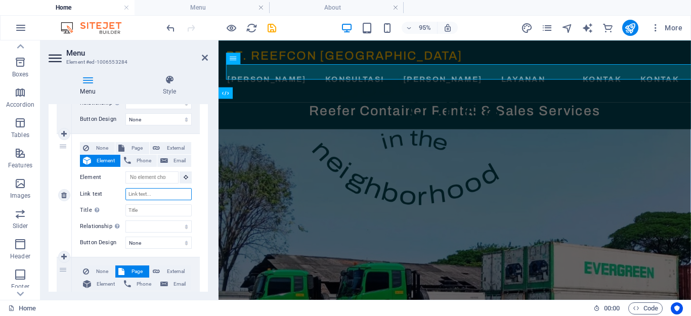
click at [147, 193] on input "Link text" at bounding box center [159, 194] width 66 height 12
click at [62, 222] on div "9" at bounding box center [64, 195] width 15 height 123
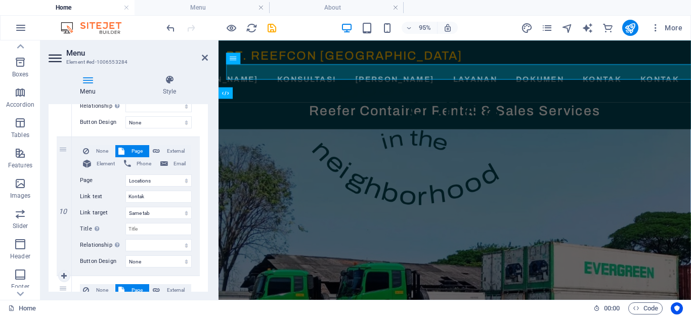
scroll to position [1284, 0]
click at [60, 139] on link at bounding box center [64, 138] width 12 height 12
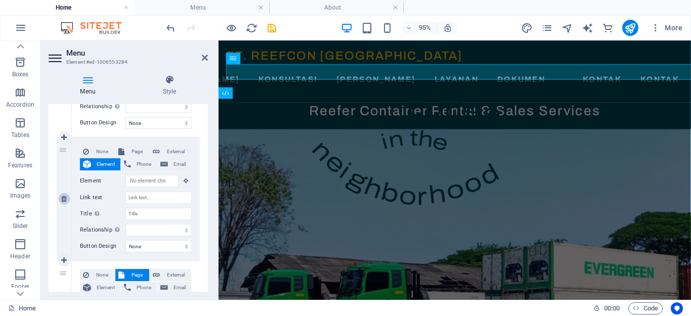
click at [63, 198] on icon at bounding box center [64, 198] width 6 height 7
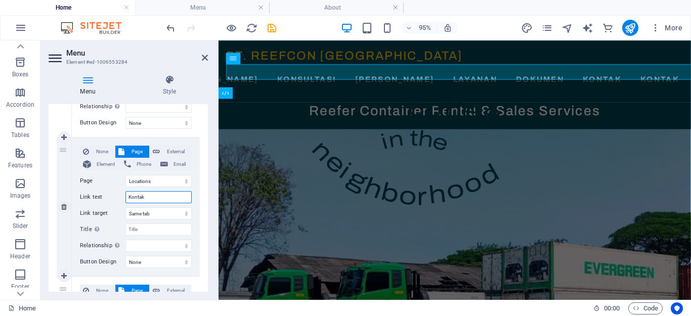
drag, startPoint x: 151, startPoint y: 200, endPoint x: 116, endPoint y: 195, distance: 35.2
click at [116, 195] on div "Link text Kontak" at bounding box center [136, 197] width 112 height 12
click at [61, 205] on icon at bounding box center [64, 206] width 6 height 7
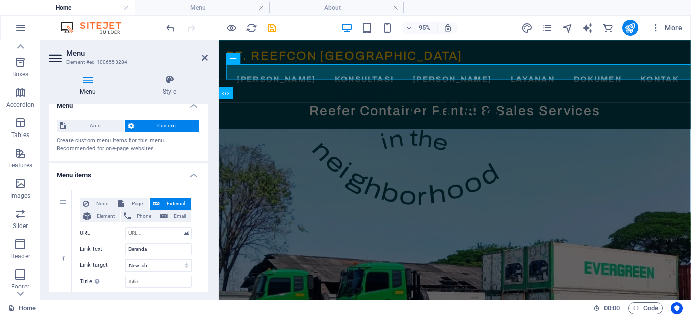
scroll to position [0, 0]
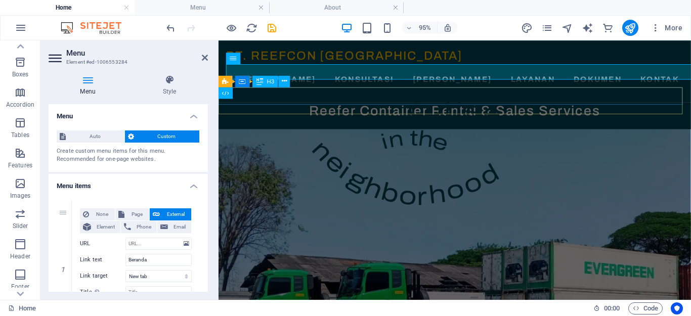
click at [660, 106] on div "Reefer Container Rental & Sales Services" at bounding box center [468, 115] width 498 height 18
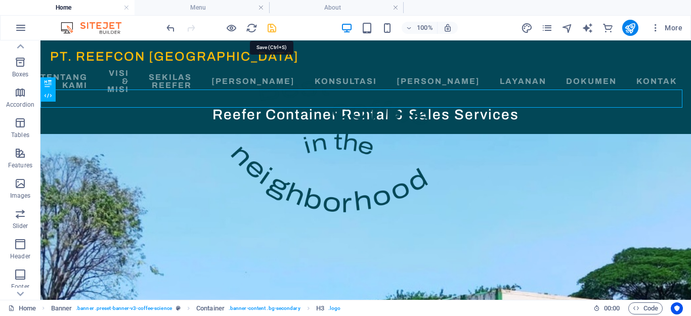
click at [271, 28] on icon "save" at bounding box center [272, 28] width 12 height 12
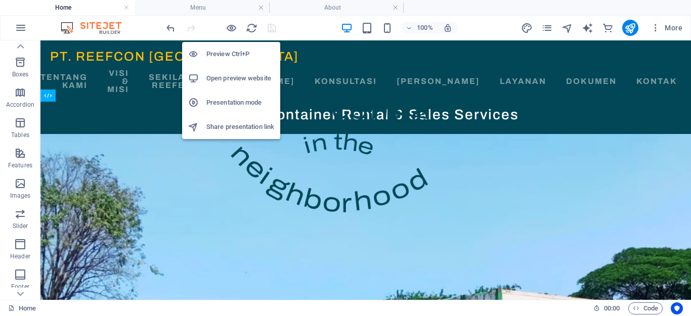
click at [226, 75] on h6 "Open preview website" at bounding box center [241, 78] width 68 height 12
